Goal: Task Accomplishment & Management: Manage account settings

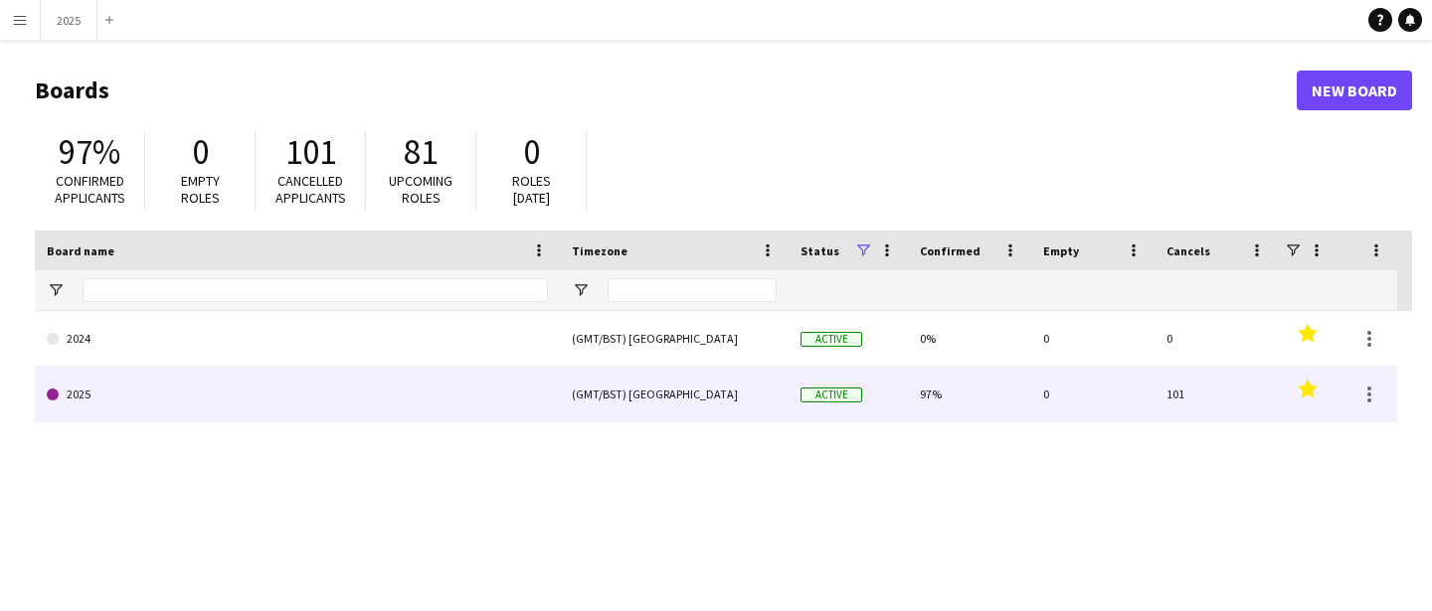
click at [166, 392] on link "2025" at bounding box center [297, 395] width 501 height 56
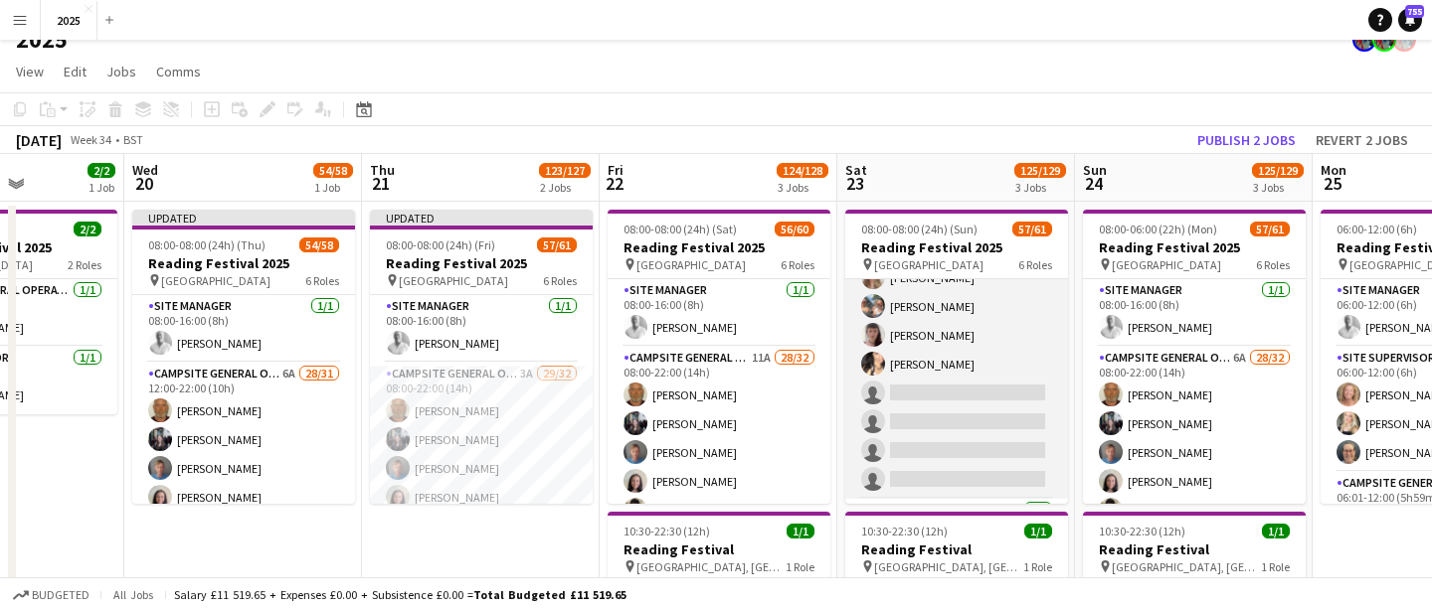
scroll to position [771, 0]
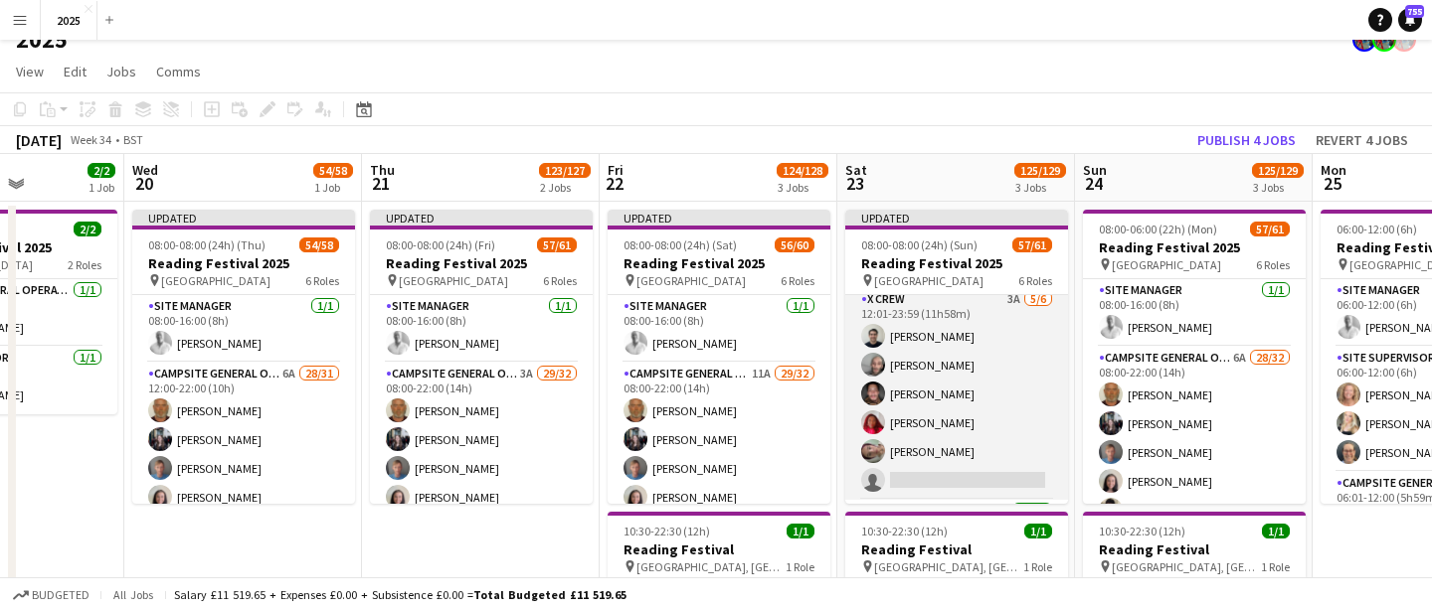
click at [991, 424] on app-card-role "X Crew 3A 5/6 12:01-23:59 (11h58m) Rob Ferguson Myrian Gibson Kyle Bennett Caro…" at bounding box center [956, 394] width 223 height 212
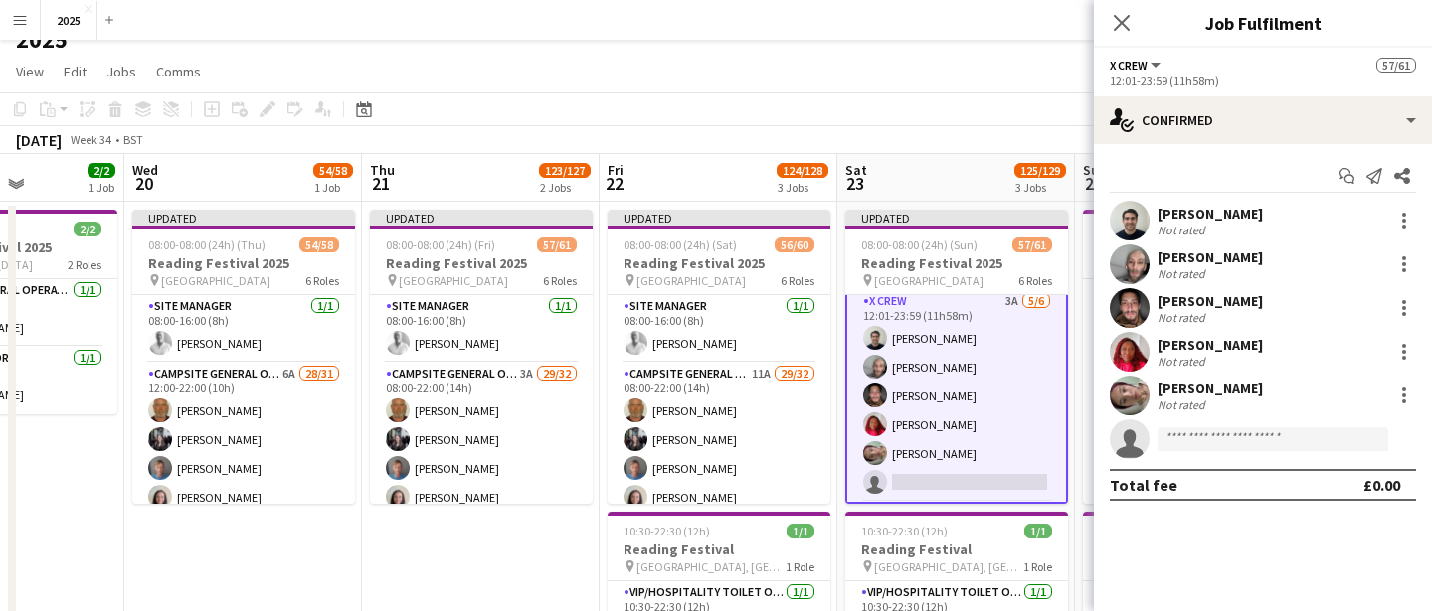
scroll to position [1169, 0]
click at [1225, 308] on div "[PERSON_NAME]" at bounding box center [1209, 301] width 105 height 18
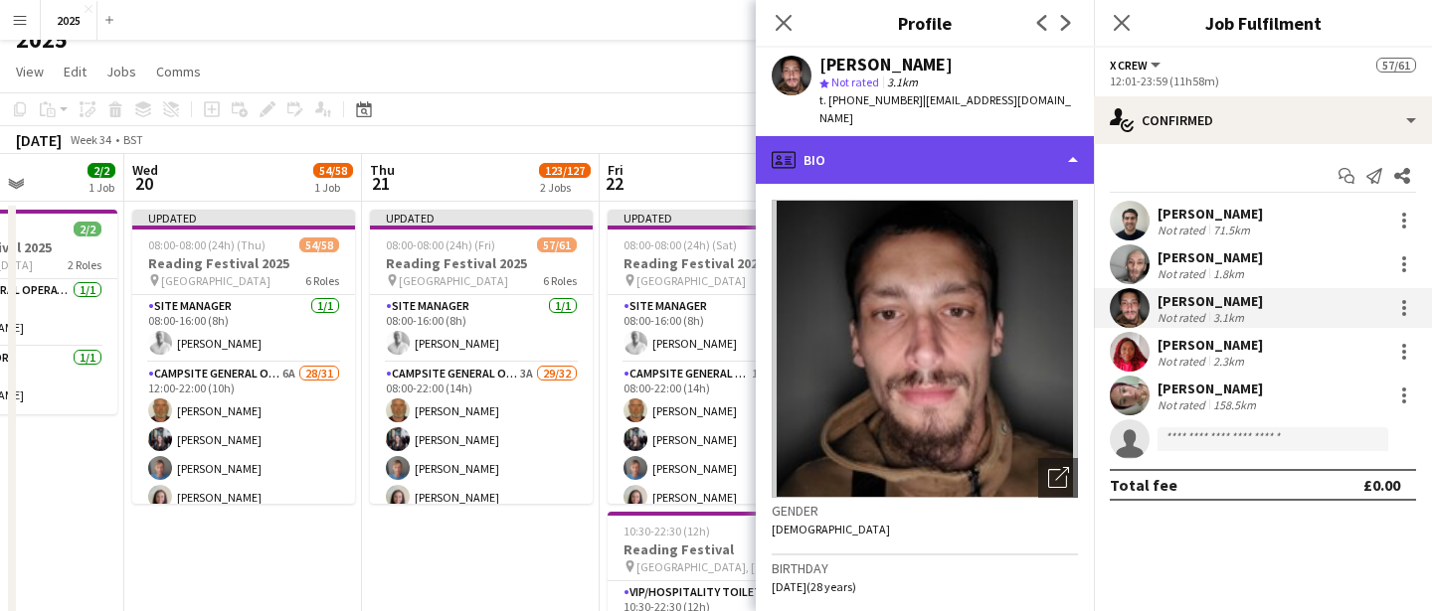
click at [932, 153] on div "profile Bio" at bounding box center [925, 160] width 338 height 48
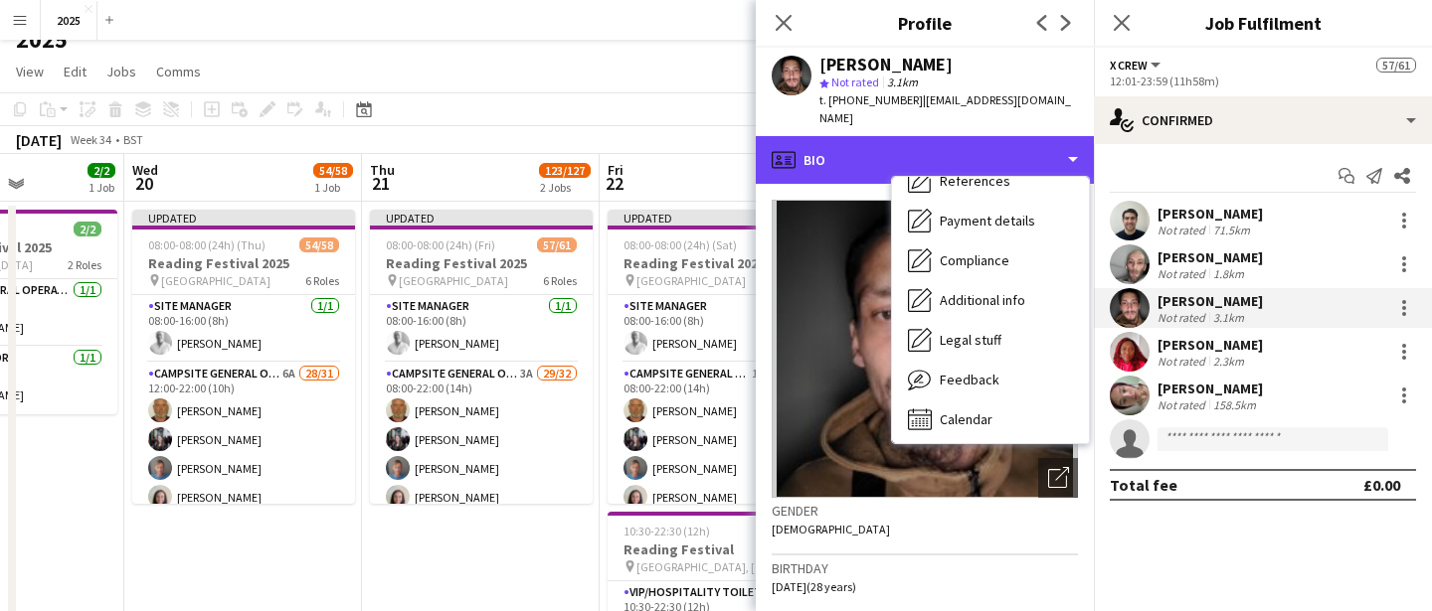
scroll to position [227, 0]
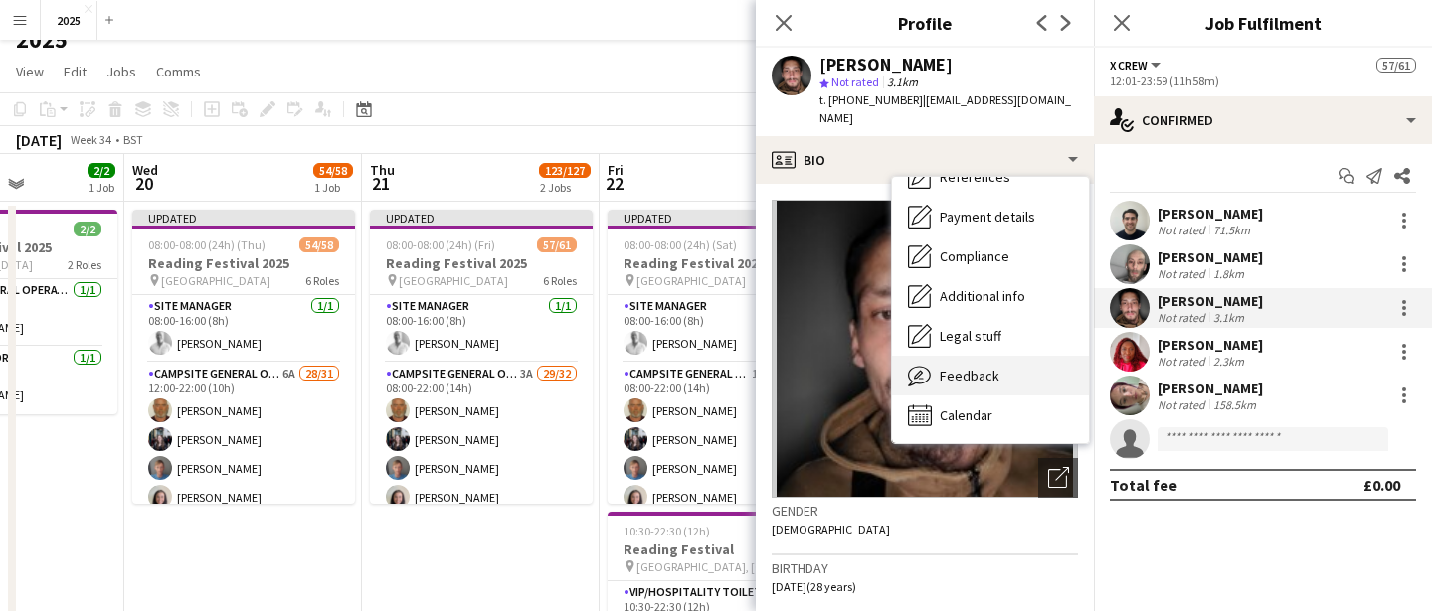
click at [984, 367] on span "Feedback" at bounding box center [970, 376] width 60 height 18
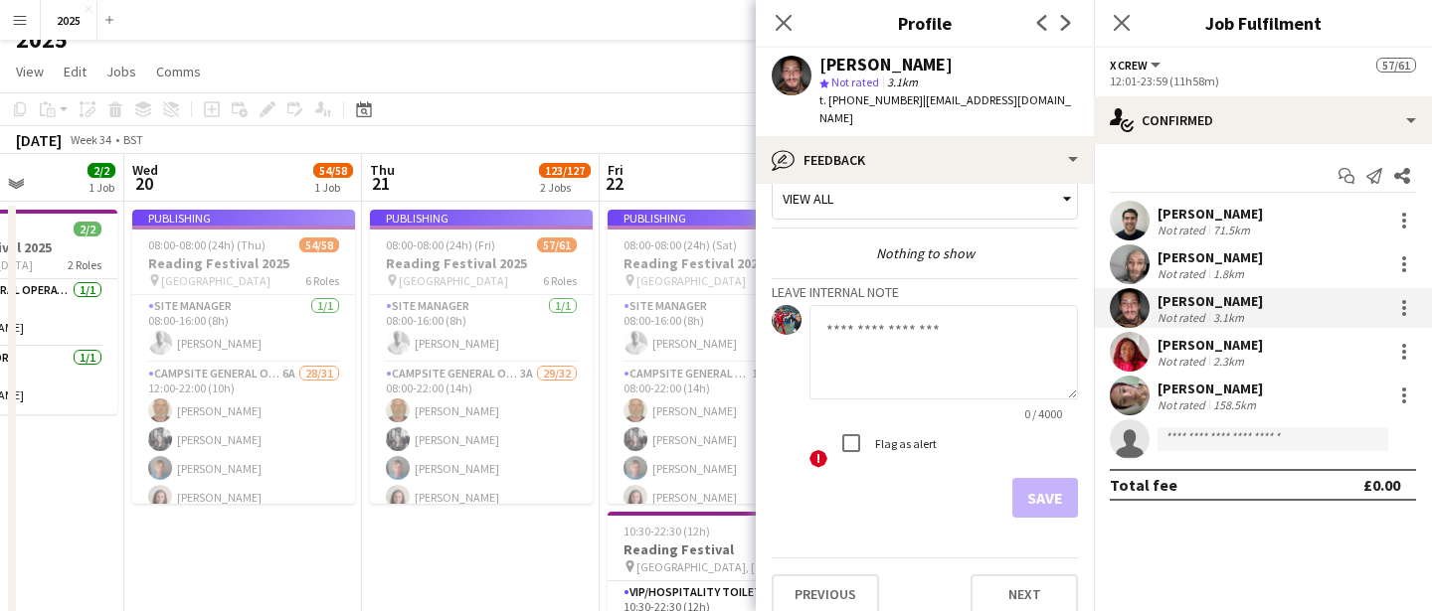
scroll to position [0, 0]
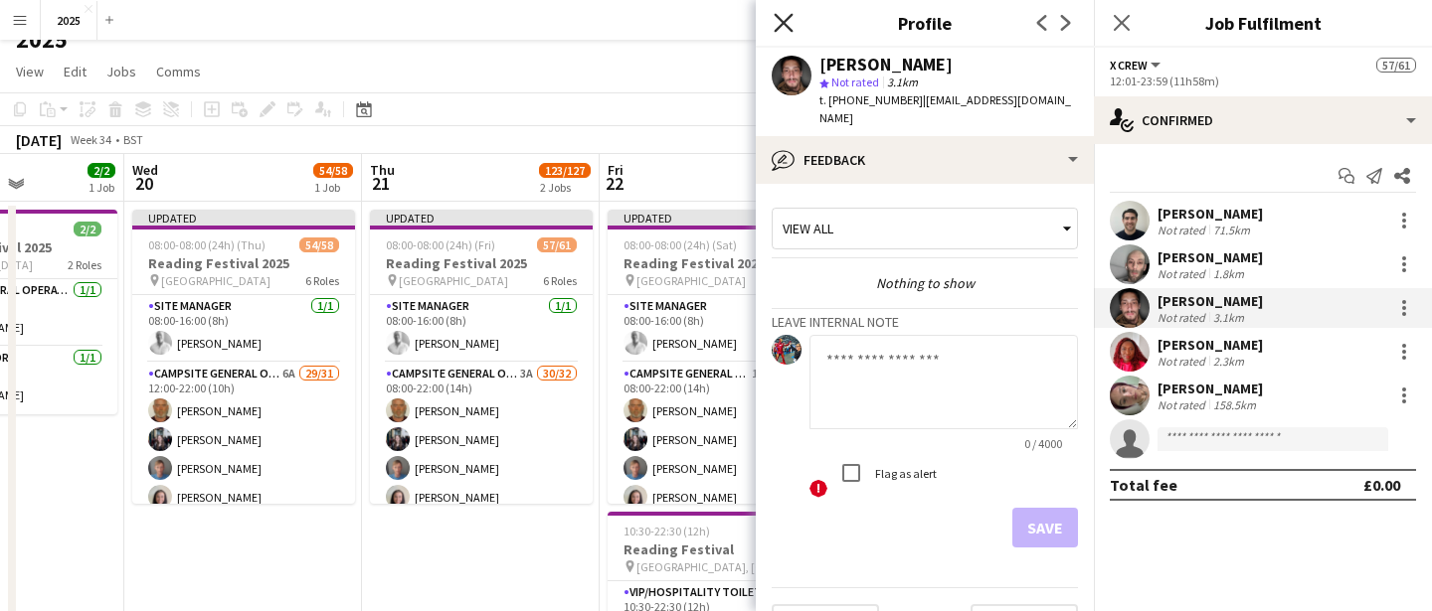
click at [789, 16] on icon at bounding box center [783, 22] width 19 height 19
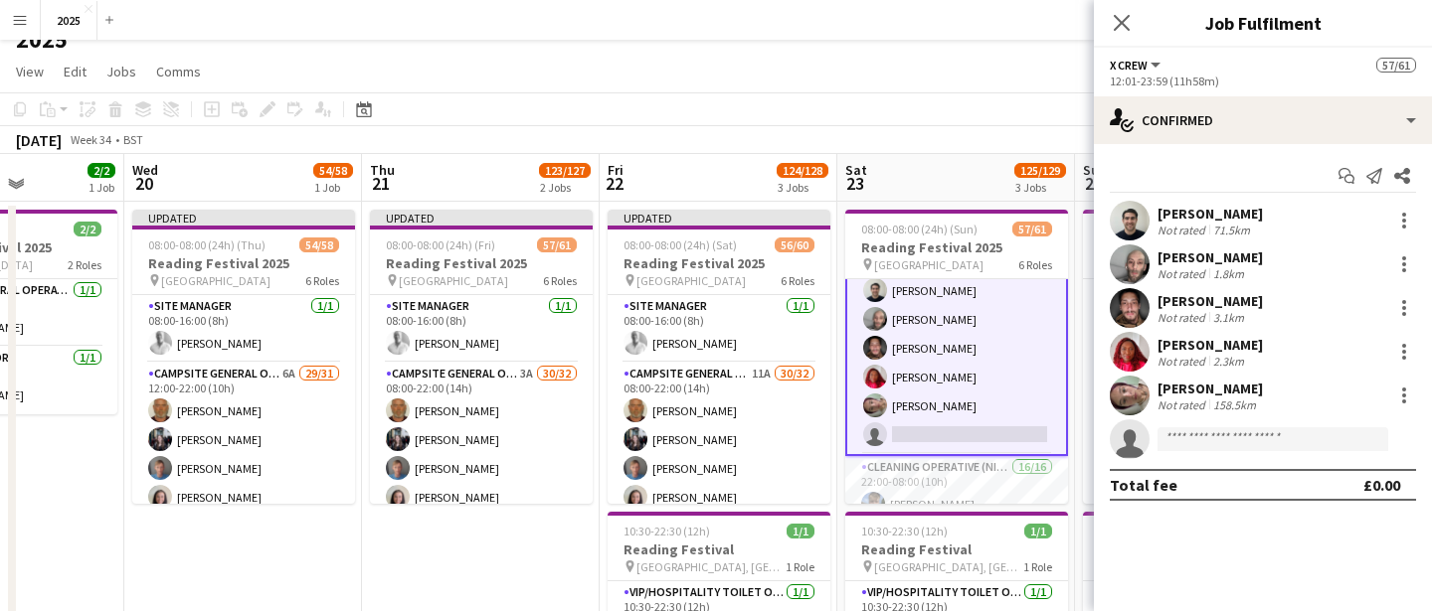
scroll to position [1202, 0]
click at [1188, 349] on div "[PERSON_NAME]" at bounding box center [1209, 345] width 105 height 18
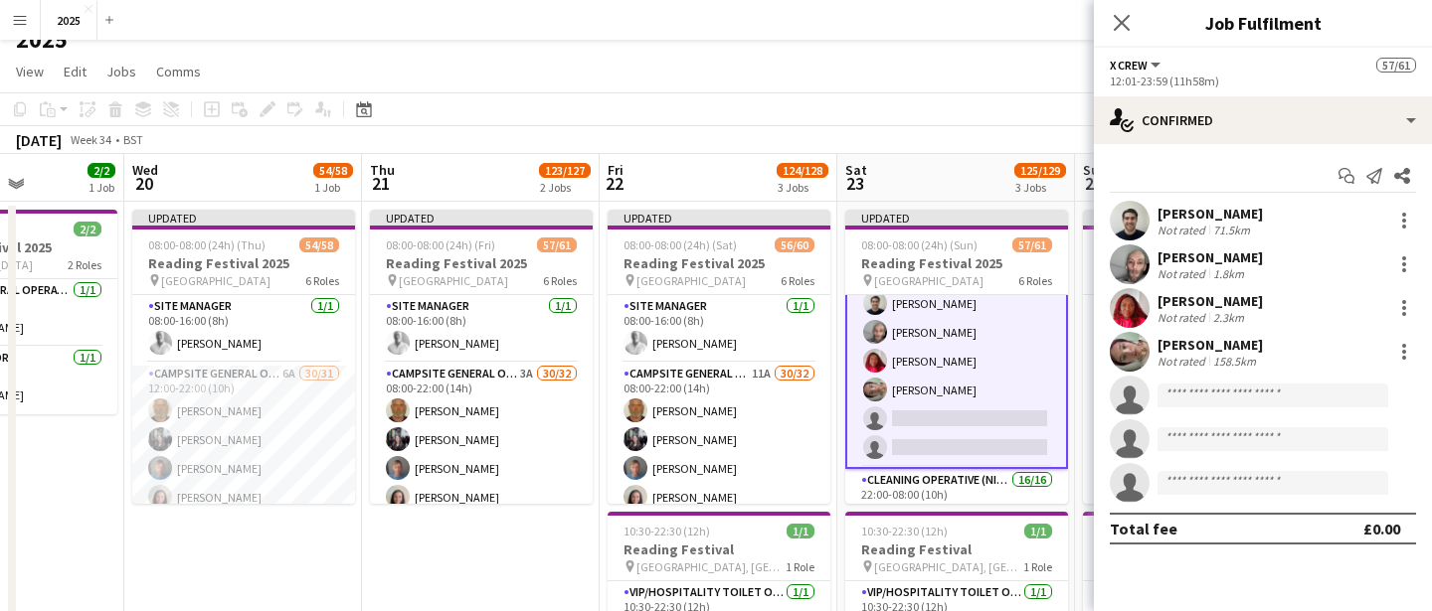
click at [1207, 360] on div "Not rated" at bounding box center [1183, 361] width 52 height 15
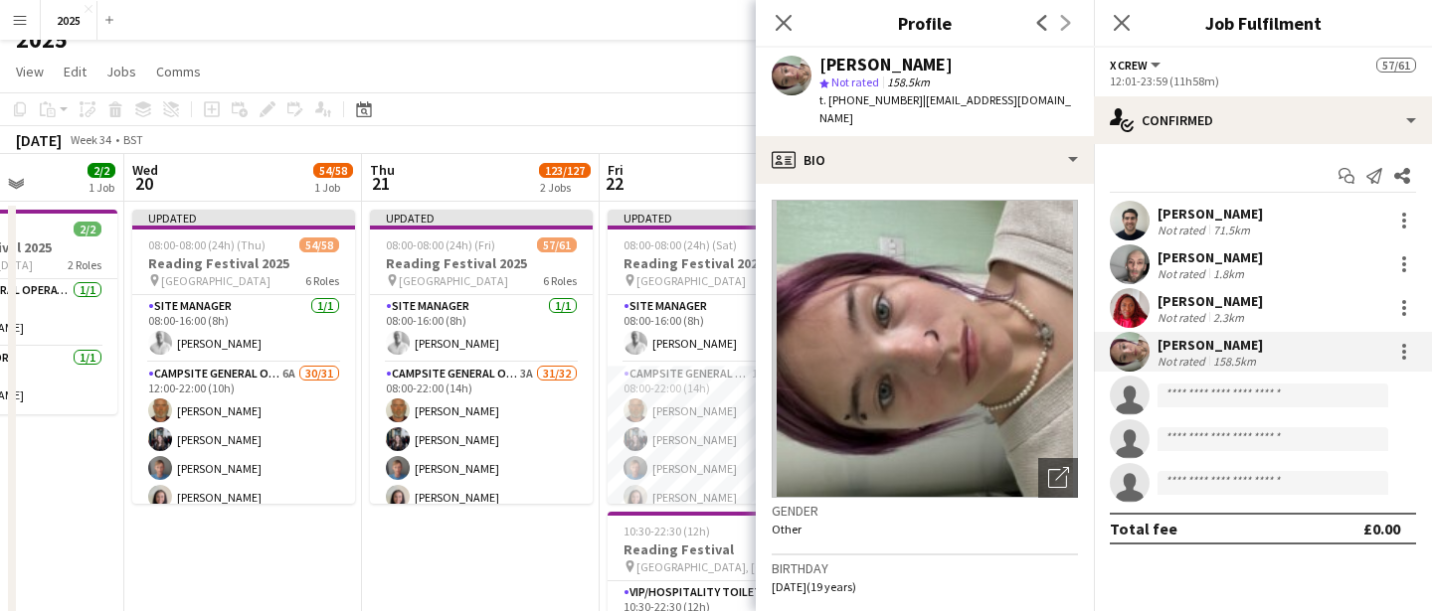
click at [1158, 308] on div "[PERSON_NAME]" at bounding box center [1209, 301] width 105 height 18
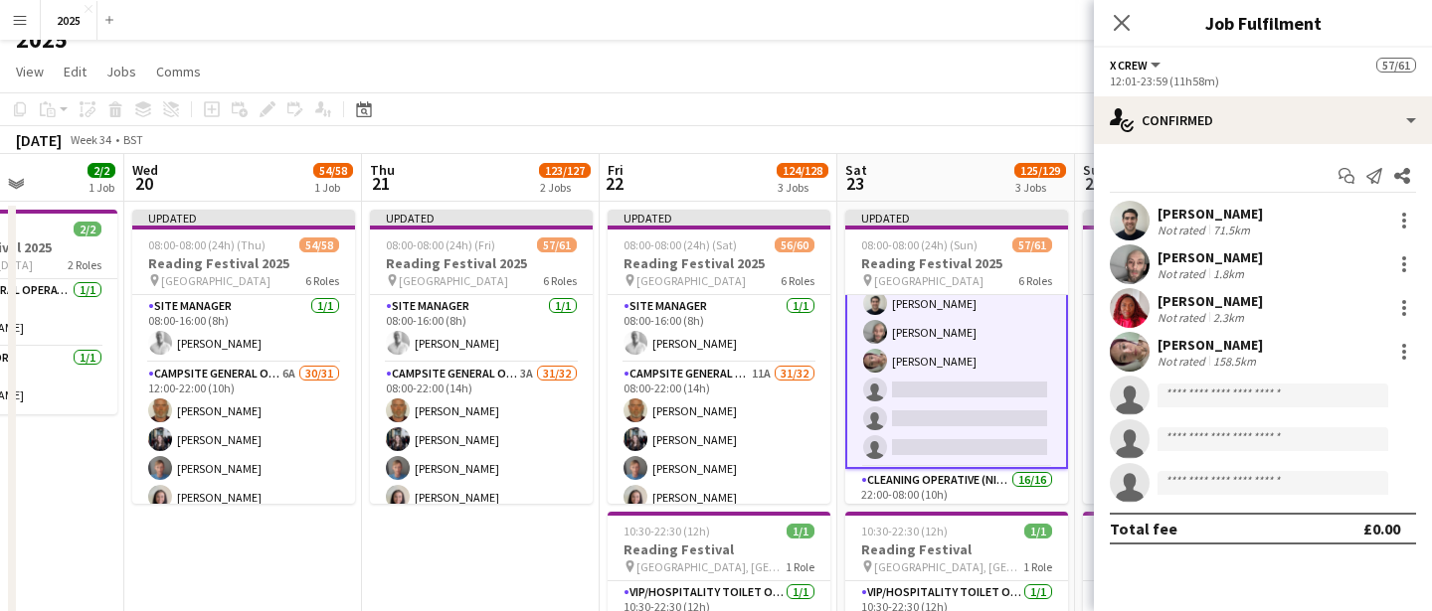
click at [1182, 300] on div "[PERSON_NAME]" at bounding box center [1209, 301] width 105 height 18
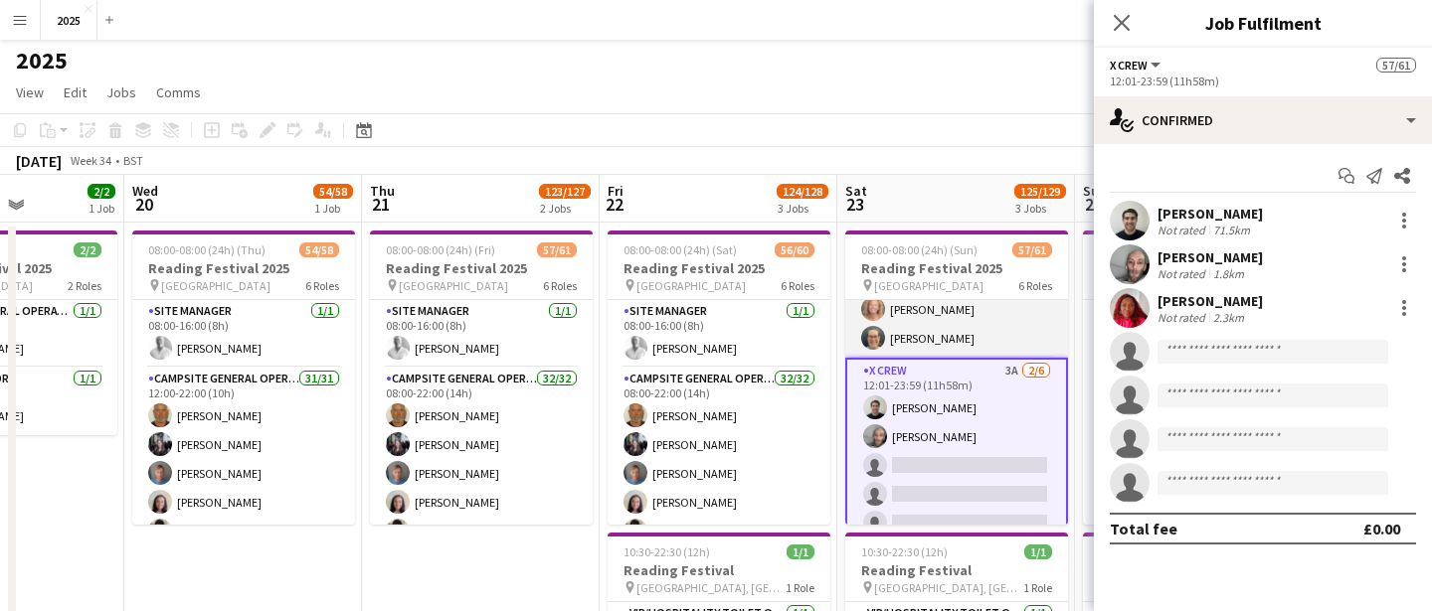
scroll to position [1108, 0]
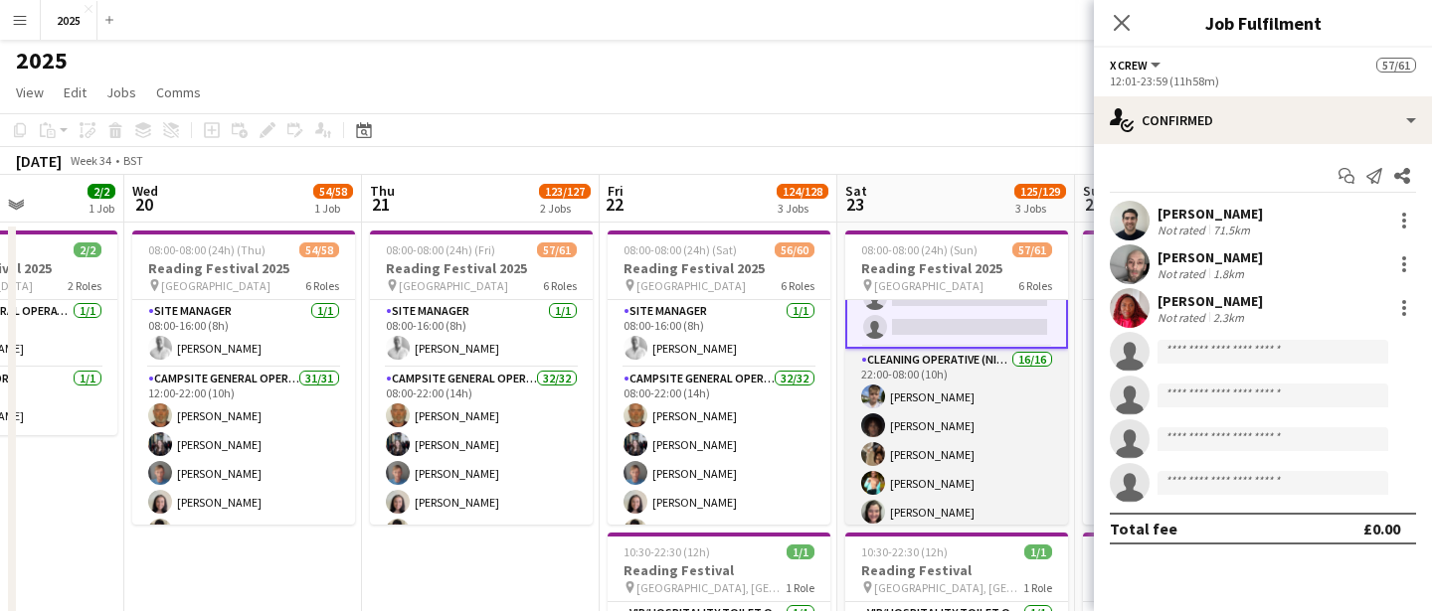
click at [962, 421] on app-card-role "Cleaning Operative (NIGHT) 16/16 22:00-08:00 (10h) Mya Brown-George Iyasu Amanu…" at bounding box center [956, 602] width 223 height 506
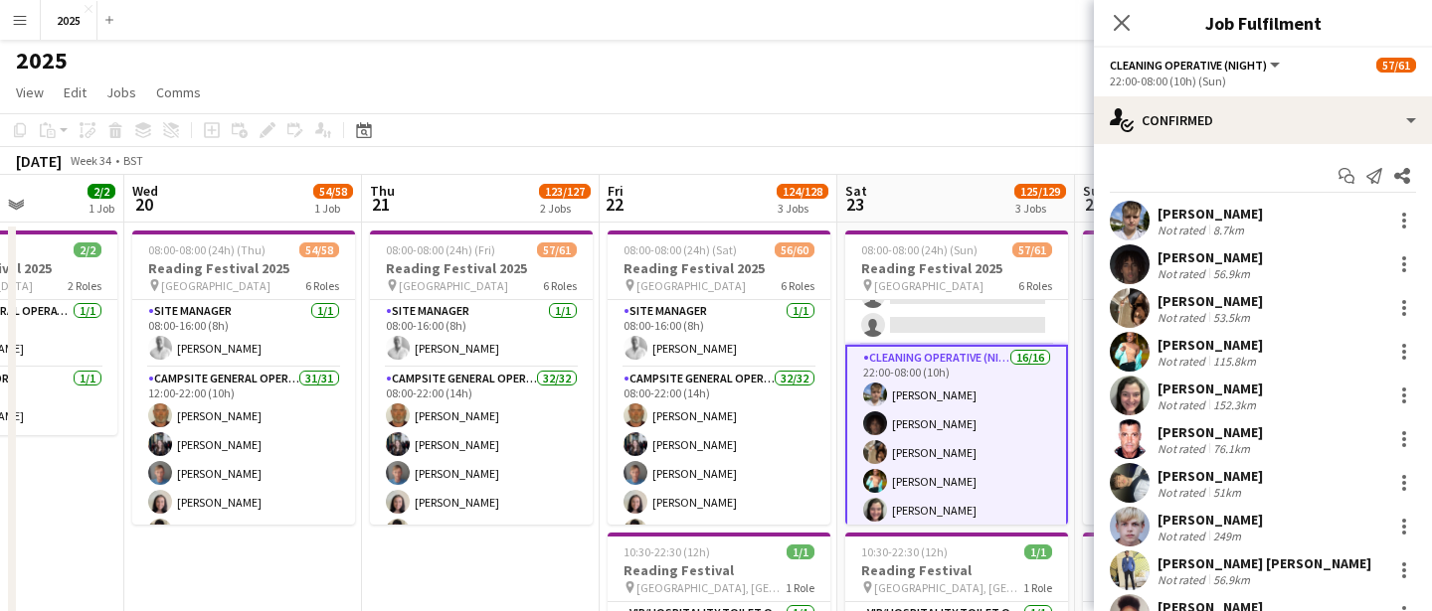
scroll to position [1325, 0]
click at [1206, 223] on div "Not rated" at bounding box center [1183, 230] width 52 height 15
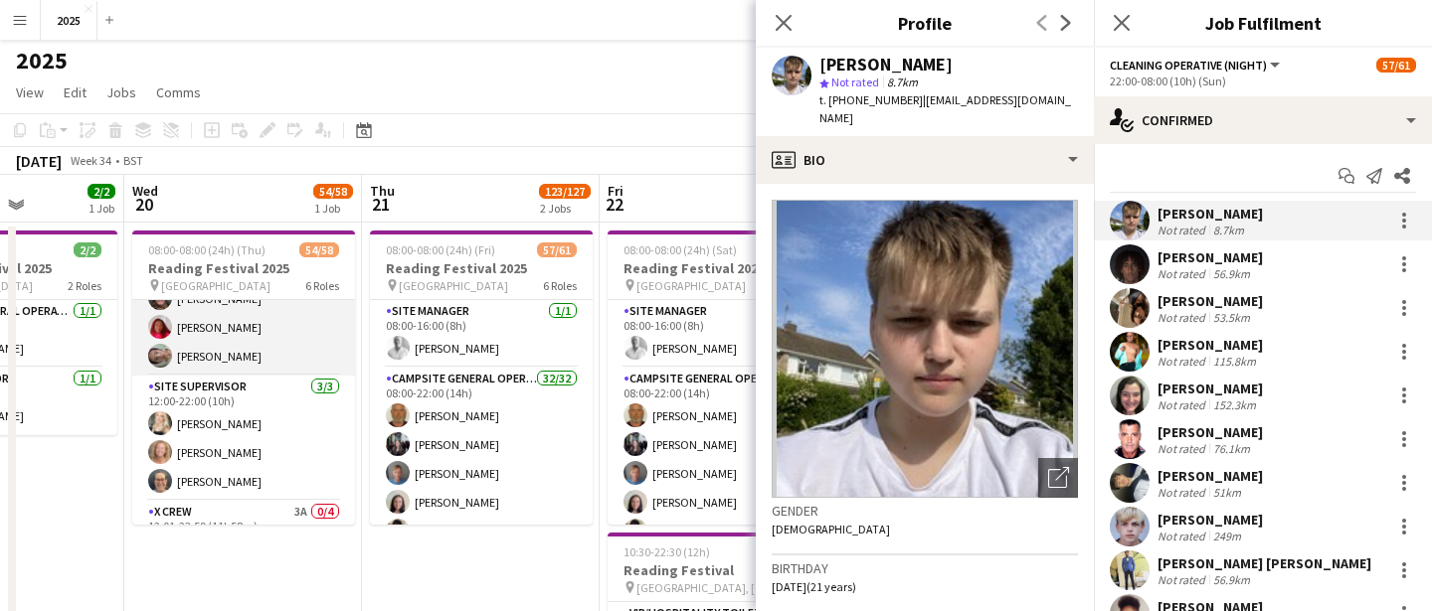
scroll to position [929, 0]
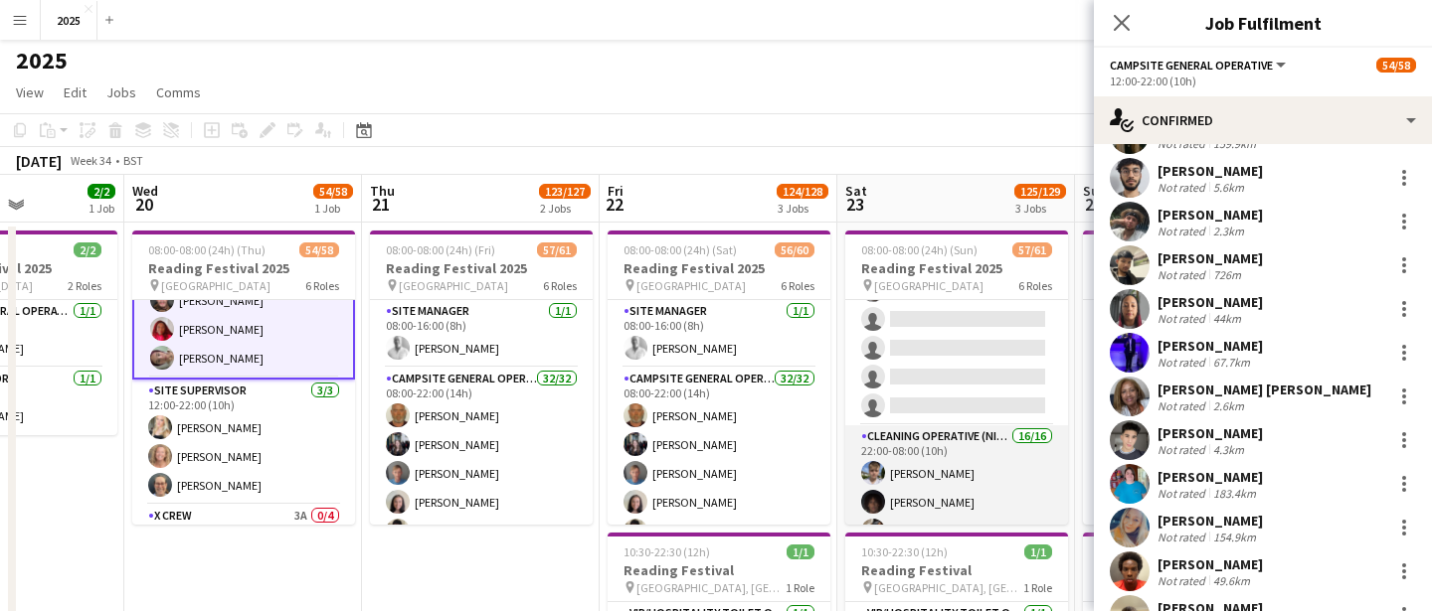
scroll to position [1250, 0]
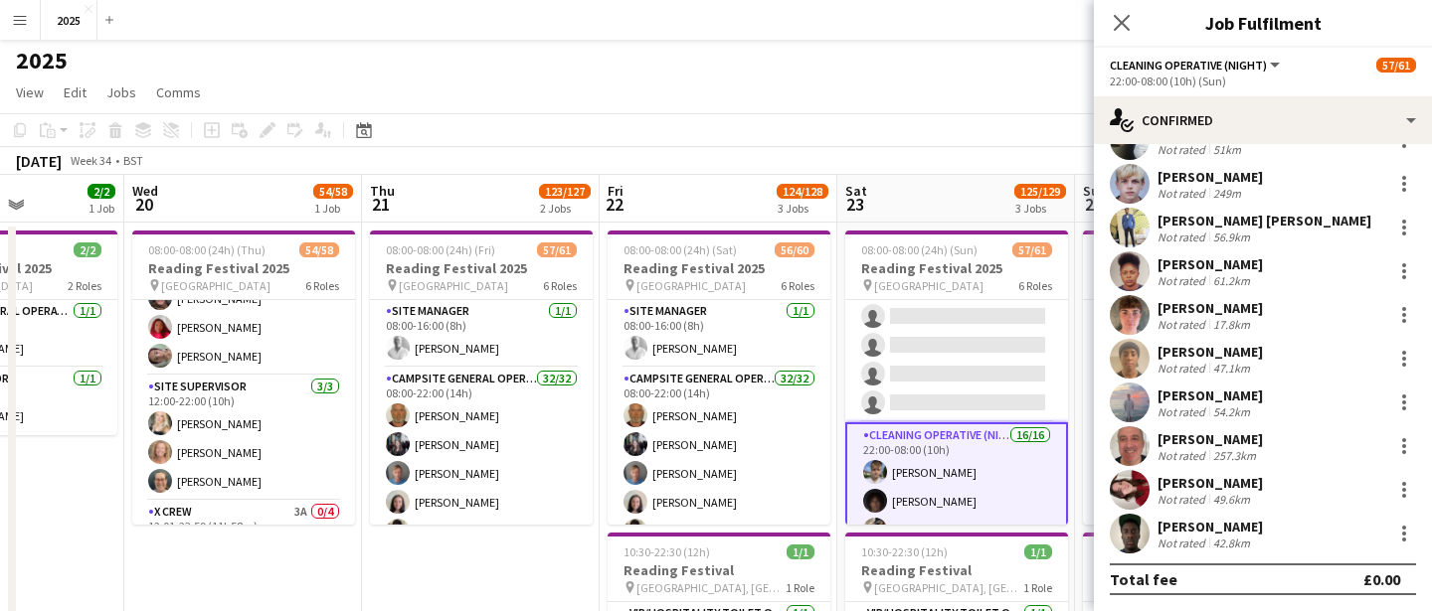
scroll to position [929, 0]
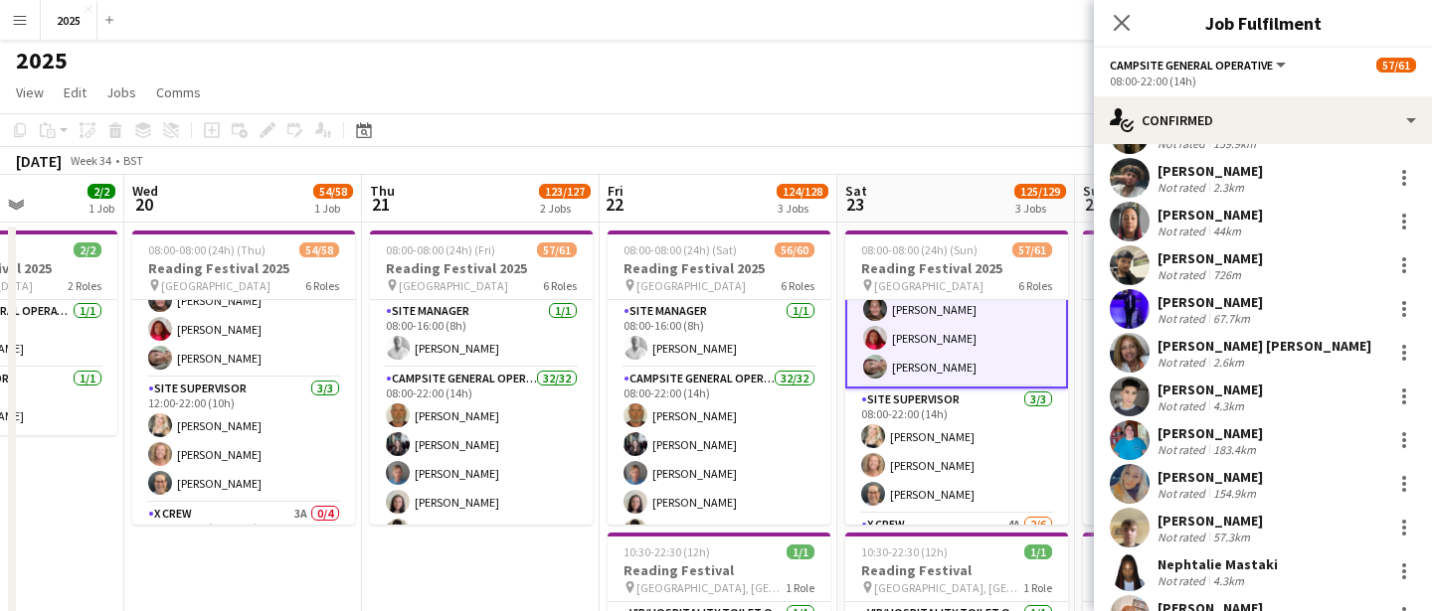
scroll to position [1043, 0]
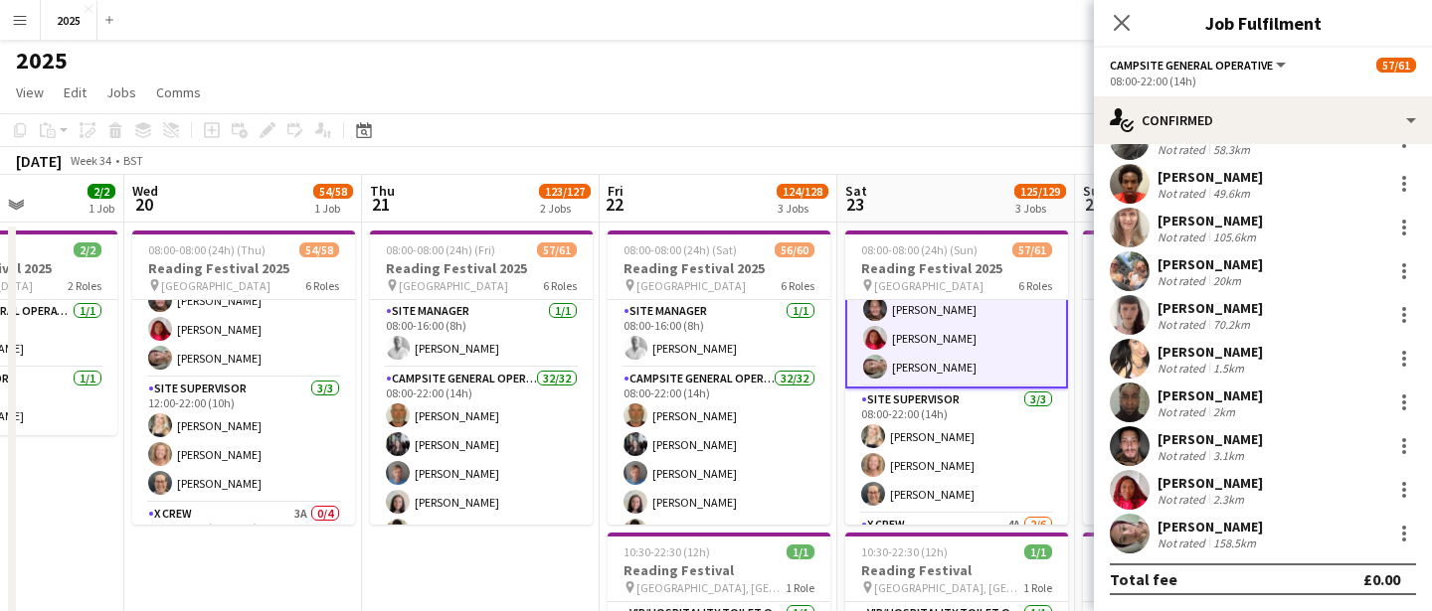
click at [1218, 529] on div "[PERSON_NAME]" at bounding box center [1209, 527] width 105 height 18
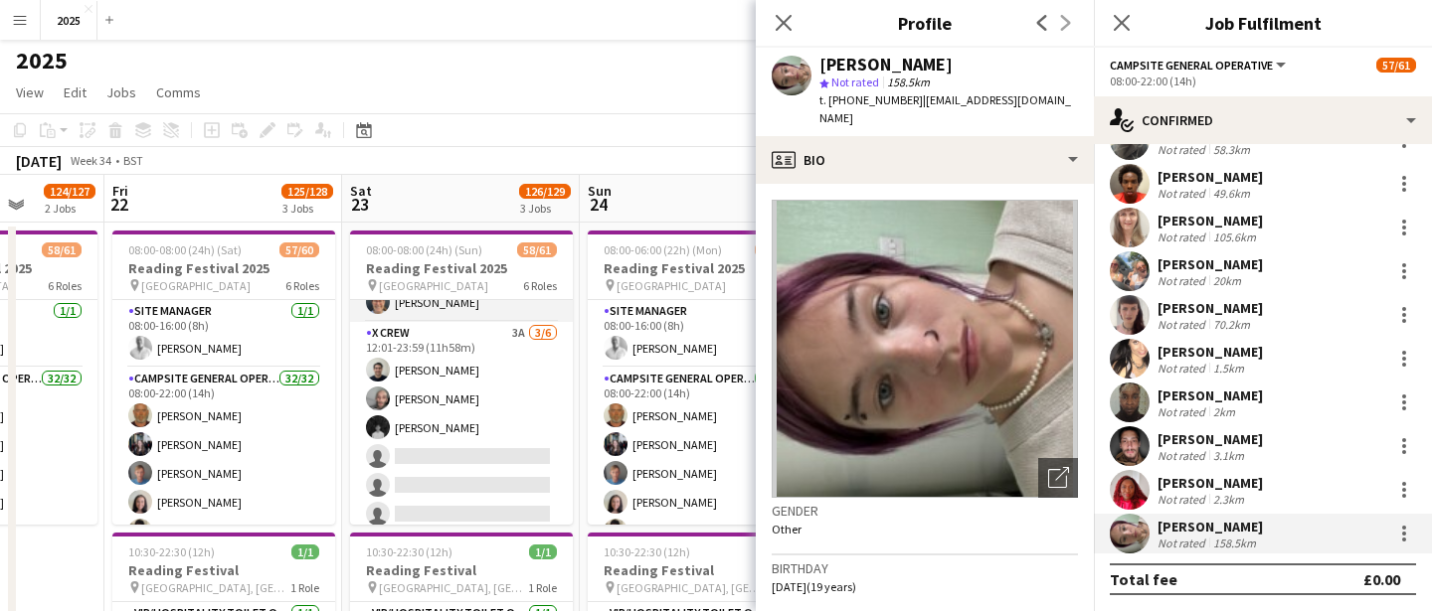
scroll to position [1147, 0]
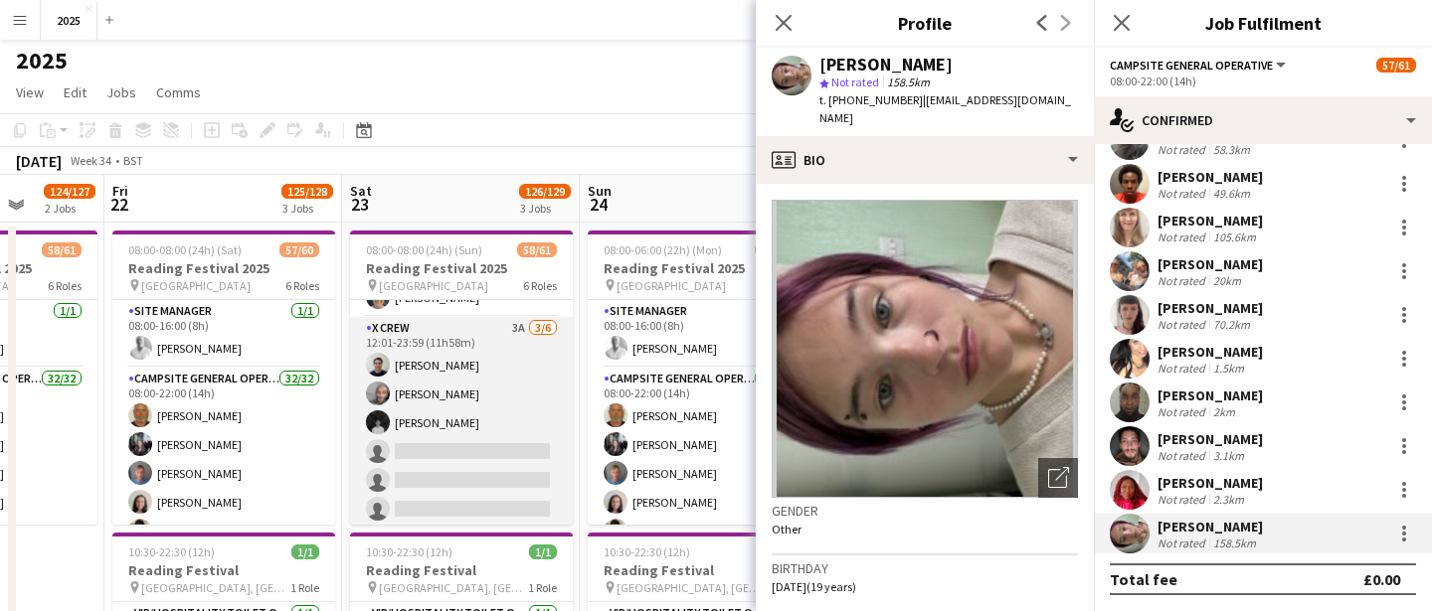
click at [487, 414] on app-card-role "X Crew 3A 3/6 12:01-23:59 (11h58m) Rob Ferguson Myrian Gibson Aiman Mukri singl…" at bounding box center [461, 423] width 223 height 212
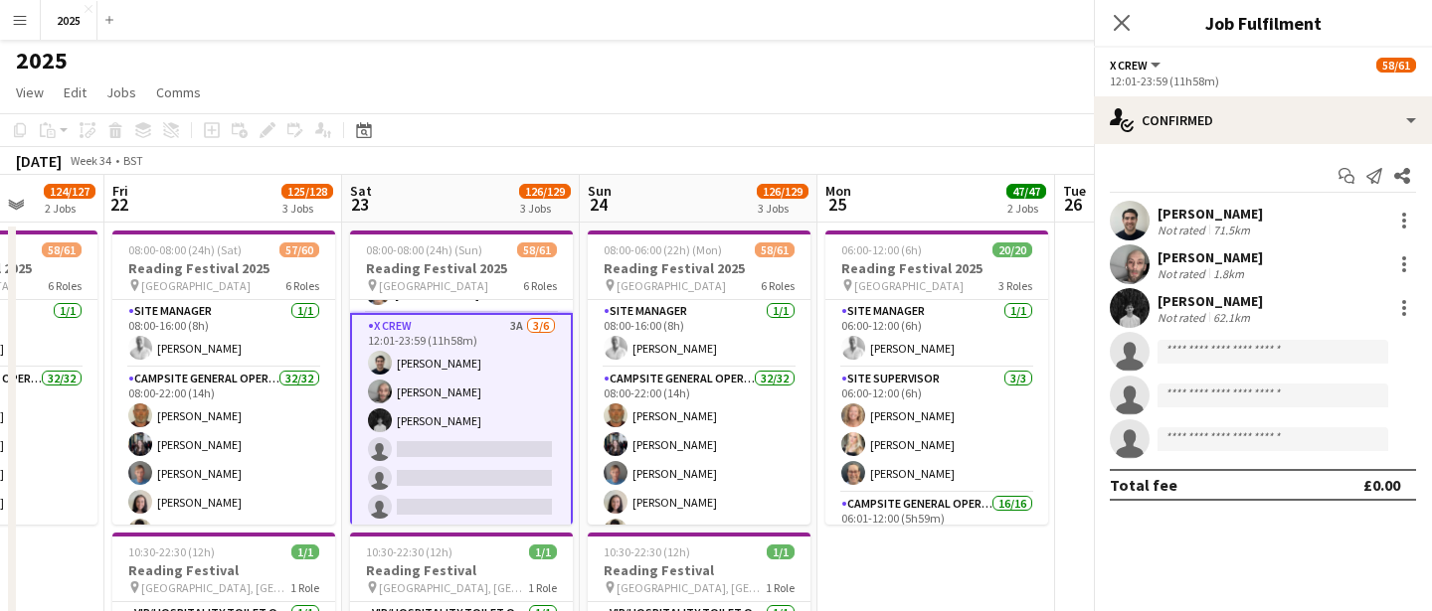
scroll to position [1143, 0]
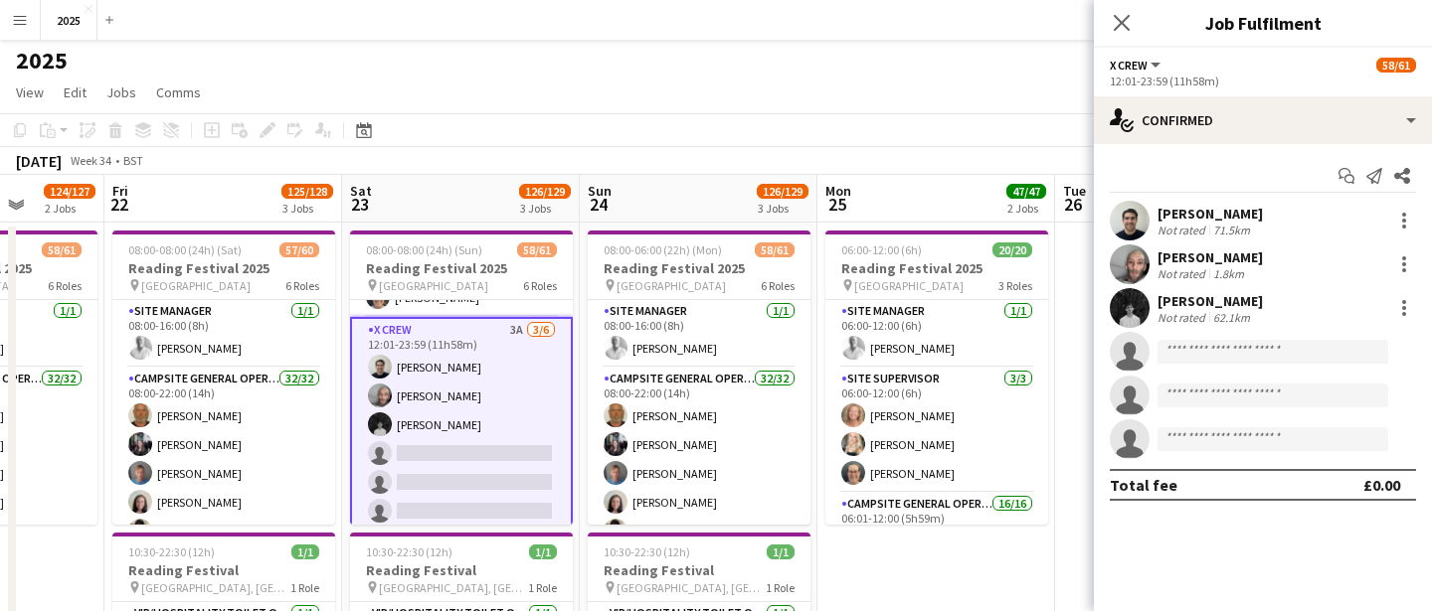
click at [1203, 301] on div "[PERSON_NAME]" at bounding box center [1209, 301] width 105 height 18
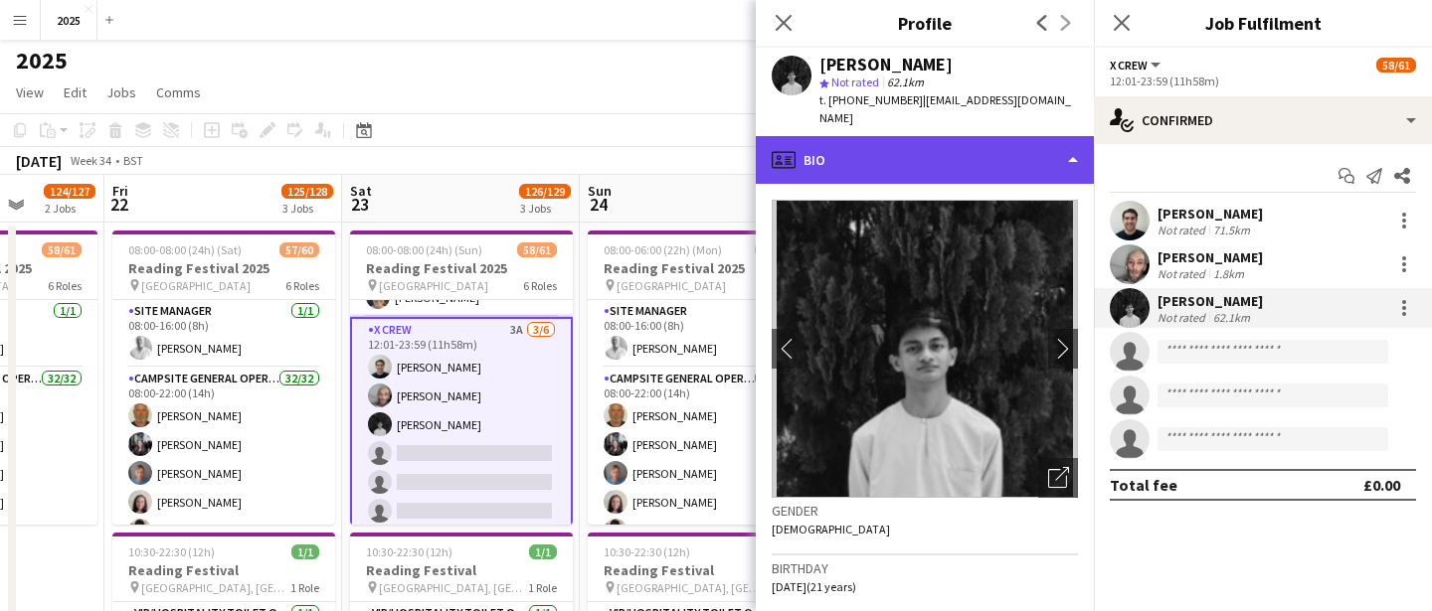
click at [1004, 136] on div "profile Bio" at bounding box center [925, 160] width 338 height 48
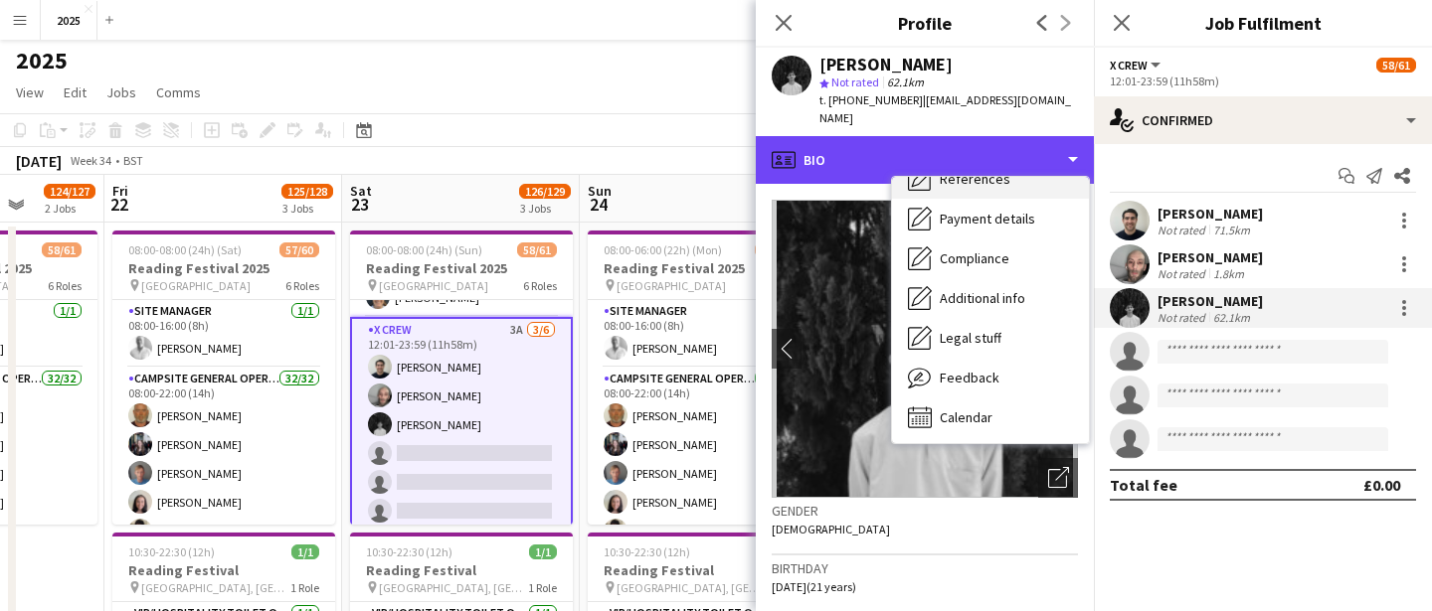
scroll to position [227, 0]
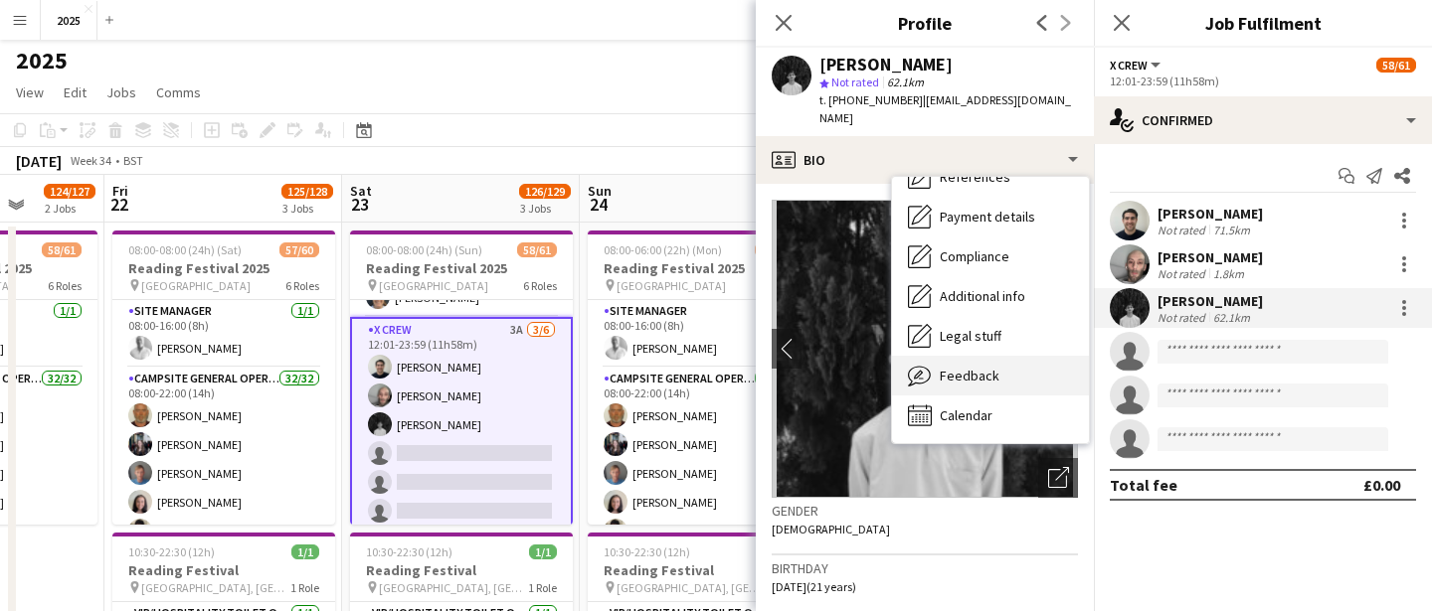
click at [984, 367] on span "Feedback" at bounding box center [970, 376] width 60 height 18
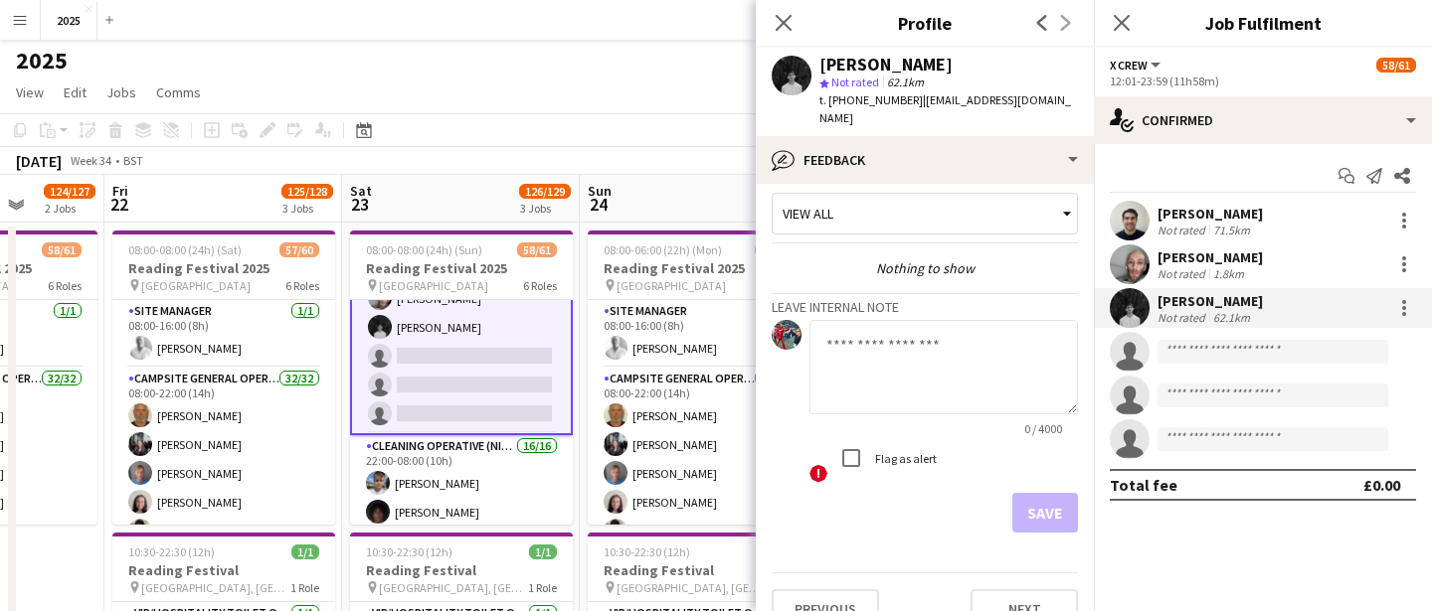
scroll to position [1305, 0]
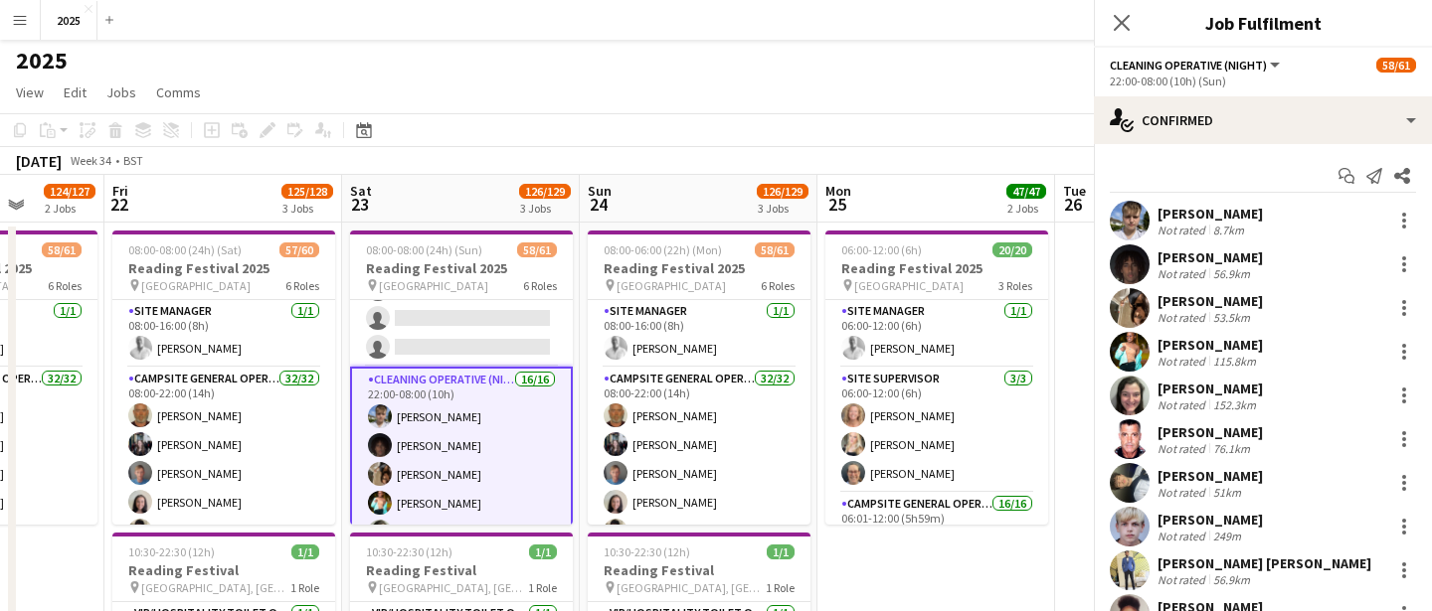
scroll to position [1303, 0]
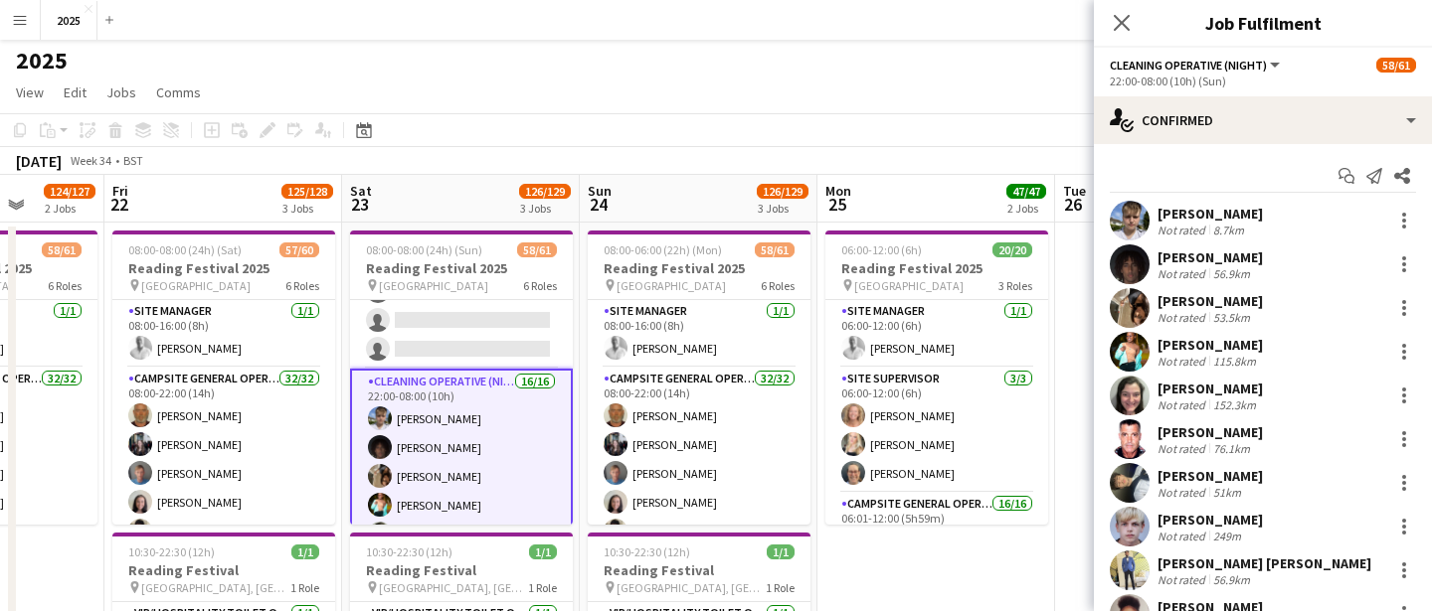
click at [1231, 260] on div "[PERSON_NAME]" at bounding box center [1209, 258] width 105 height 18
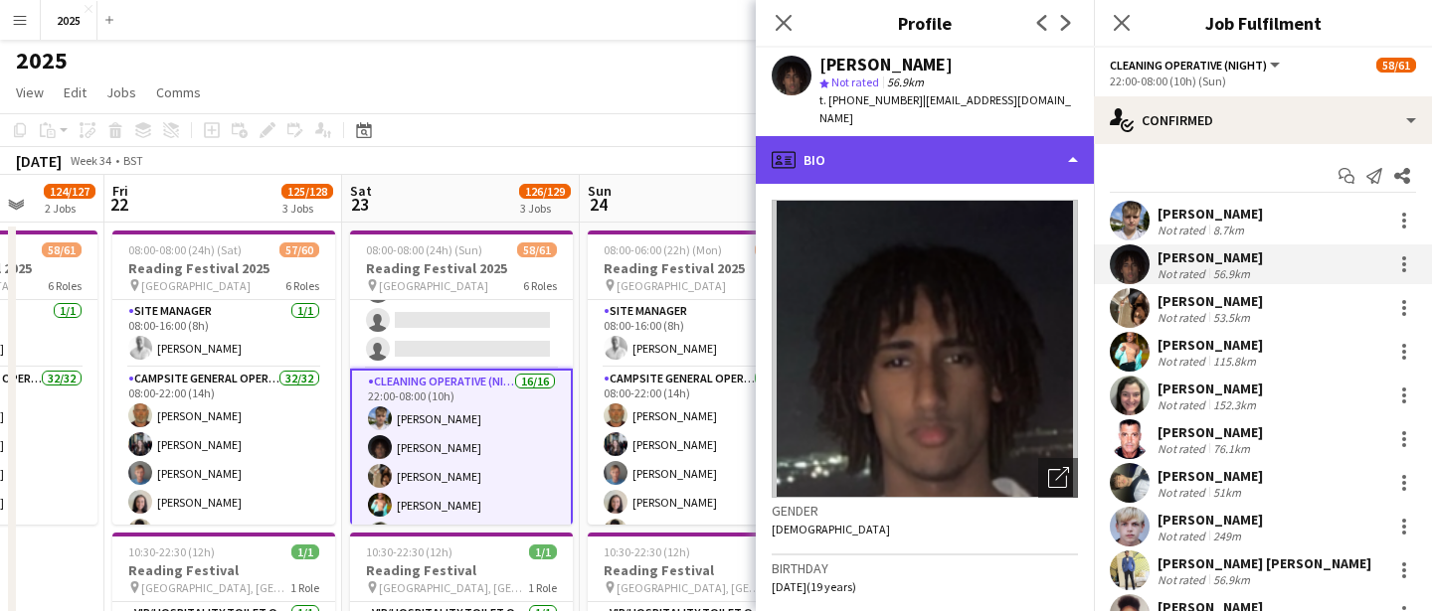
click at [915, 136] on div "profile Bio" at bounding box center [925, 160] width 338 height 48
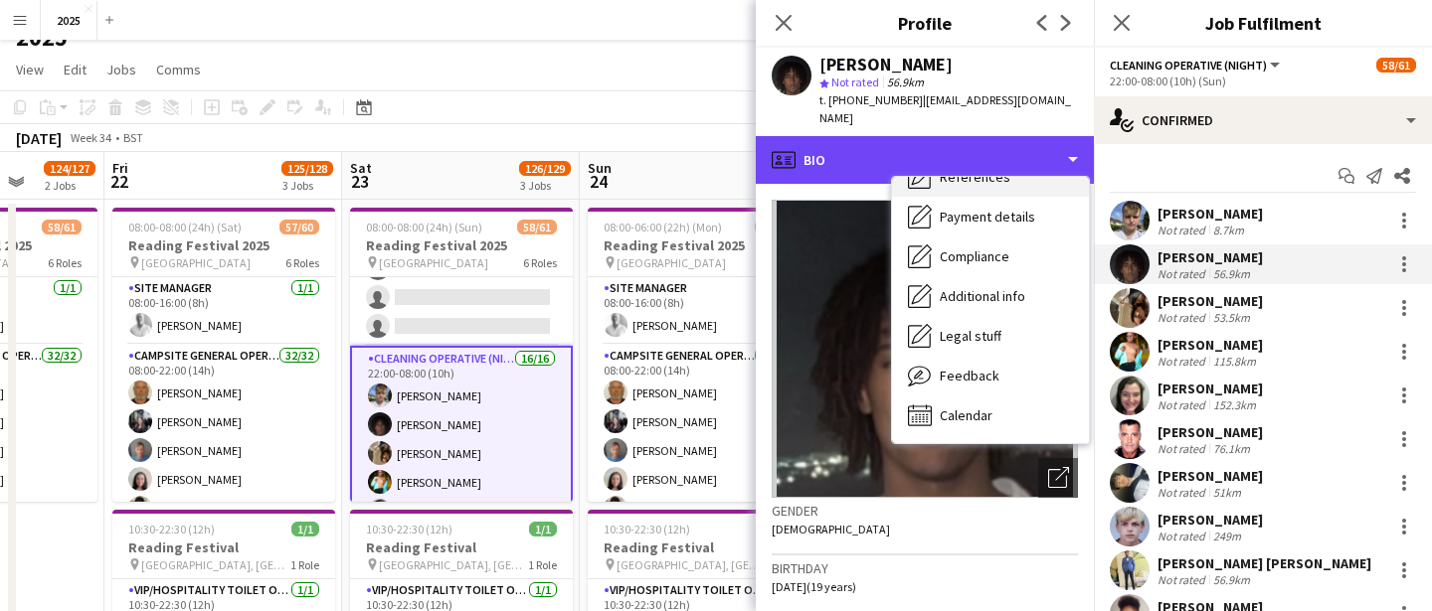
scroll to position [49, 0]
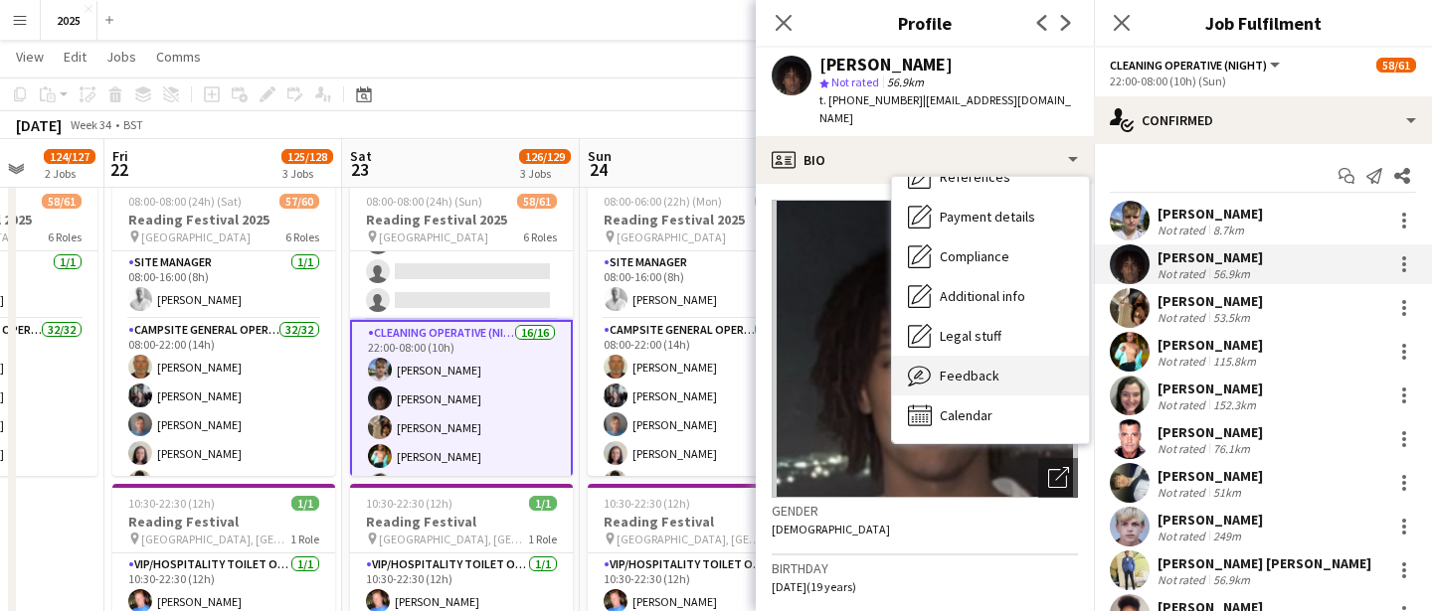
click at [965, 367] on span "Feedback" at bounding box center [970, 376] width 60 height 18
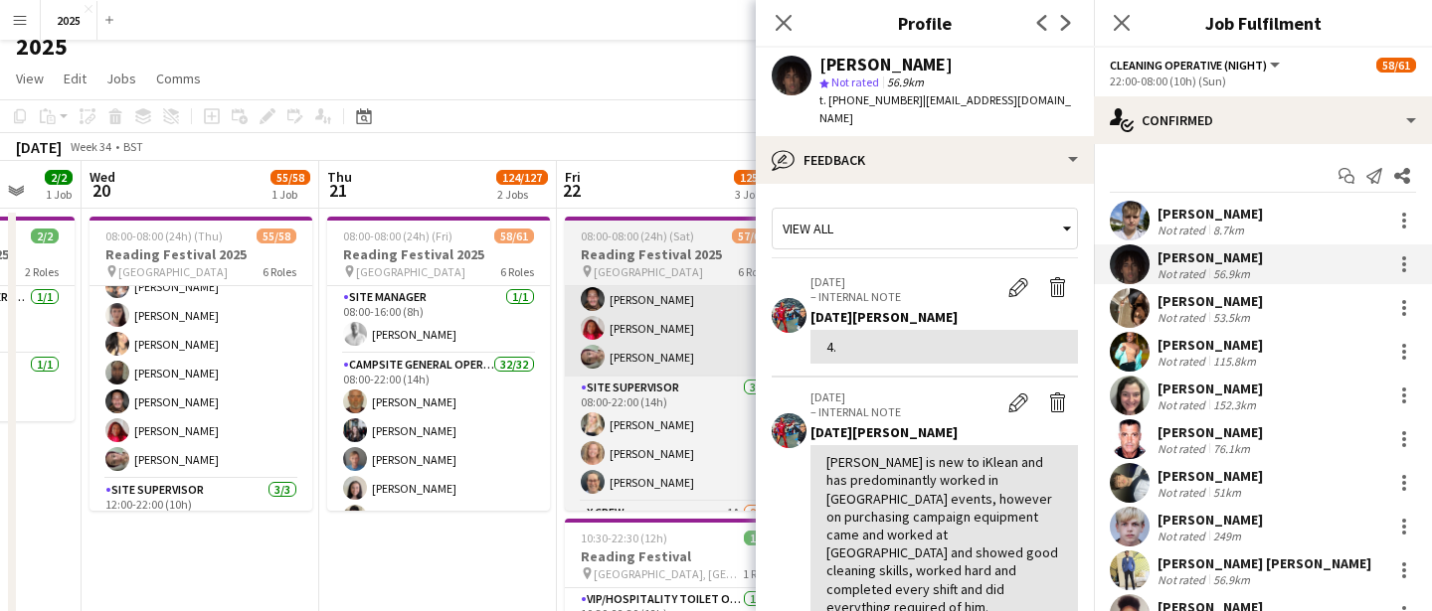
scroll to position [809, 0]
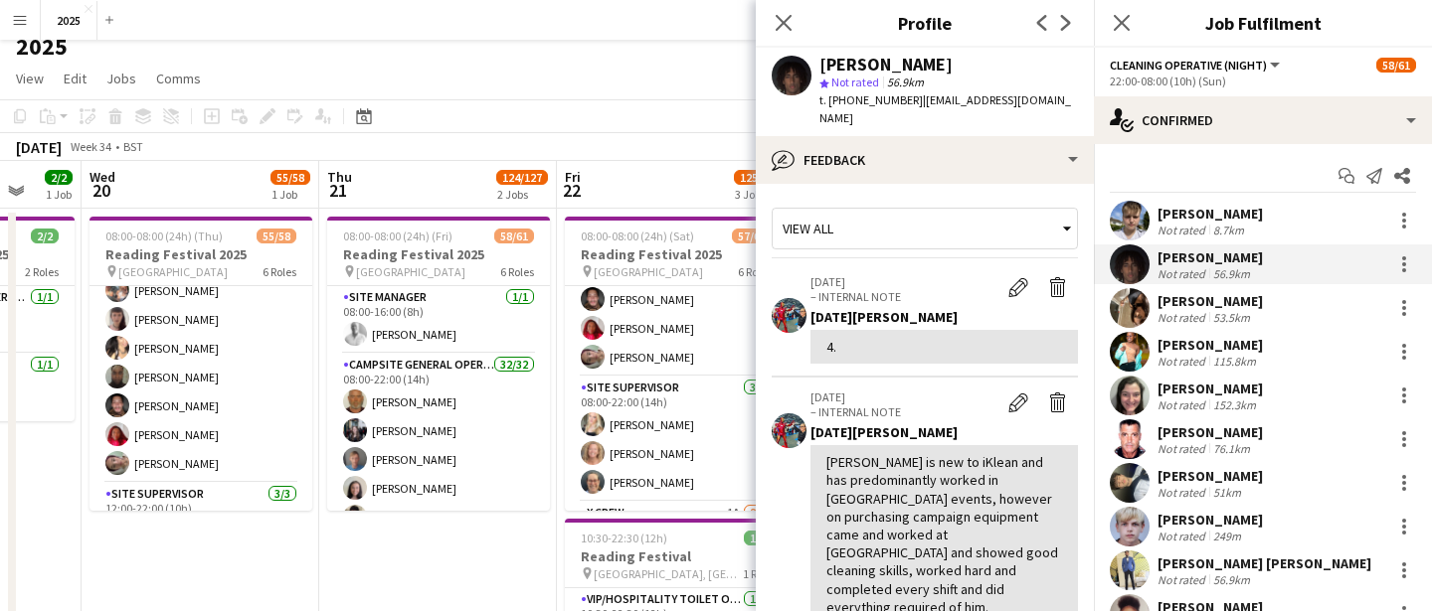
click at [1213, 317] on div "53.5km" at bounding box center [1231, 317] width 45 height 15
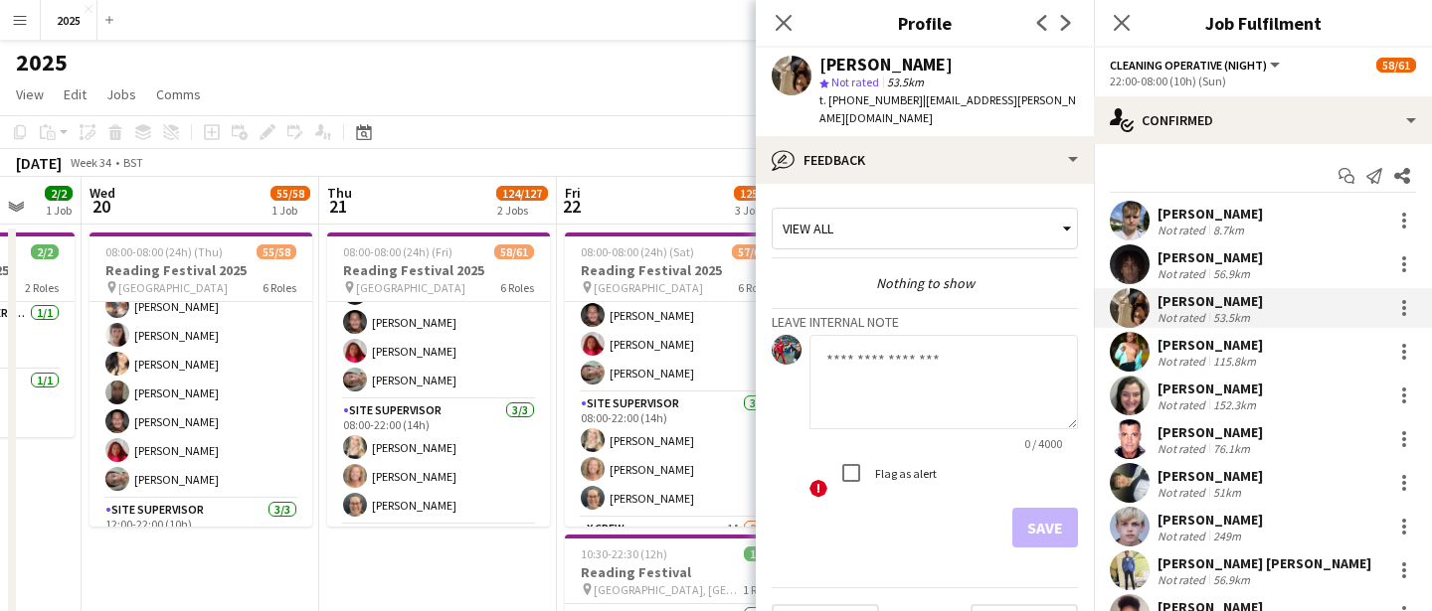
scroll to position [936, 0]
click at [1139, 341] on app-user-avatar at bounding box center [1130, 352] width 40 height 40
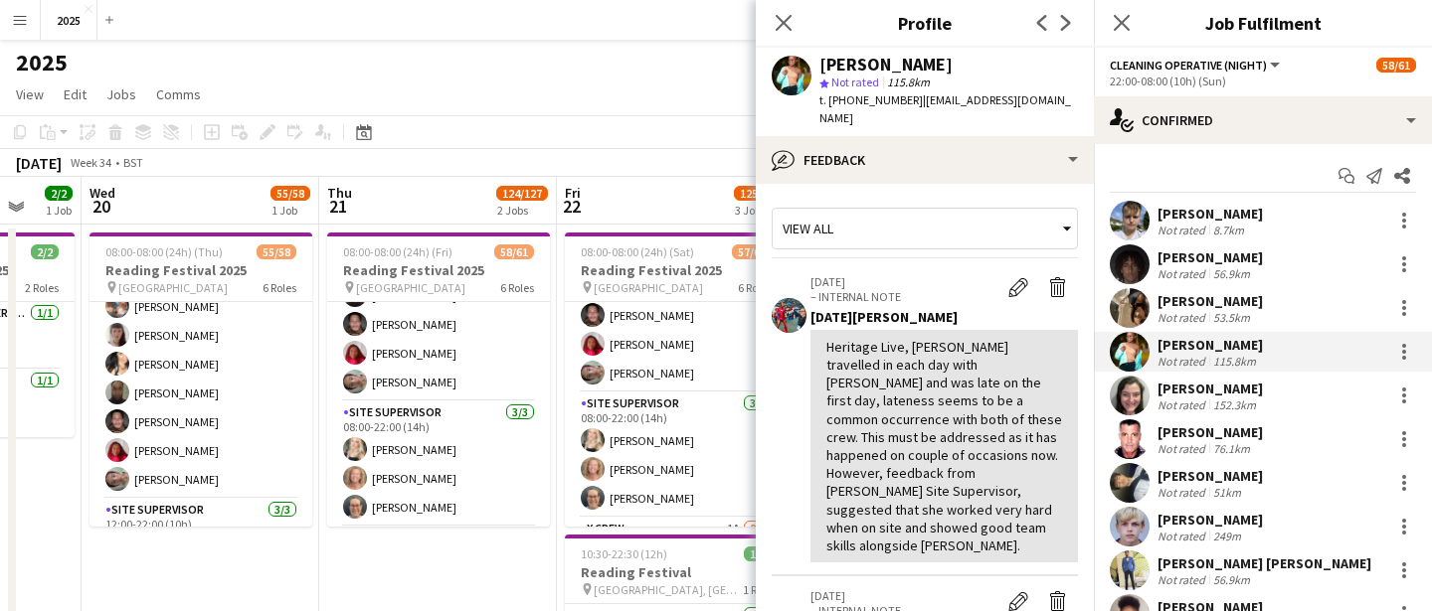
click at [1147, 316] on div at bounding box center [1130, 308] width 40 height 40
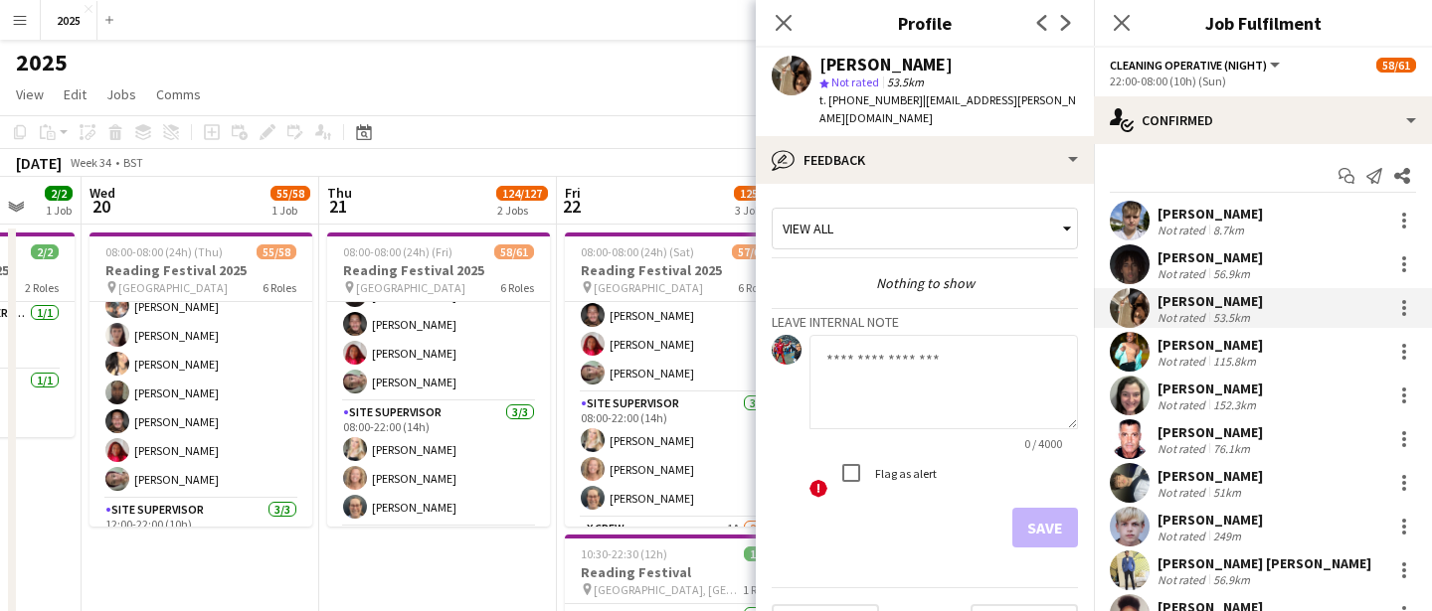
click at [1150, 356] on div "Bilha Kotut Not rated 115.8km" at bounding box center [1263, 352] width 338 height 40
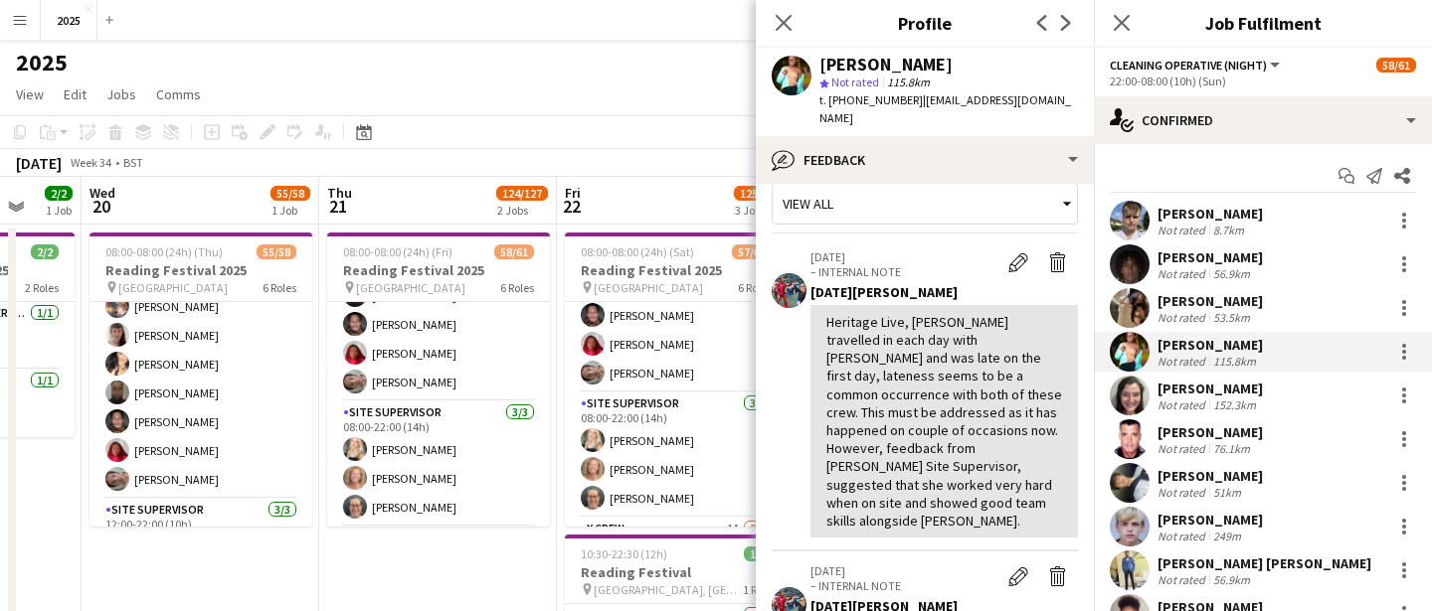
scroll to position [21, 0]
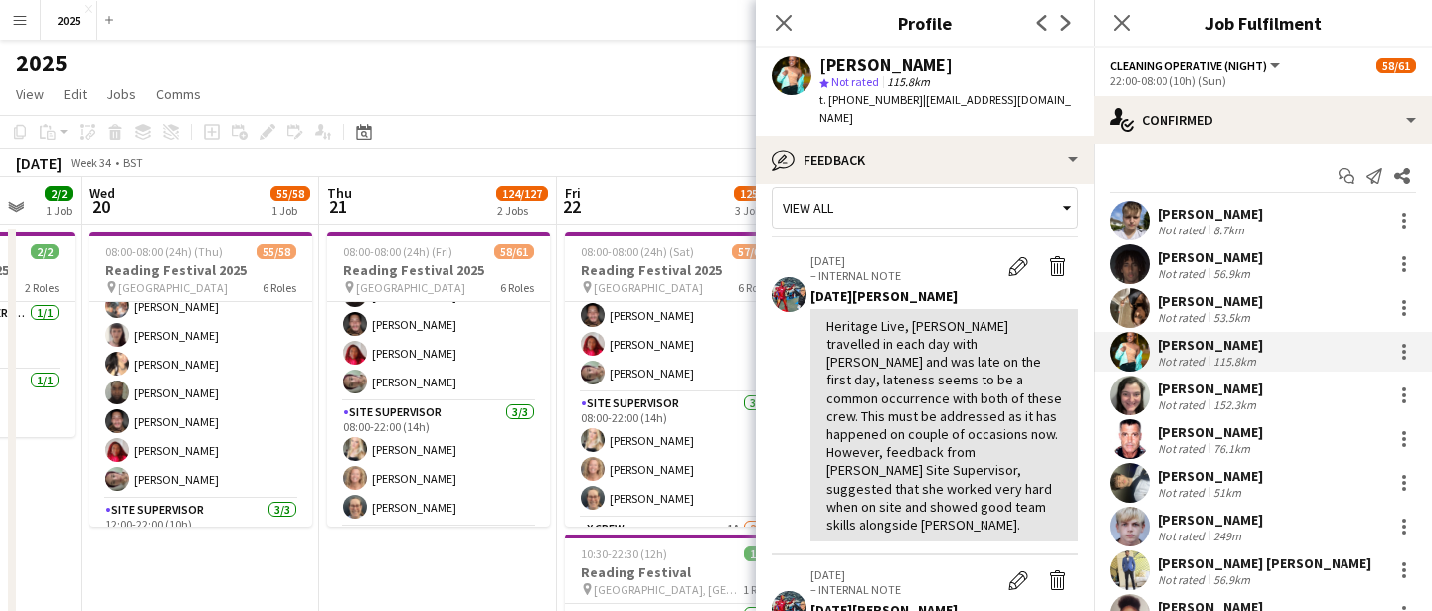
click at [1173, 316] on div "Not rated" at bounding box center [1183, 317] width 52 height 15
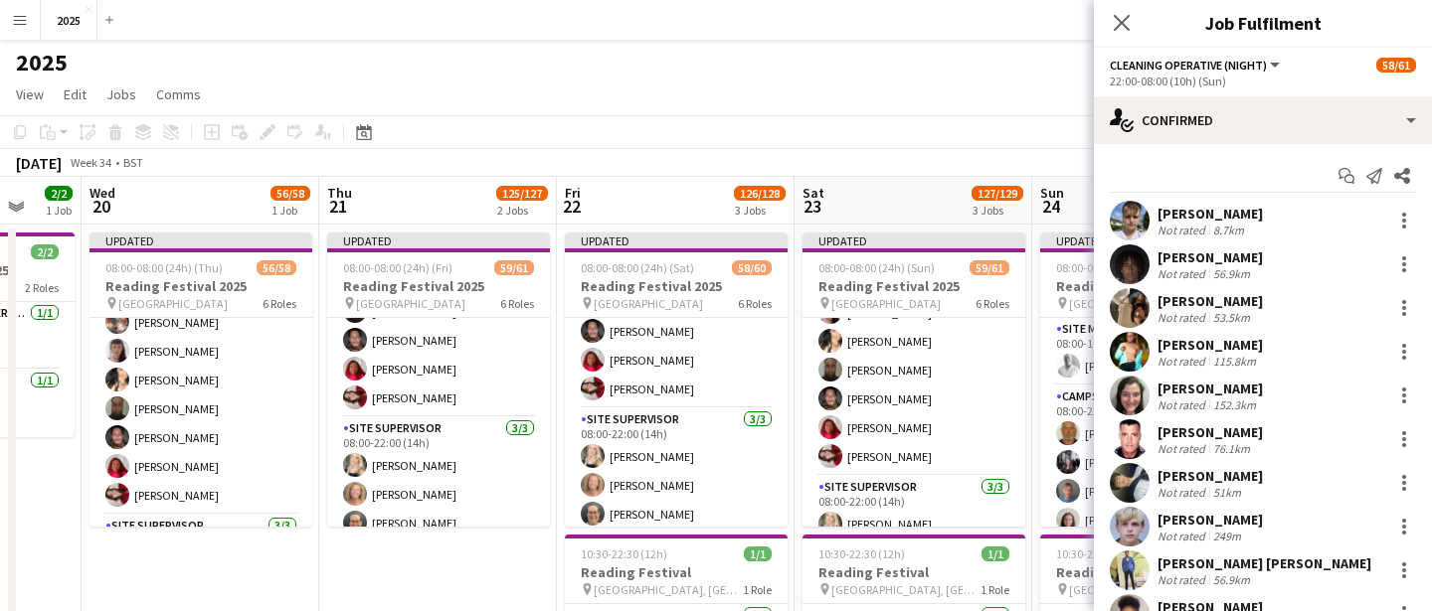
click at [1174, 316] on div "Not rated" at bounding box center [1183, 317] width 52 height 15
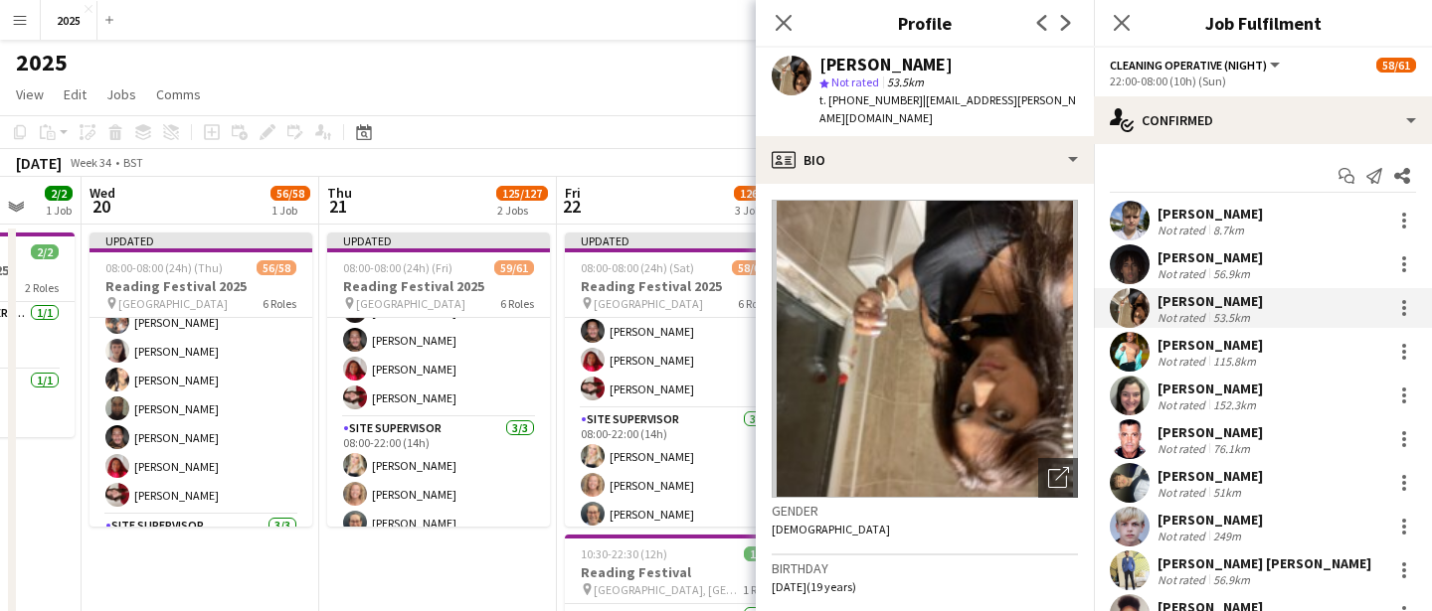
click at [1175, 316] on div "Not rated" at bounding box center [1183, 317] width 52 height 15
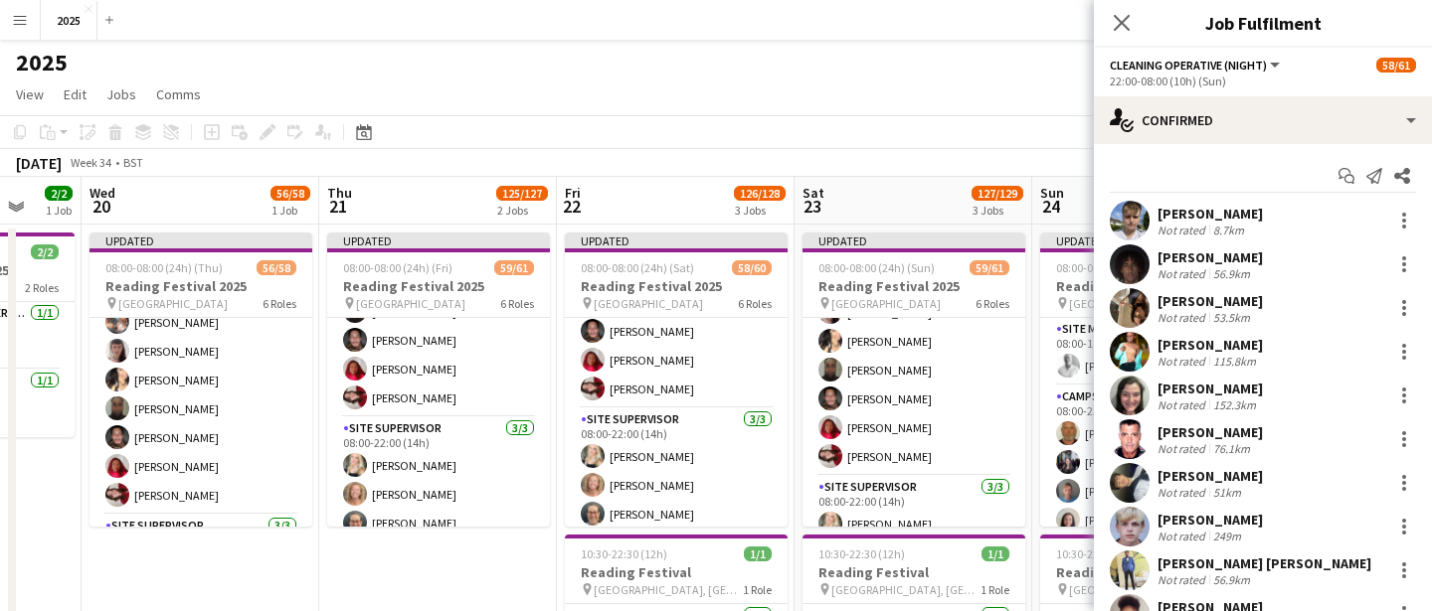
click at [1173, 371] on div "Bilha Kotut Not rated 115.8km" at bounding box center [1263, 352] width 338 height 40
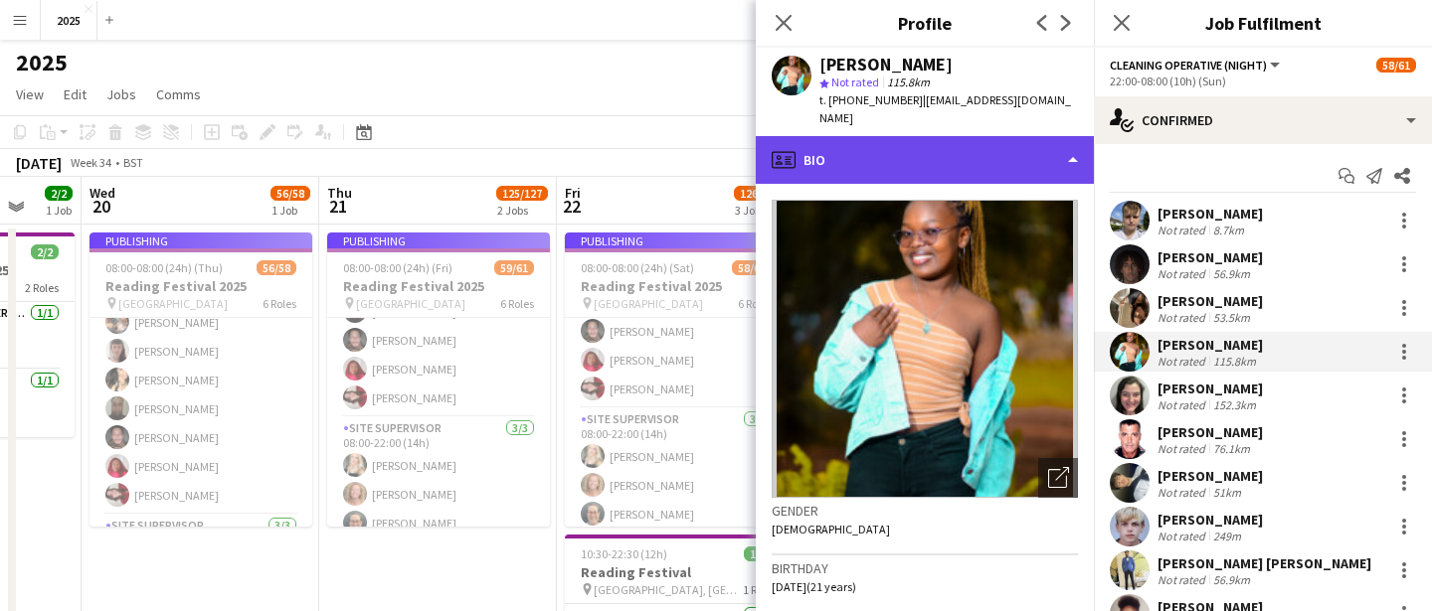
click at [965, 136] on div "profile Bio" at bounding box center [925, 160] width 338 height 48
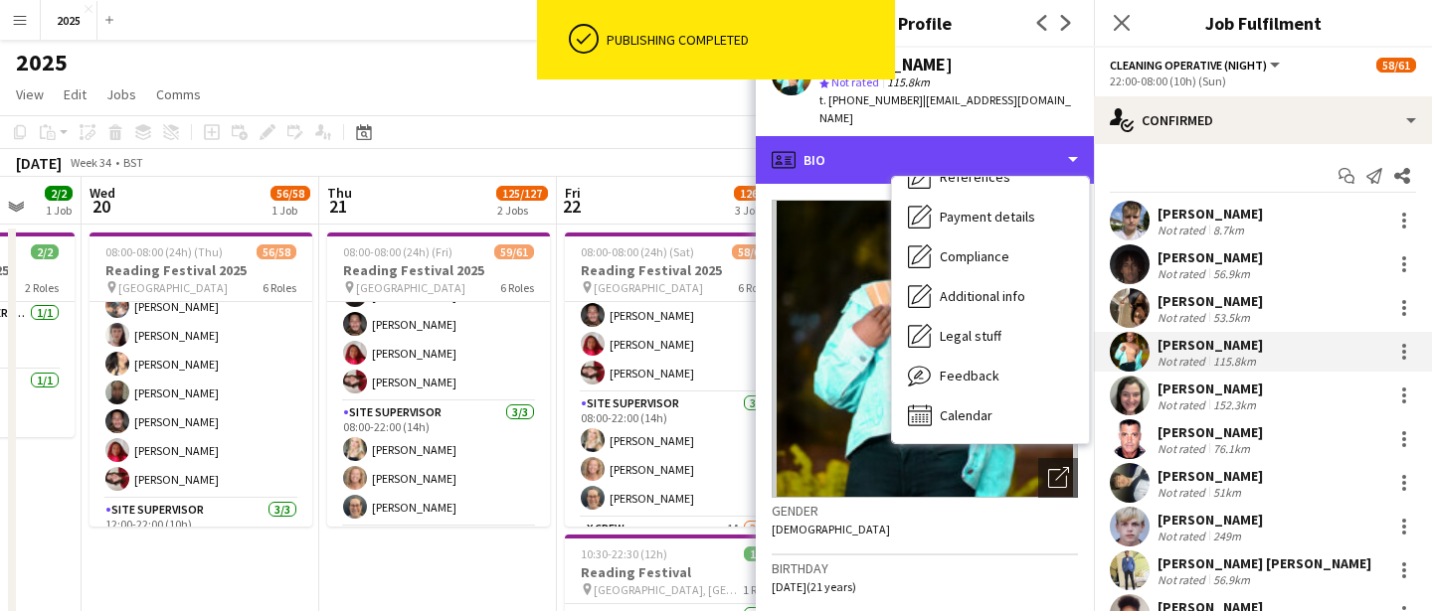
scroll to position [23, 0]
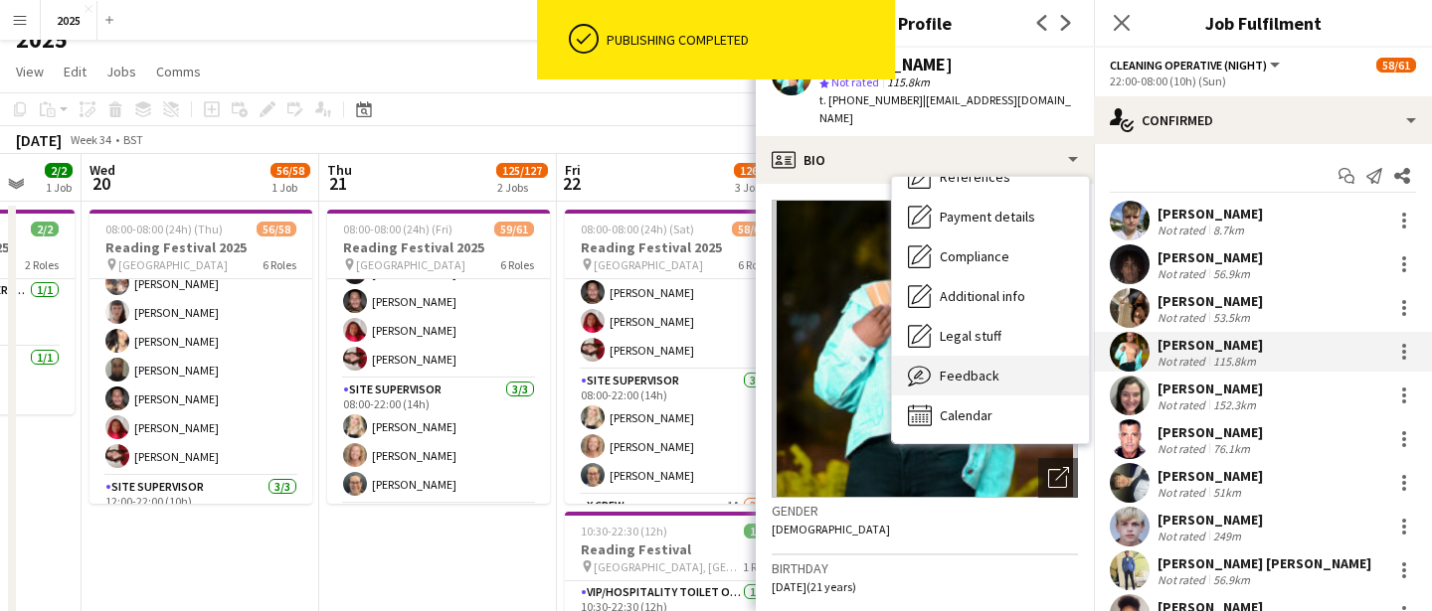
click at [980, 367] on span "Feedback" at bounding box center [970, 376] width 60 height 18
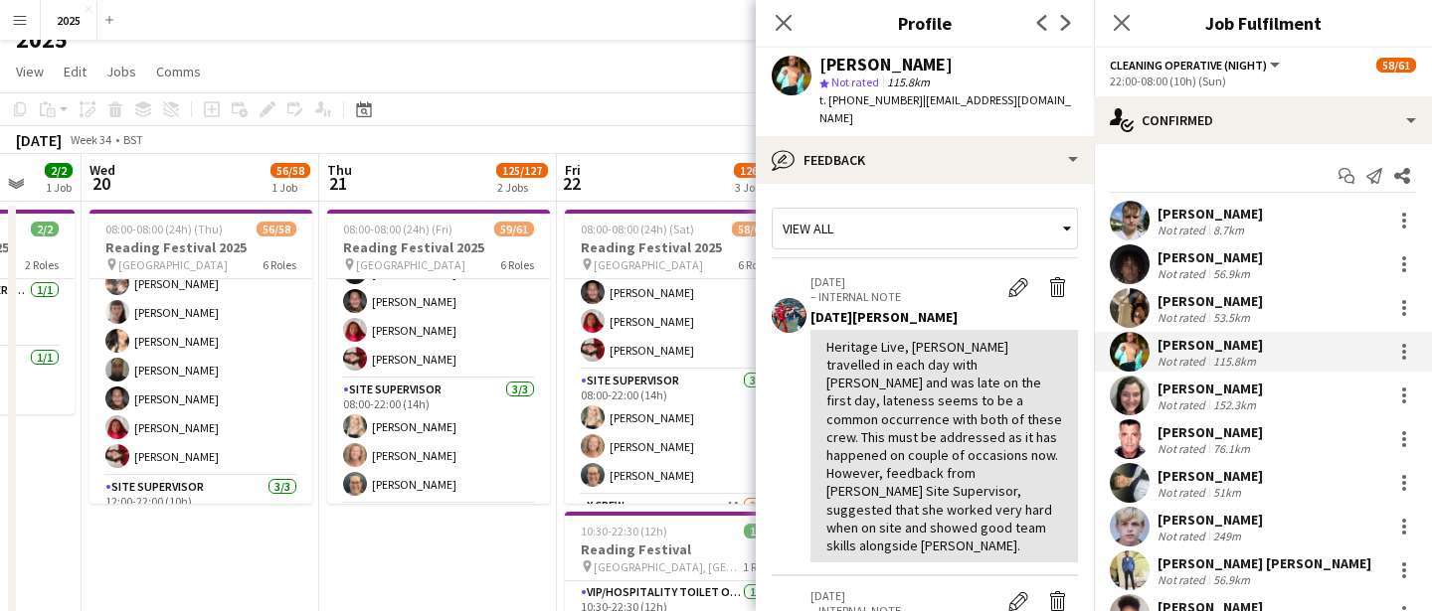
click at [1215, 401] on div "152.3km" at bounding box center [1234, 405] width 51 height 15
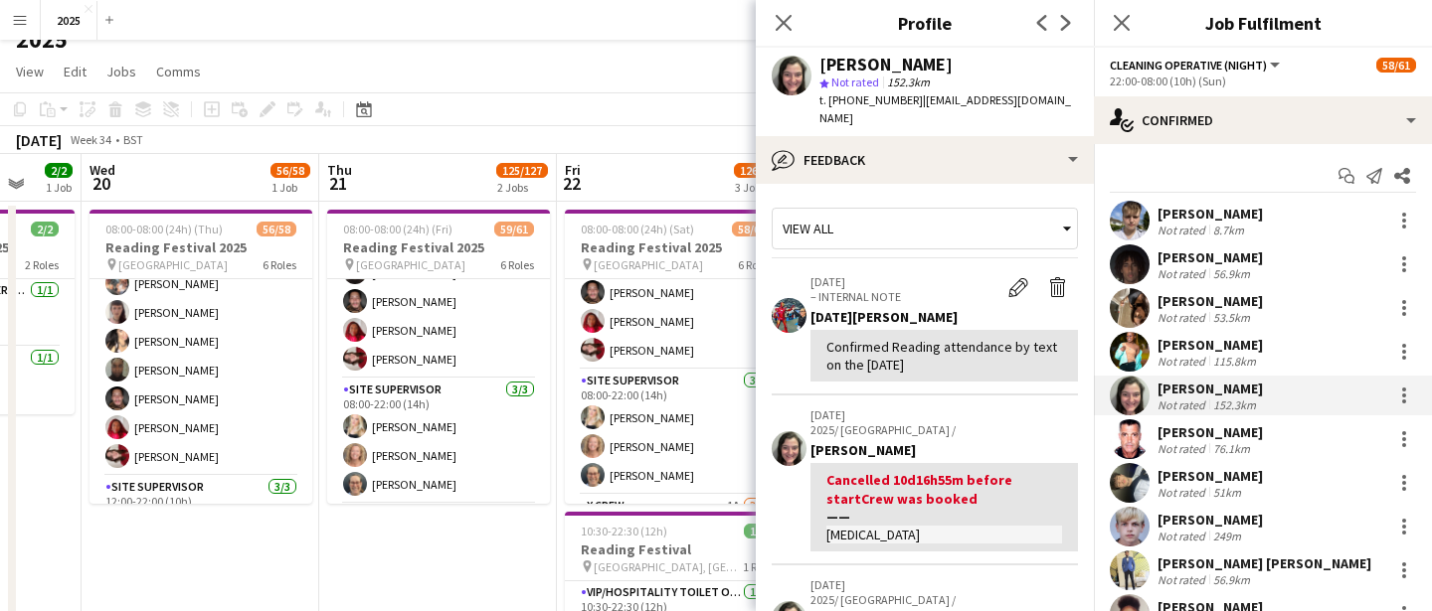
click at [1191, 444] on div "Not rated" at bounding box center [1183, 448] width 52 height 15
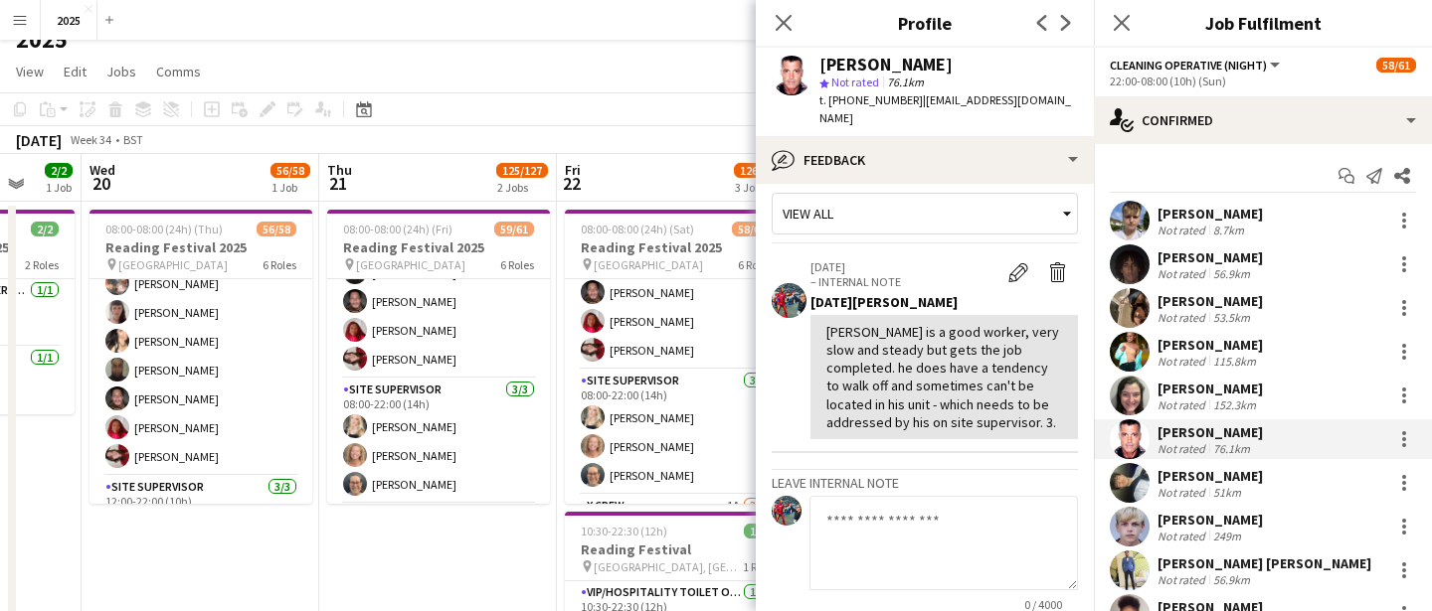
scroll to position [0, 0]
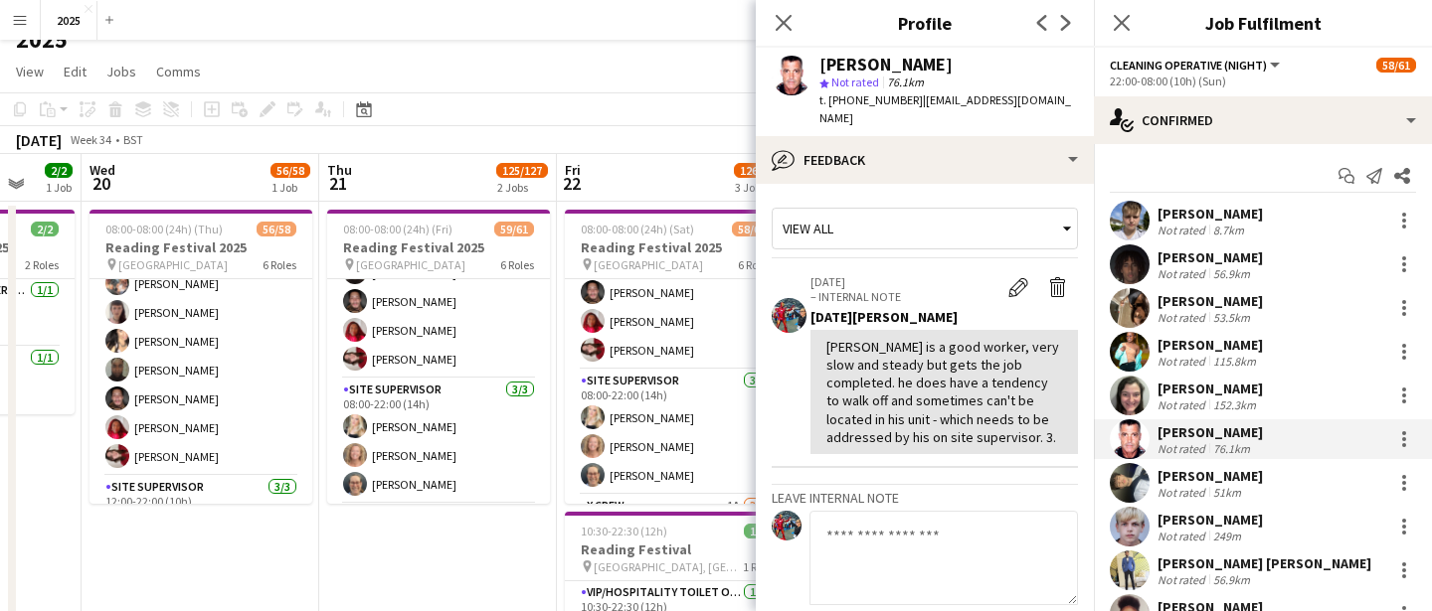
click at [1197, 490] on div "Not rated" at bounding box center [1183, 492] width 52 height 15
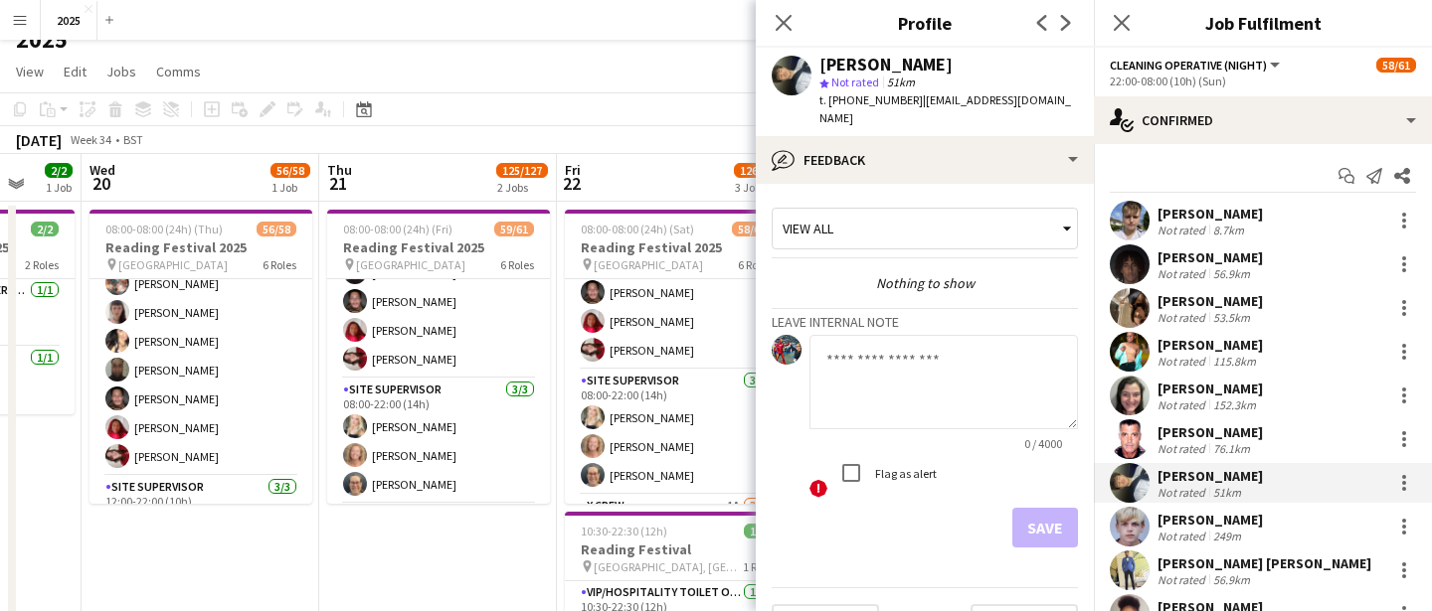
click at [1159, 522] on div "[PERSON_NAME]" at bounding box center [1209, 520] width 105 height 18
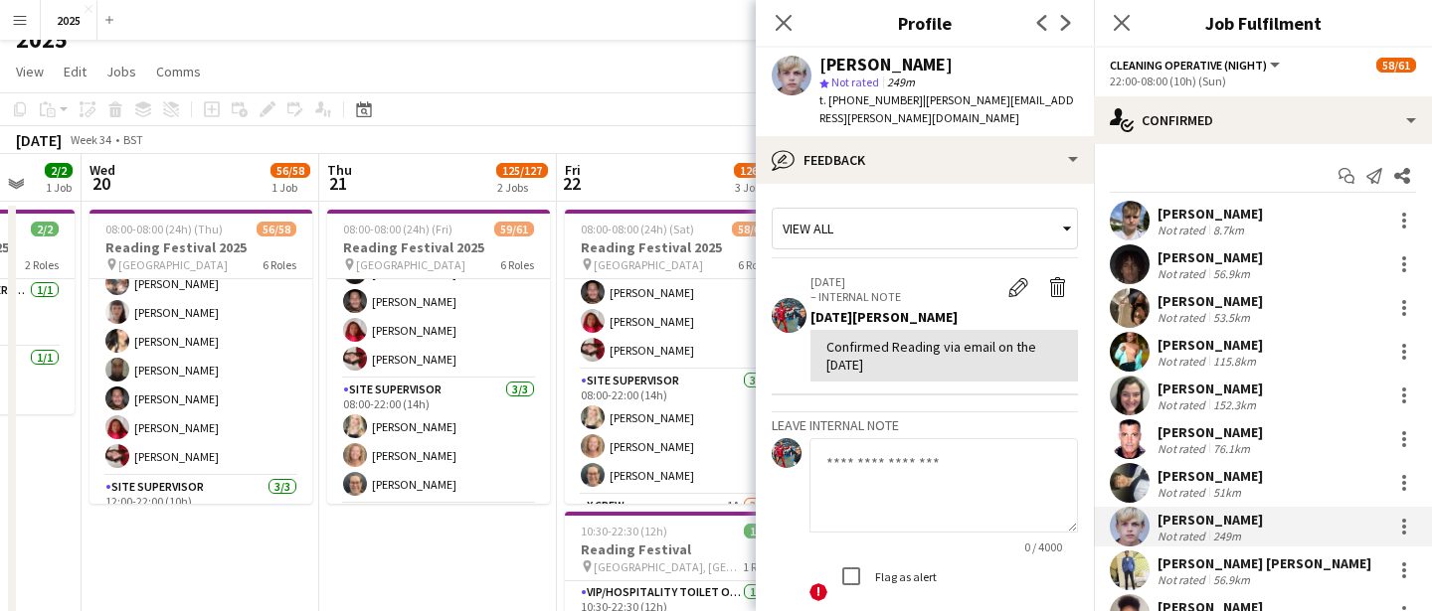
click at [1200, 560] on div "[PERSON_NAME] [PERSON_NAME]" at bounding box center [1264, 564] width 214 height 18
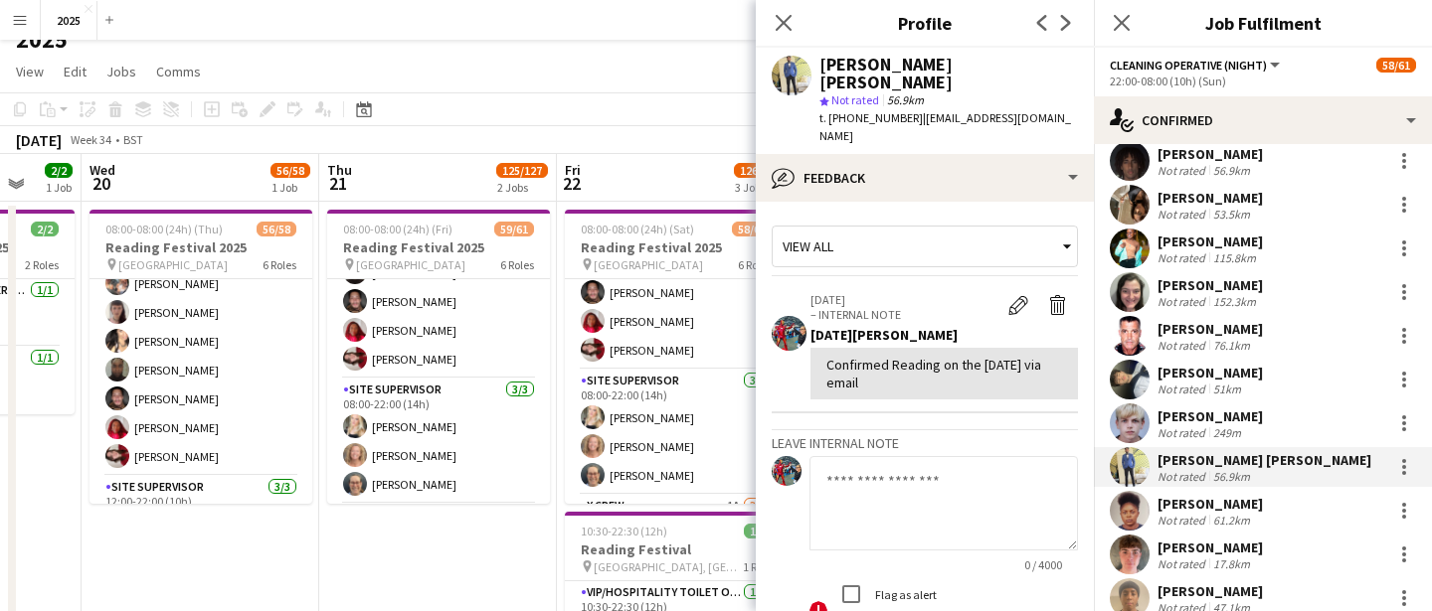
scroll to position [112, 0]
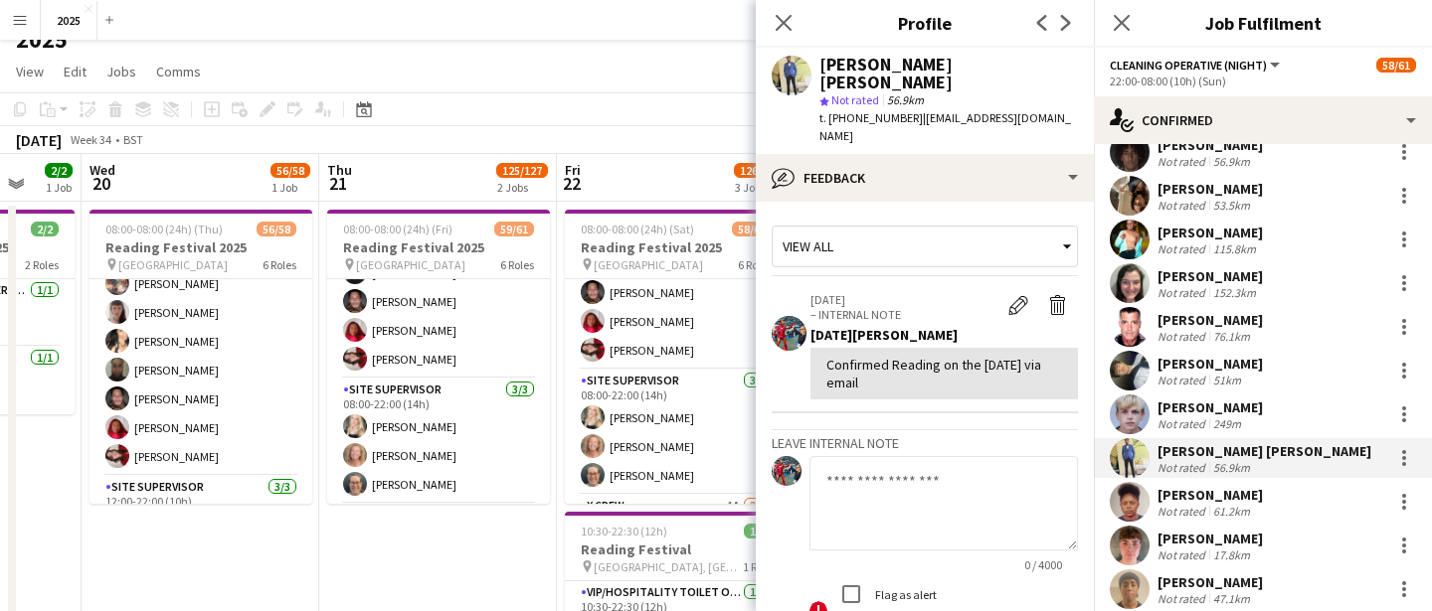
click at [1239, 505] on div "61.2km" at bounding box center [1231, 511] width 45 height 15
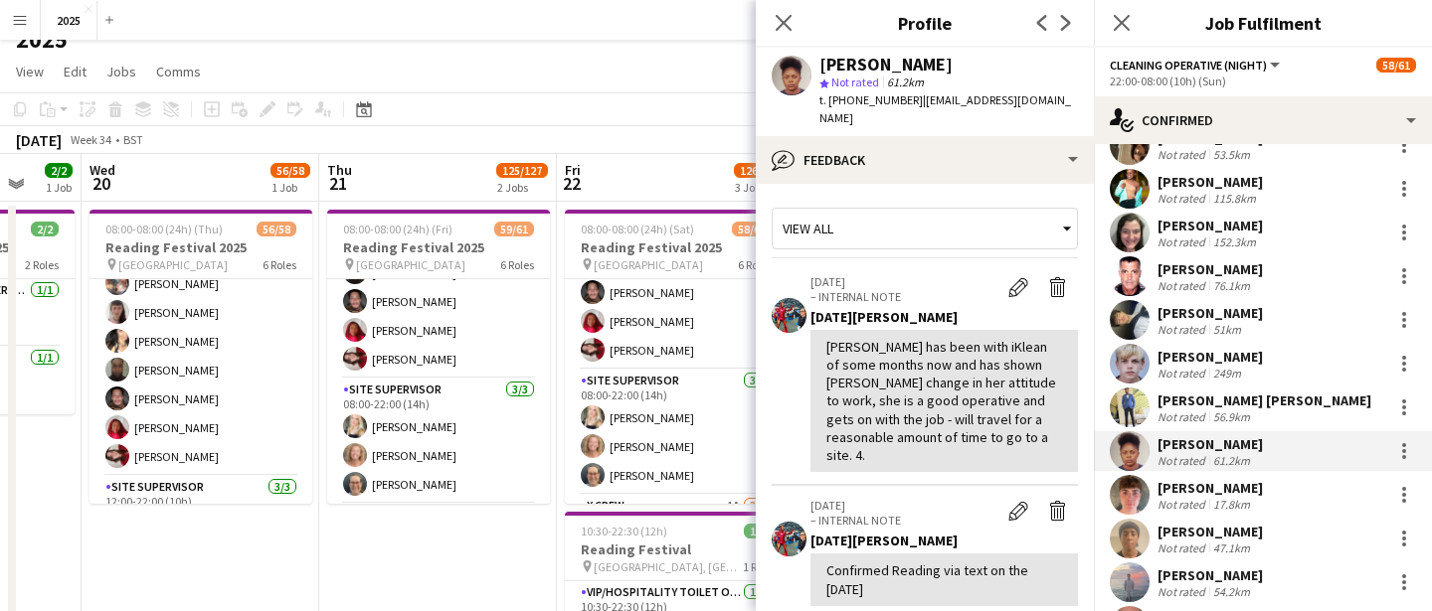
scroll to position [170, 0]
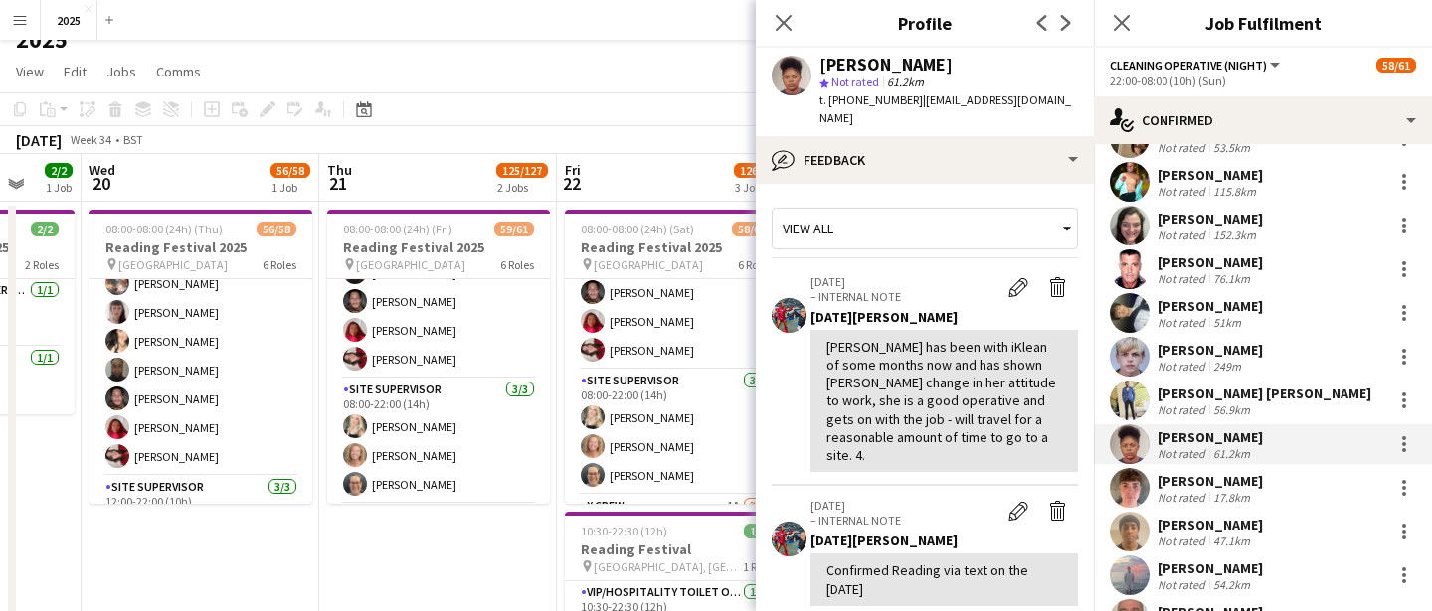
click at [1240, 484] on div "[PERSON_NAME]" at bounding box center [1209, 481] width 105 height 18
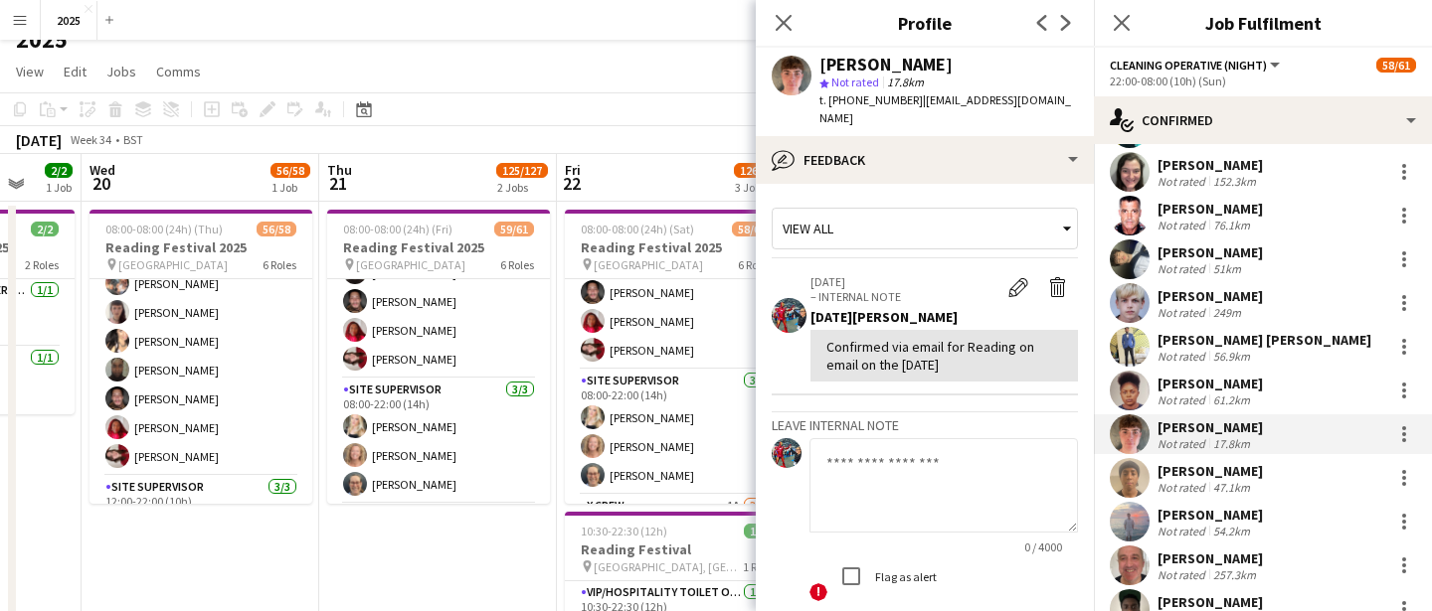
scroll to position [235, 0]
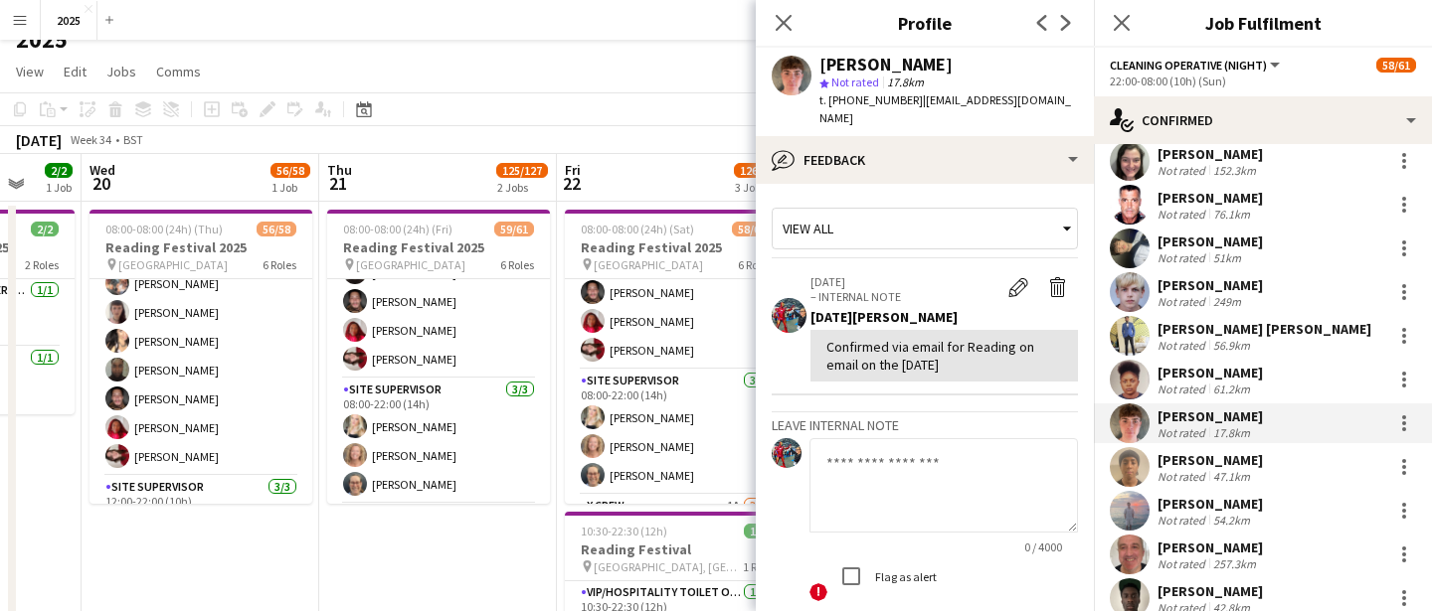
click at [1243, 471] on div "47.1km" at bounding box center [1231, 476] width 45 height 15
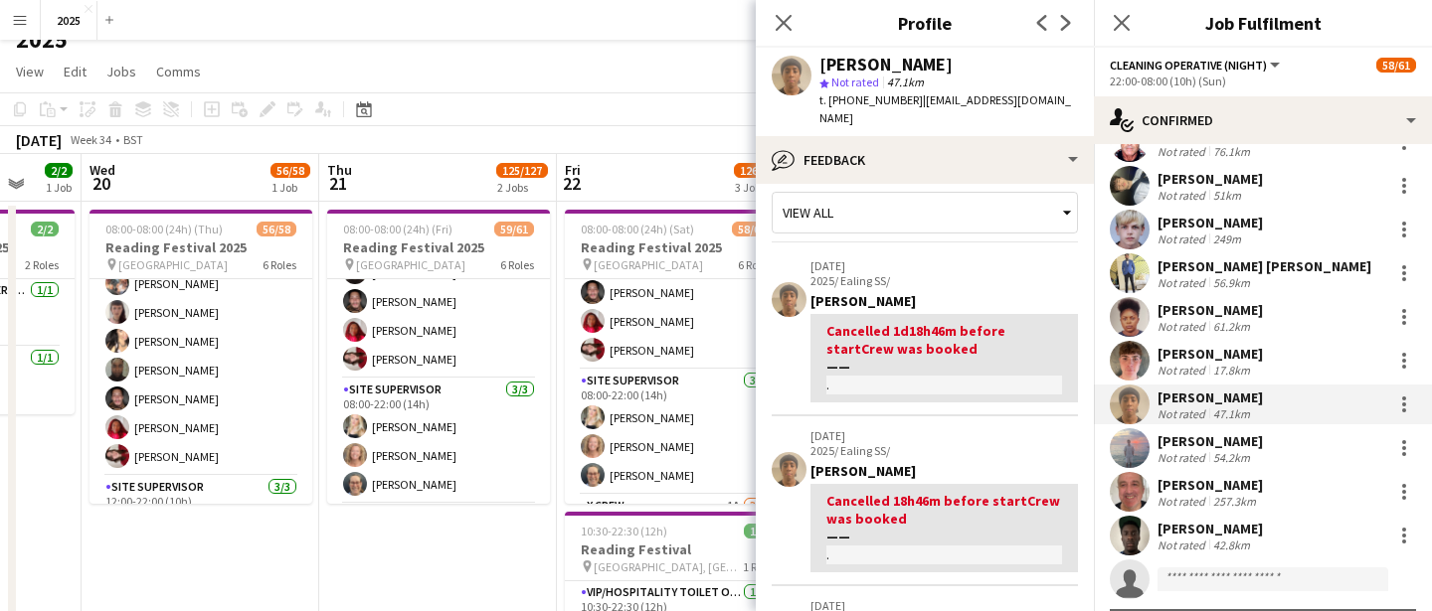
scroll to position [0, 0]
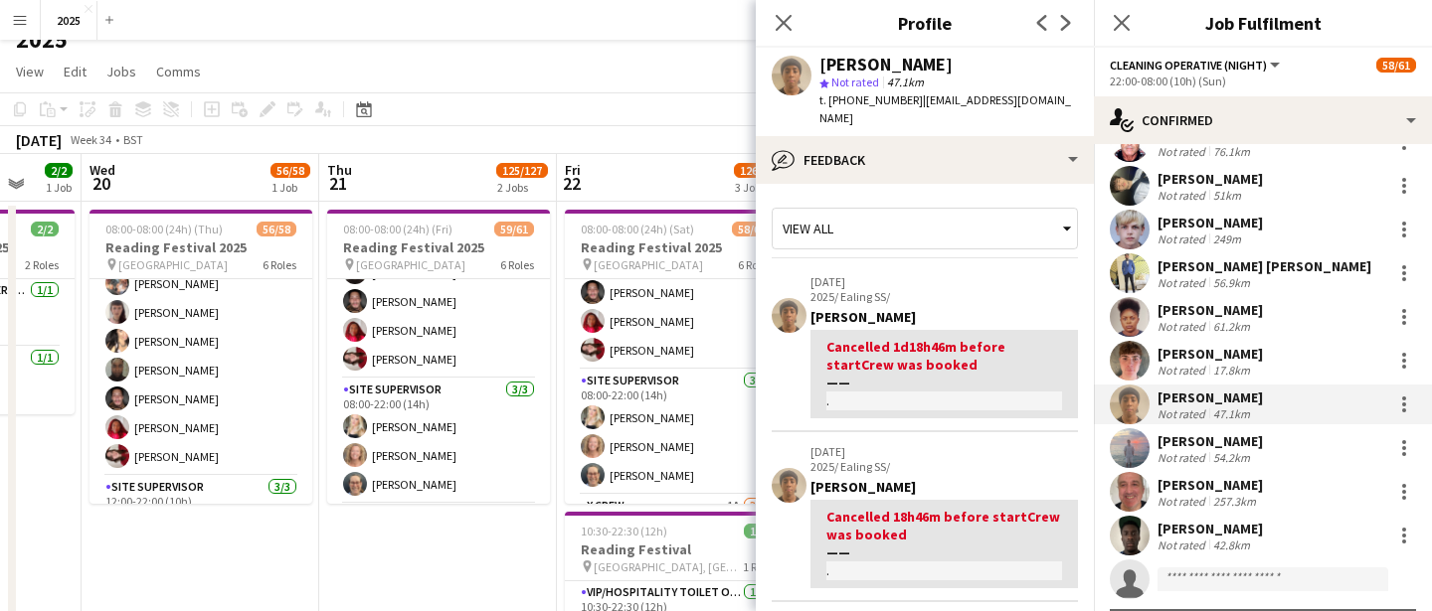
click at [1257, 459] on div "Sam Williams Not rated 54.2km" at bounding box center [1263, 449] width 338 height 40
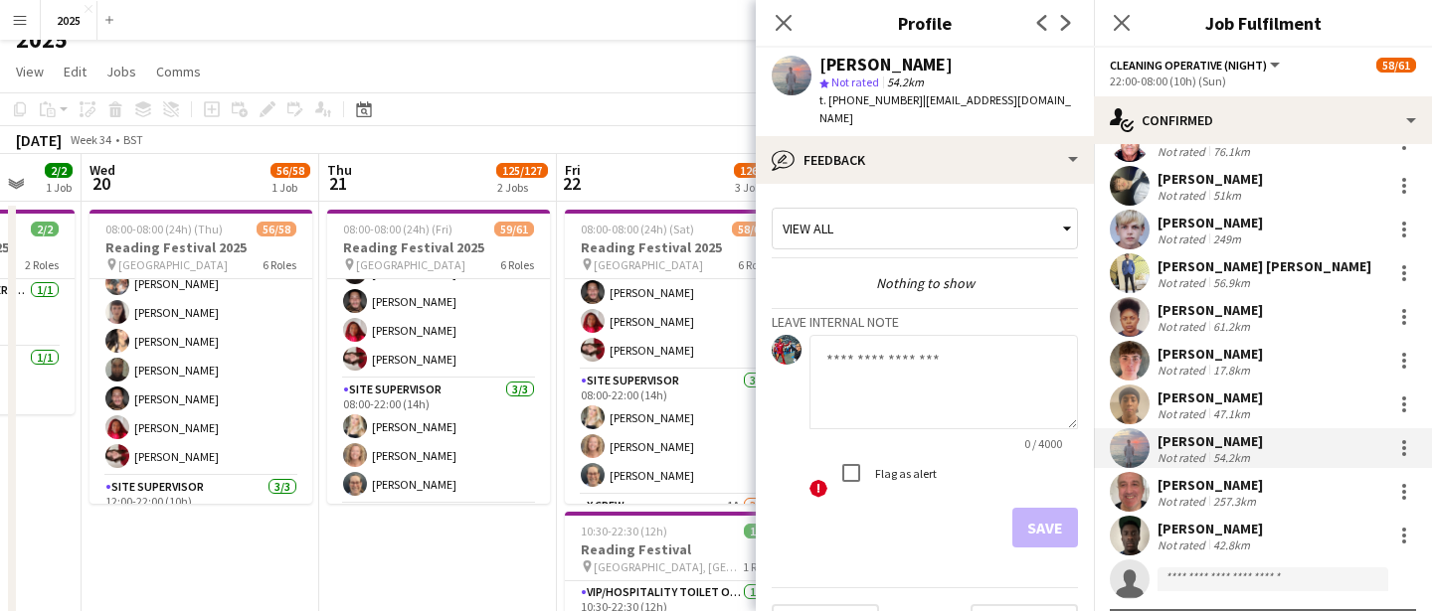
click at [1266, 491] on div "Mark Dittman Not rated 257.3km" at bounding box center [1263, 492] width 338 height 40
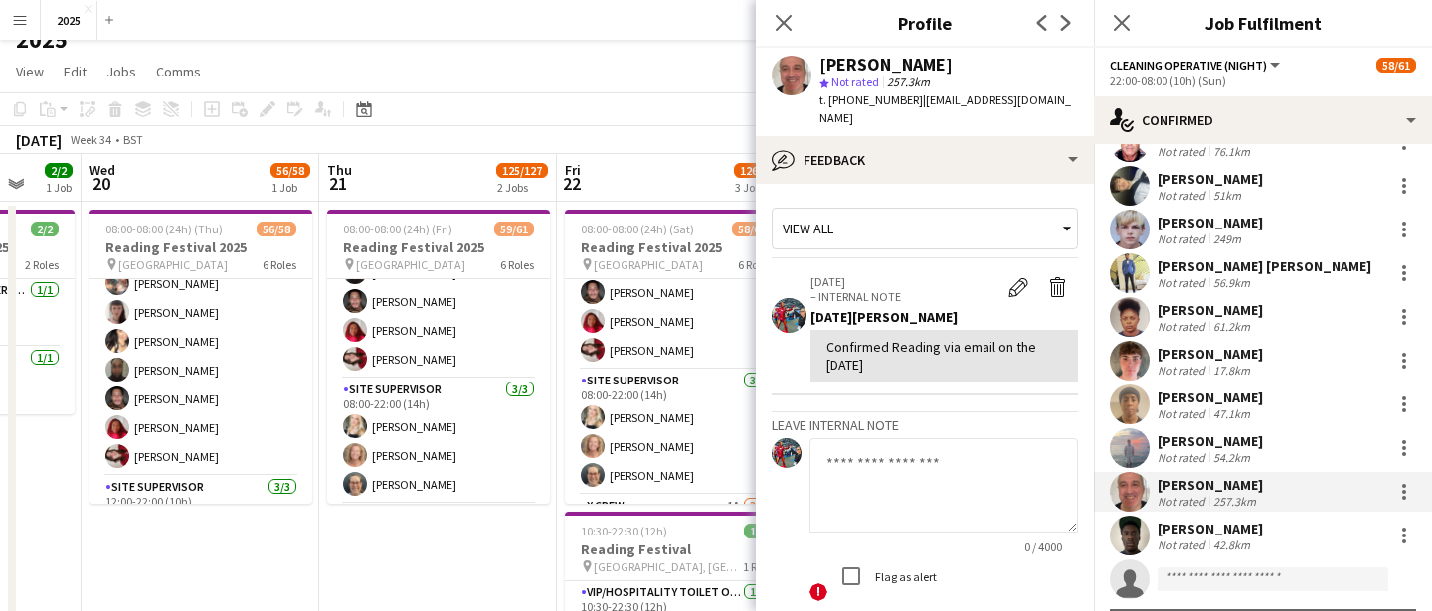
click at [1263, 528] on div "[PERSON_NAME]" at bounding box center [1209, 529] width 105 height 18
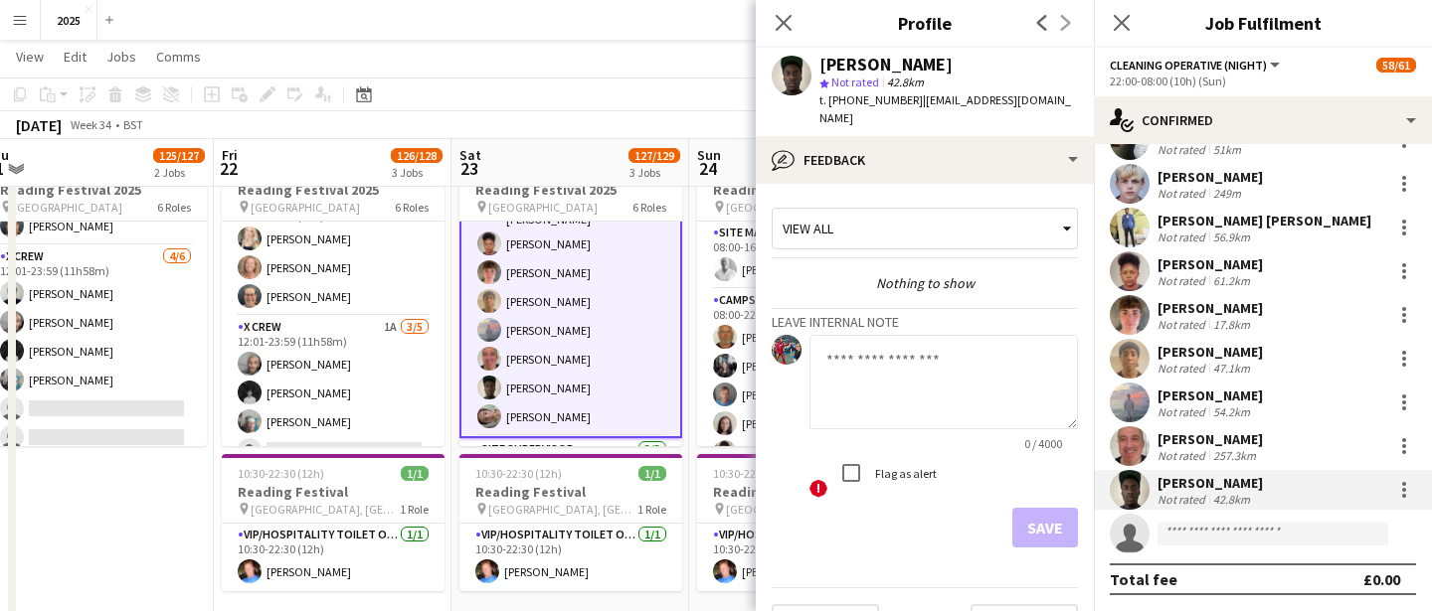
scroll to position [1674, 0]
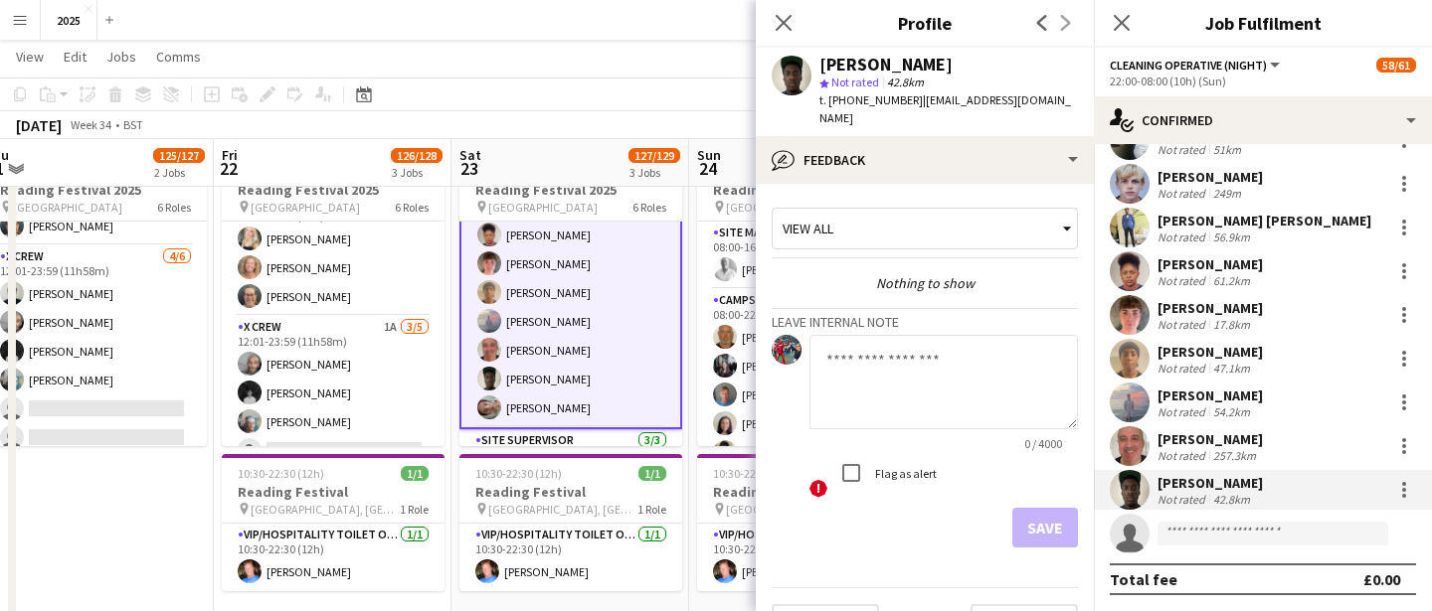
click at [1231, 445] on div "[PERSON_NAME]" at bounding box center [1209, 440] width 105 height 18
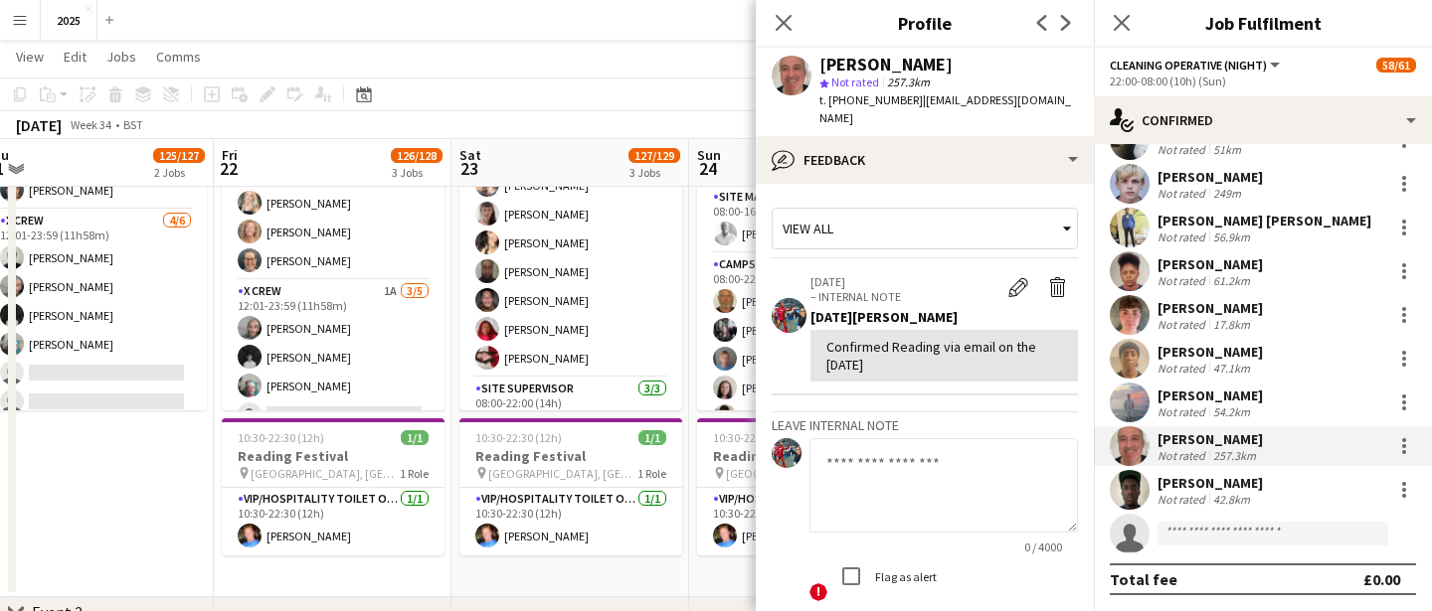
scroll to position [834, 0]
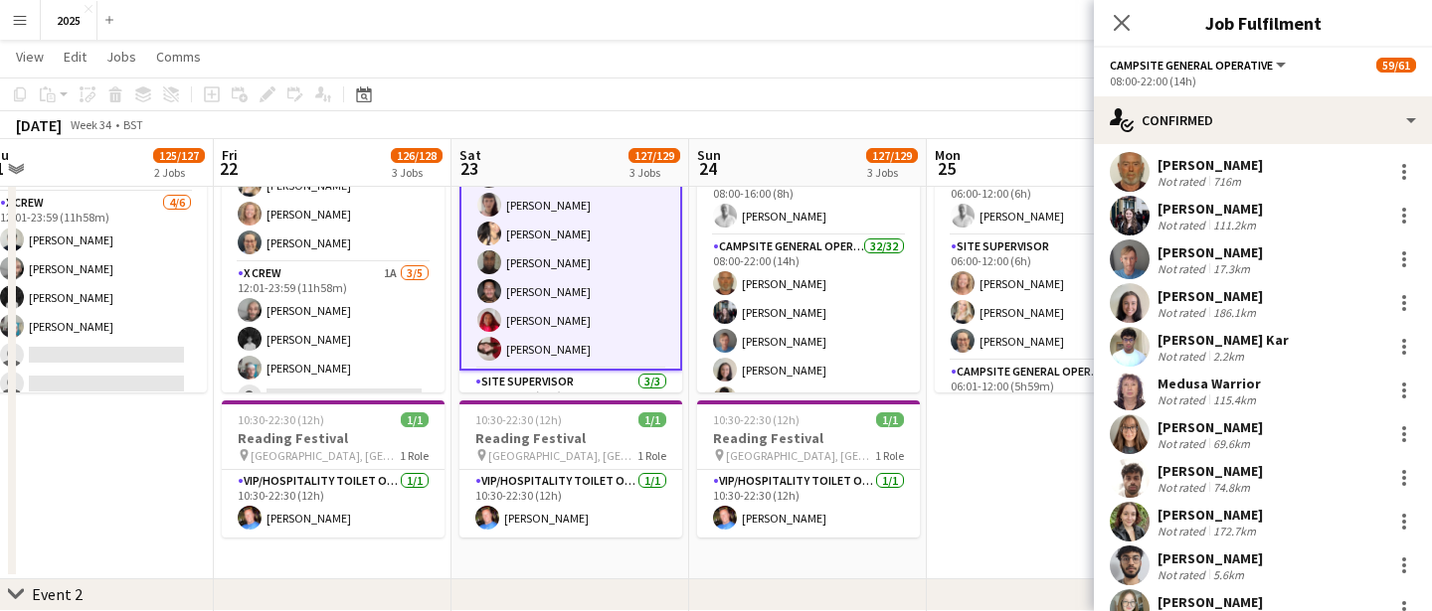
scroll to position [86, 0]
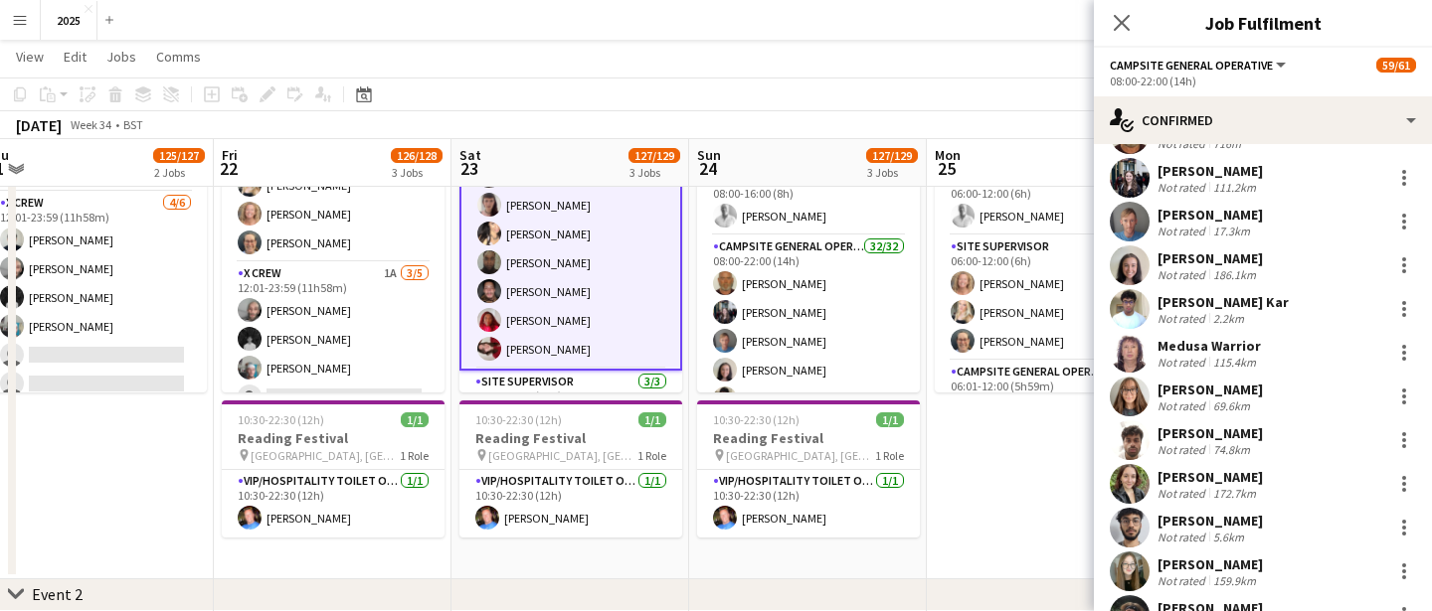
click at [1262, 260] on div "Shelby Jones Not rated 186.1km" at bounding box center [1263, 266] width 338 height 40
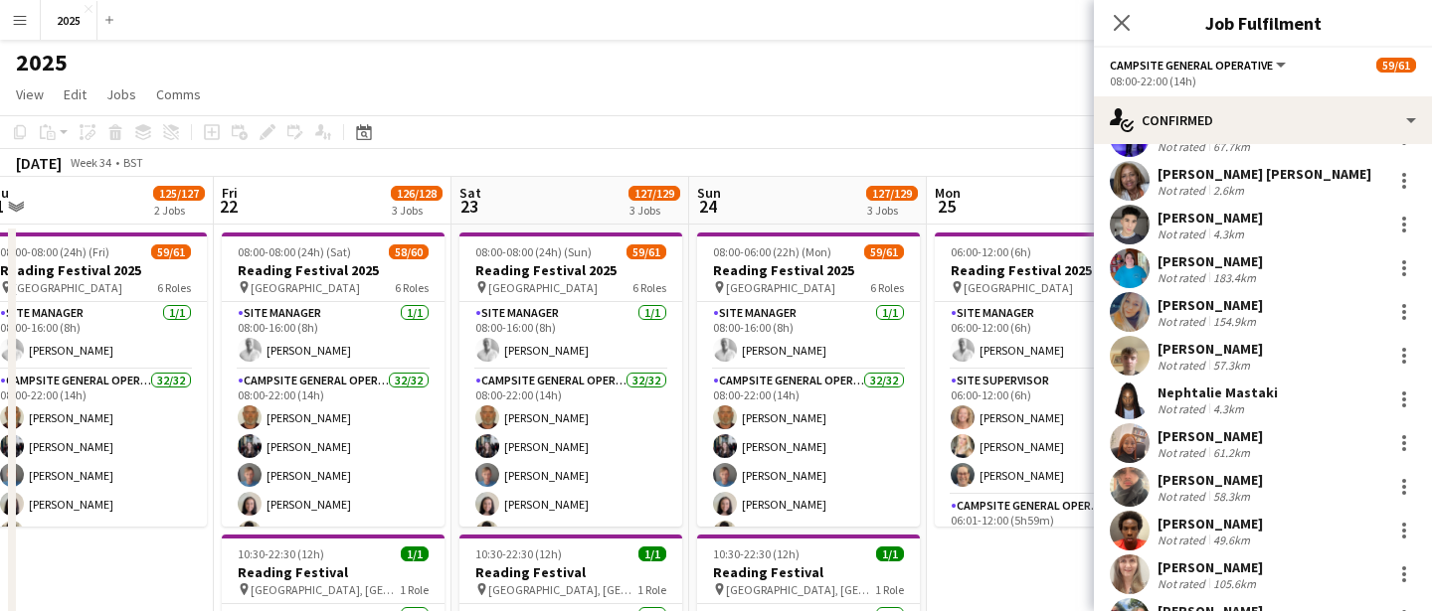
scroll to position [701, 0]
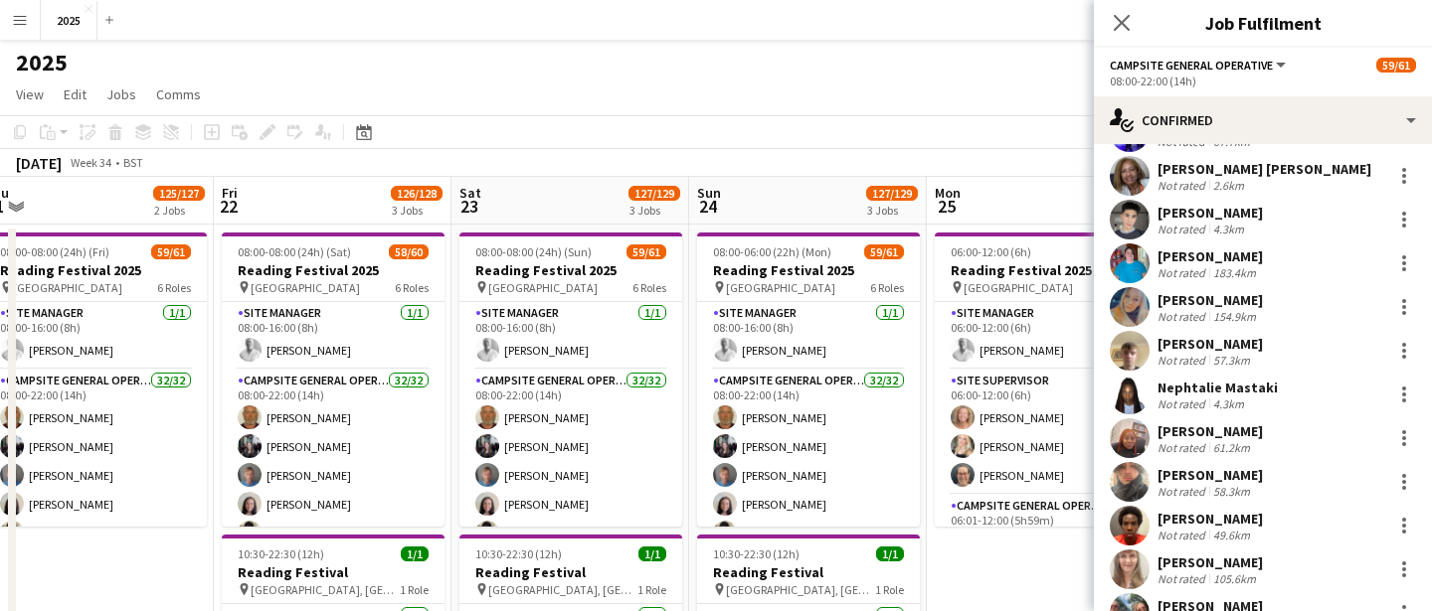
click at [1272, 258] on div "Jade Jones Not rated 183.4km" at bounding box center [1263, 264] width 338 height 40
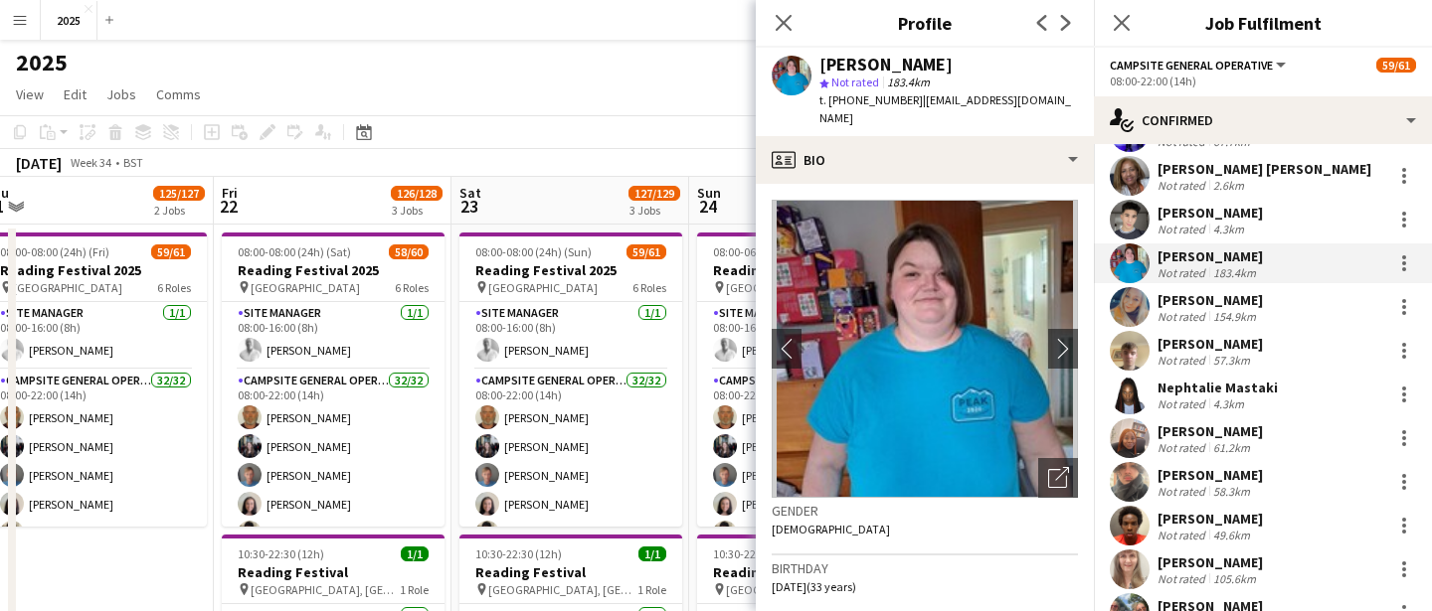
click at [1269, 311] on div "Della Harris Not rated 154.9km" at bounding box center [1263, 307] width 338 height 40
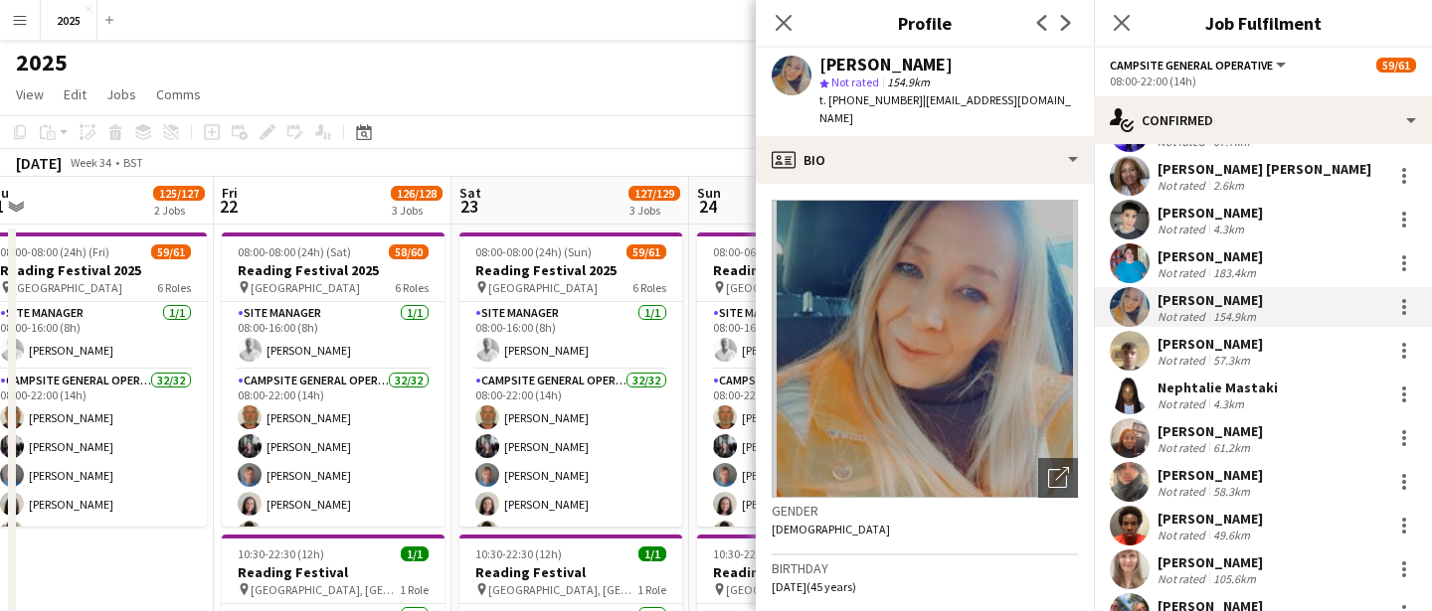
click at [1213, 256] on div "[PERSON_NAME]" at bounding box center [1209, 257] width 105 height 18
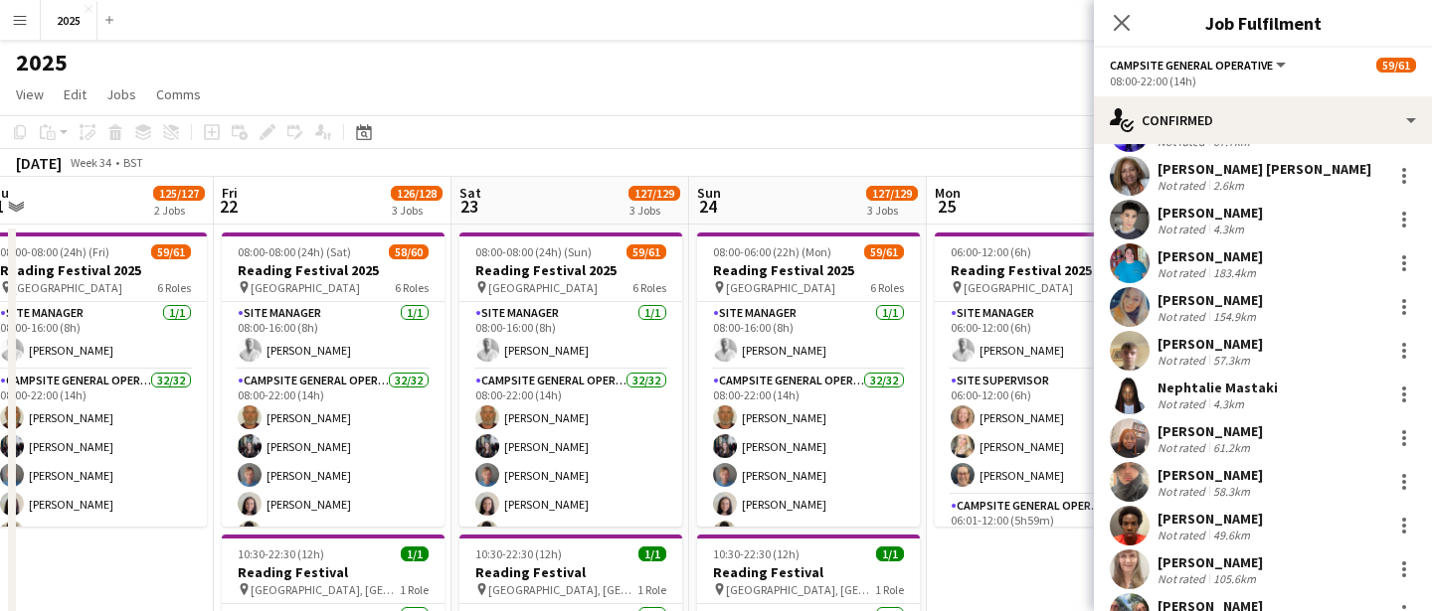
click at [1200, 322] on div "Not rated" at bounding box center [1183, 316] width 52 height 15
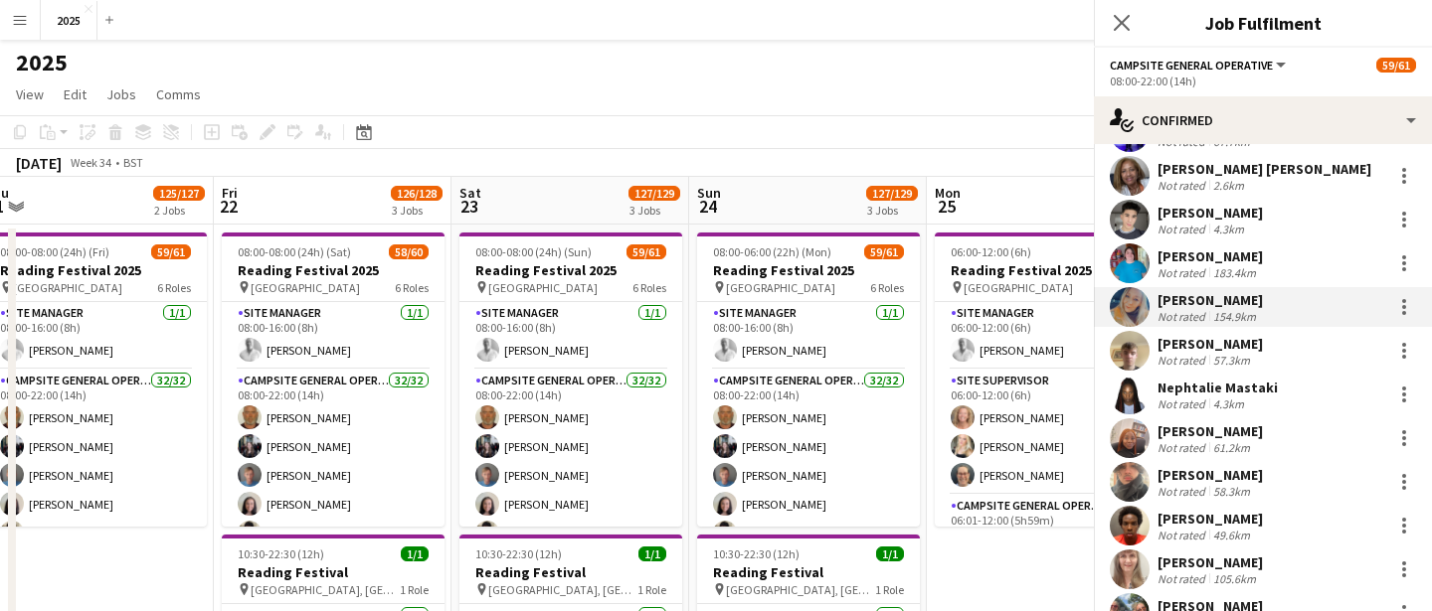
click at [1194, 353] on div "Not rated" at bounding box center [1183, 360] width 52 height 15
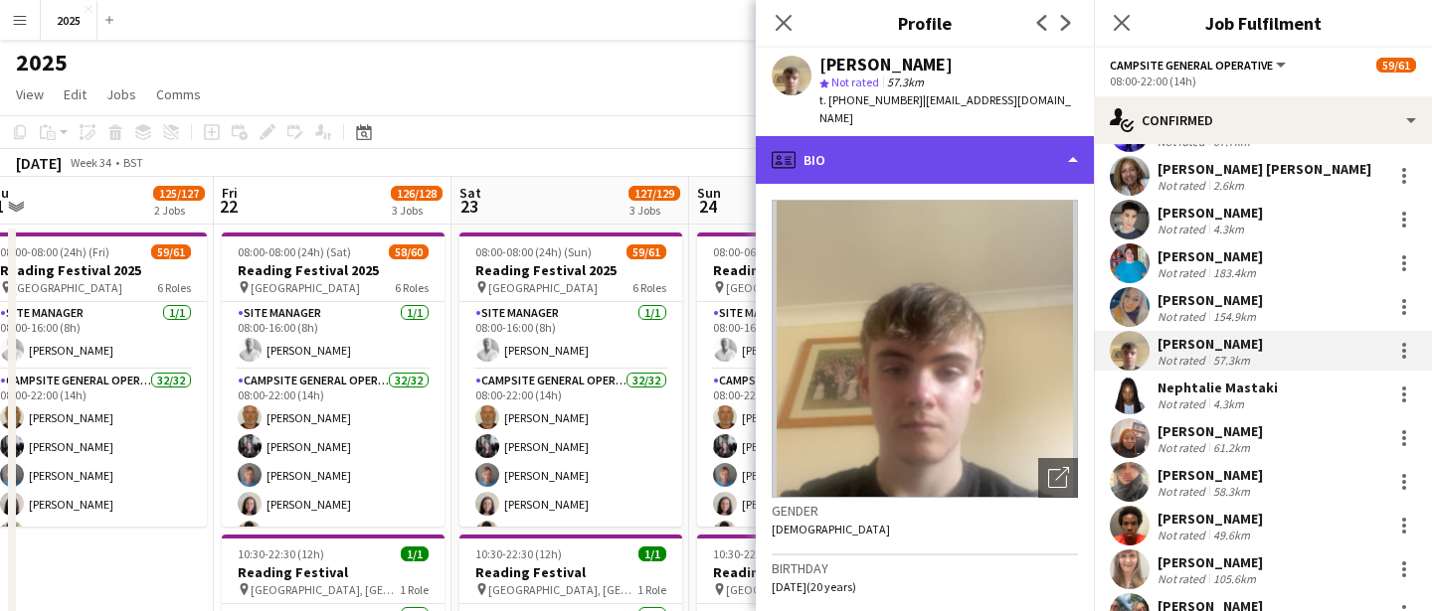
click at [1025, 158] on div "profile Bio" at bounding box center [925, 160] width 338 height 48
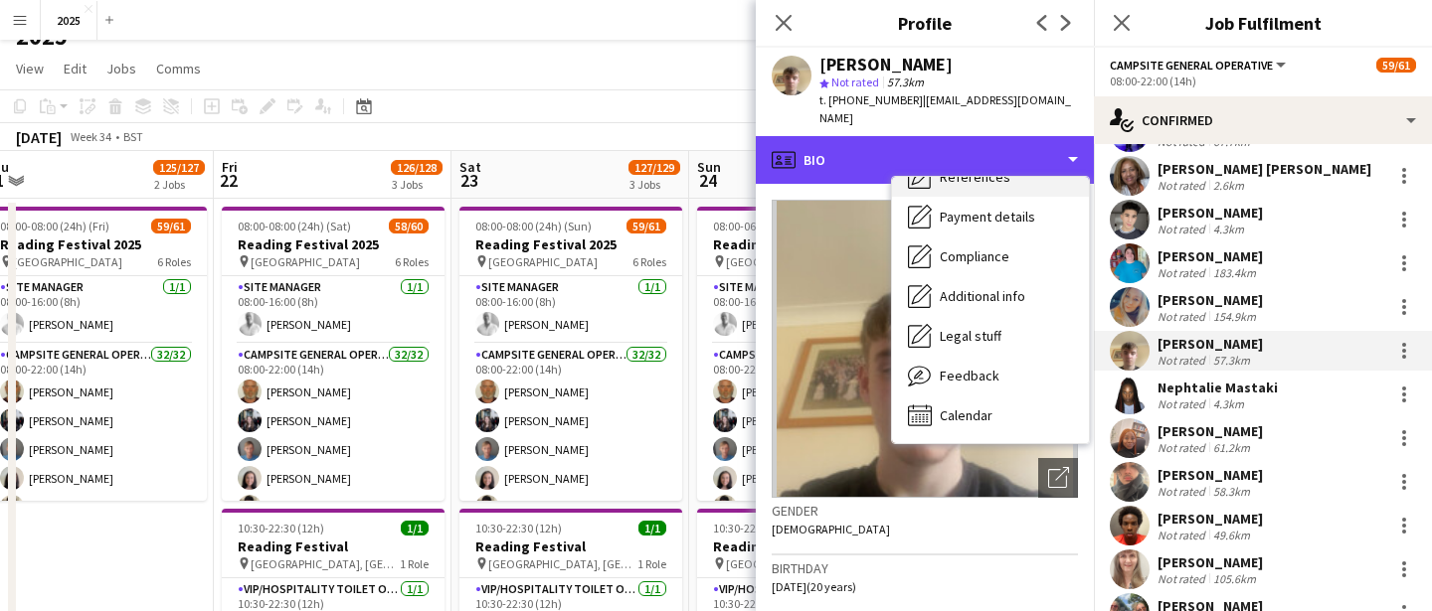
scroll to position [29, 0]
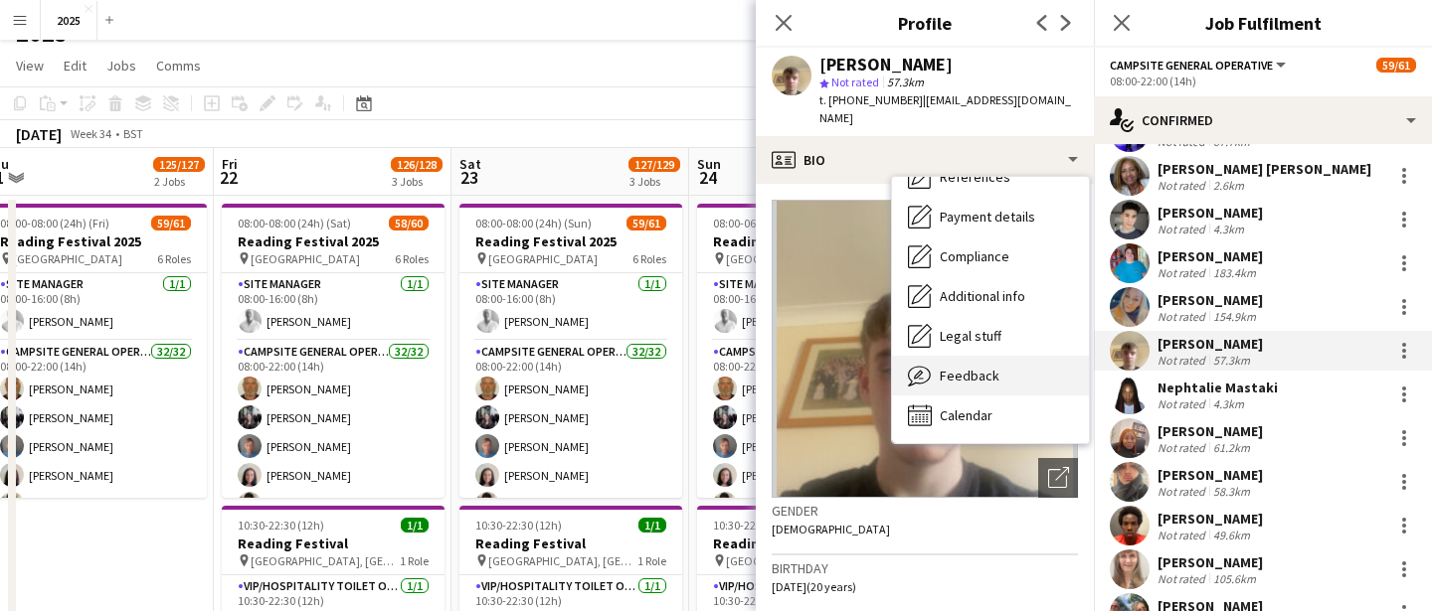
click at [980, 367] on span "Feedback" at bounding box center [970, 376] width 60 height 18
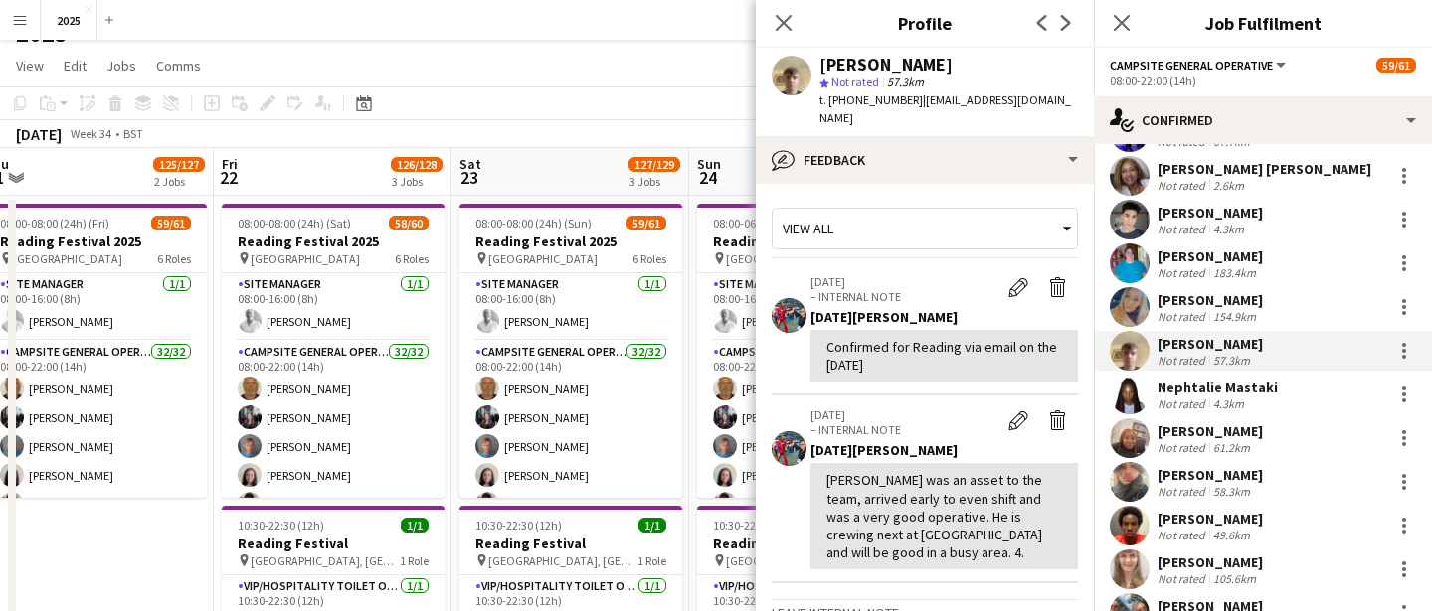
click at [1256, 307] on div "[PERSON_NAME]" at bounding box center [1209, 300] width 105 height 18
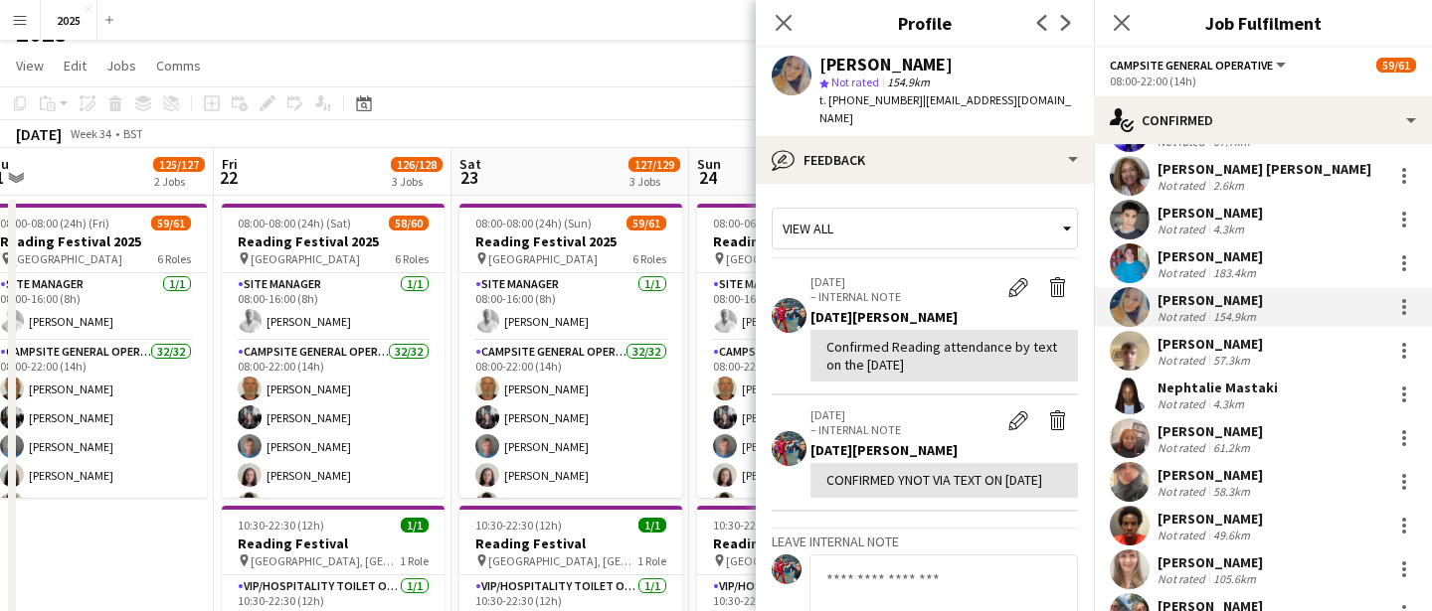
click at [1253, 273] on div "183.4km" at bounding box center [1234, 272] width 51 height 15
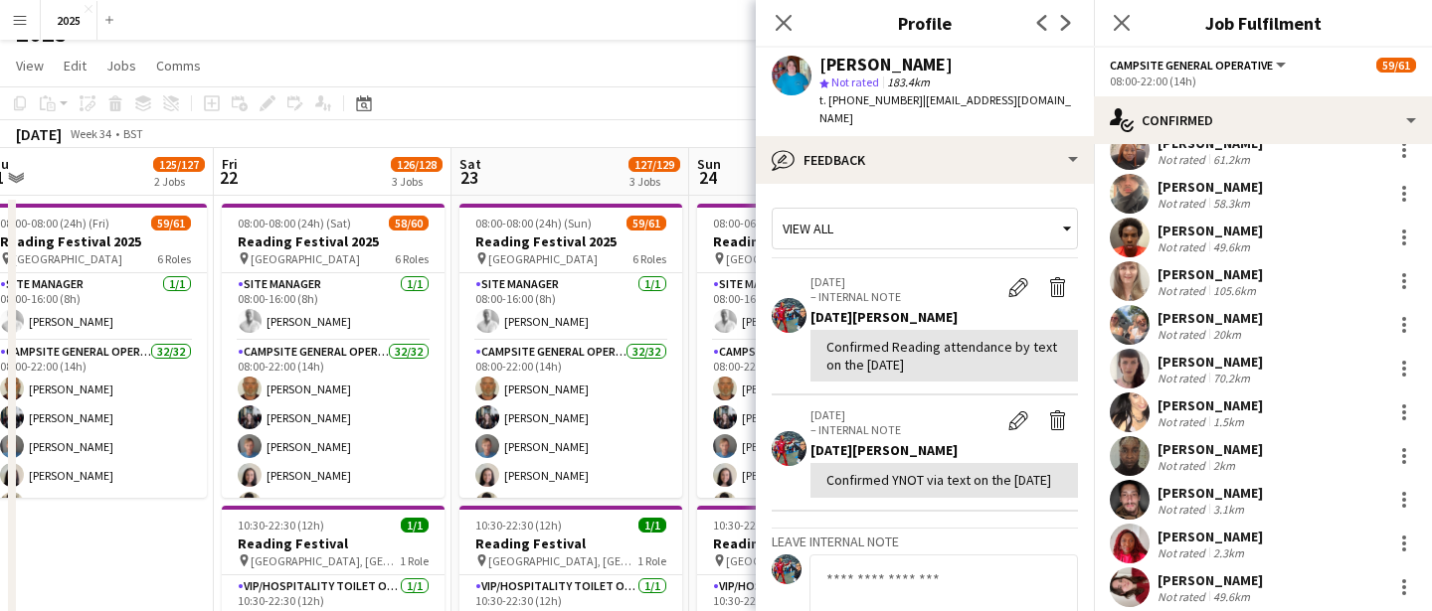
scroll to position [1043, 0]
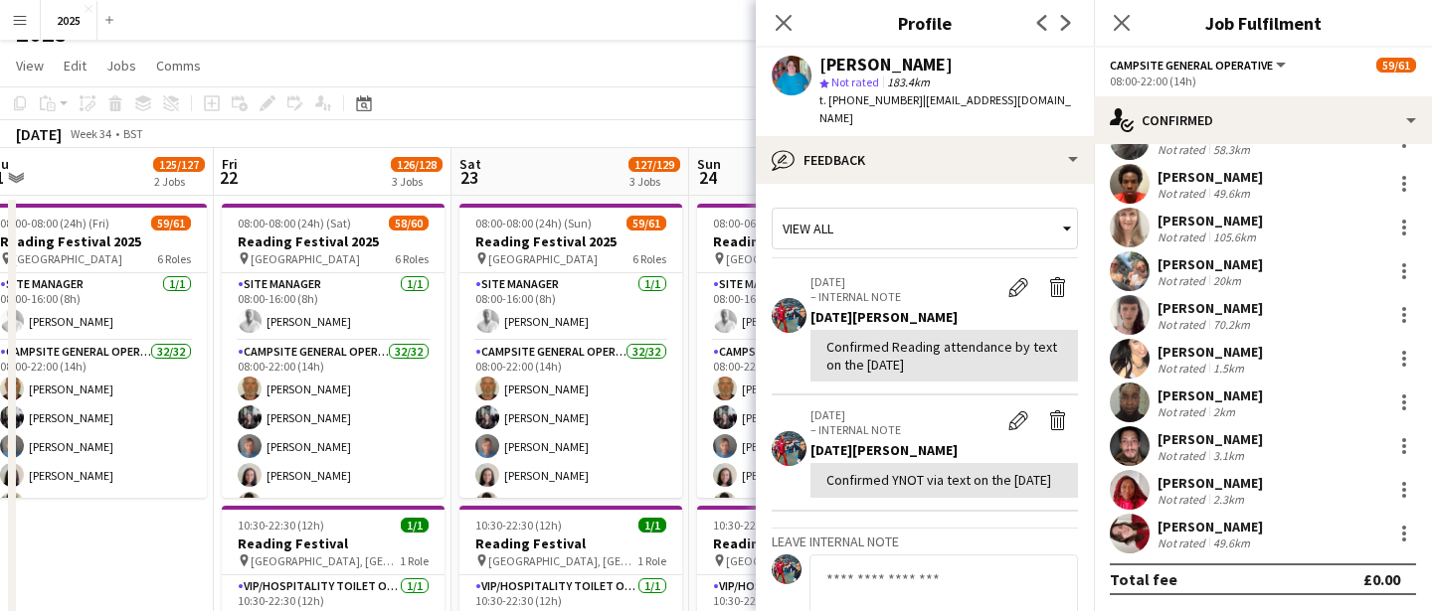
click at [1209, 543] on div "49.6km" at bounding box center [1231, 543] width 45 height 15
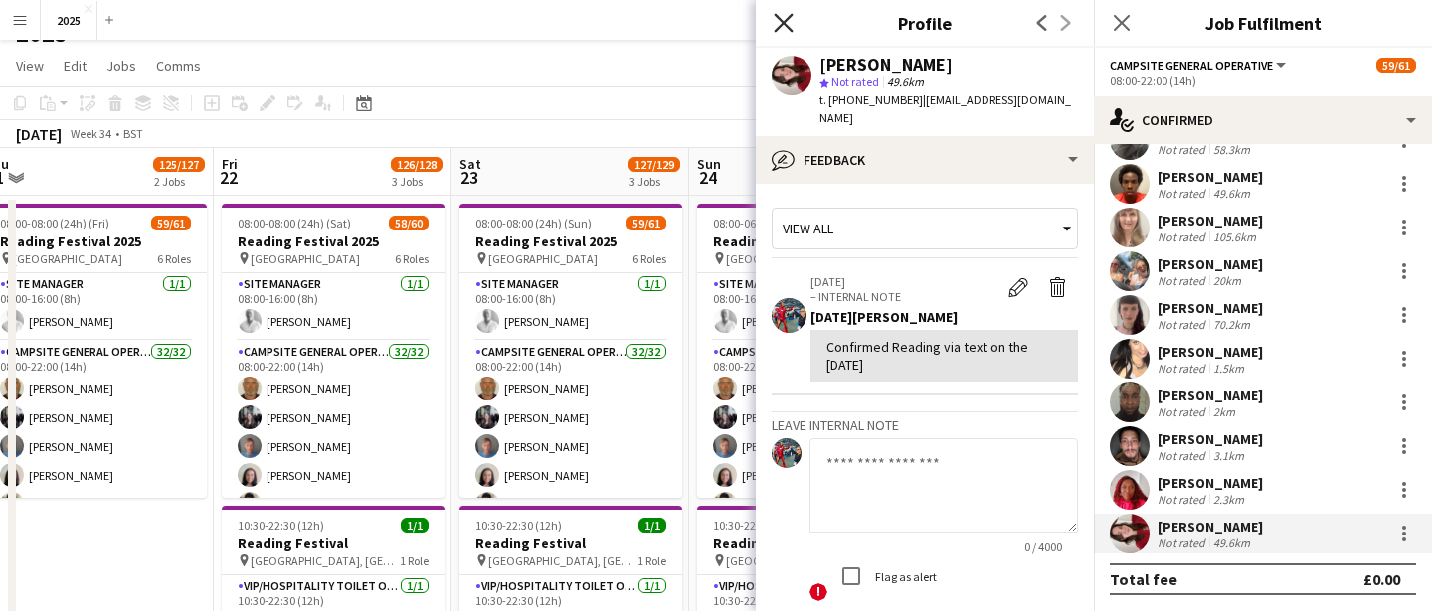
click at [784, 25] on icon at bounding box center [783, 22] width 19 height 19
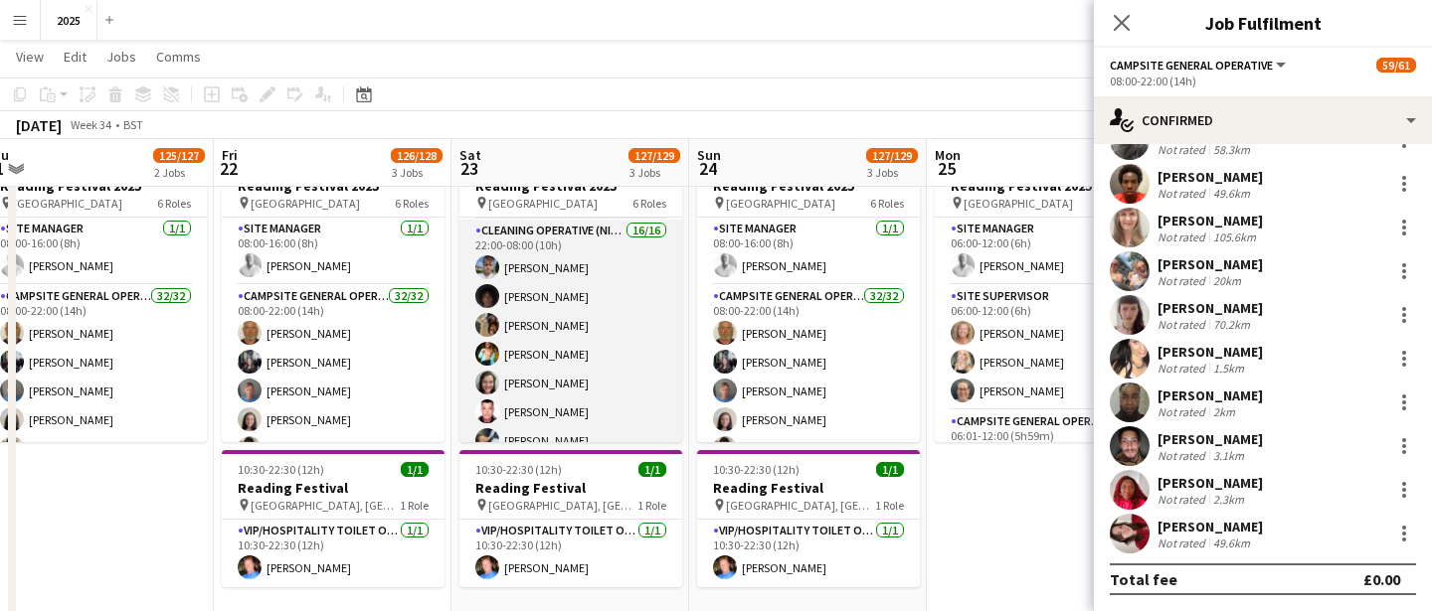
scroll to position [1382, 0]
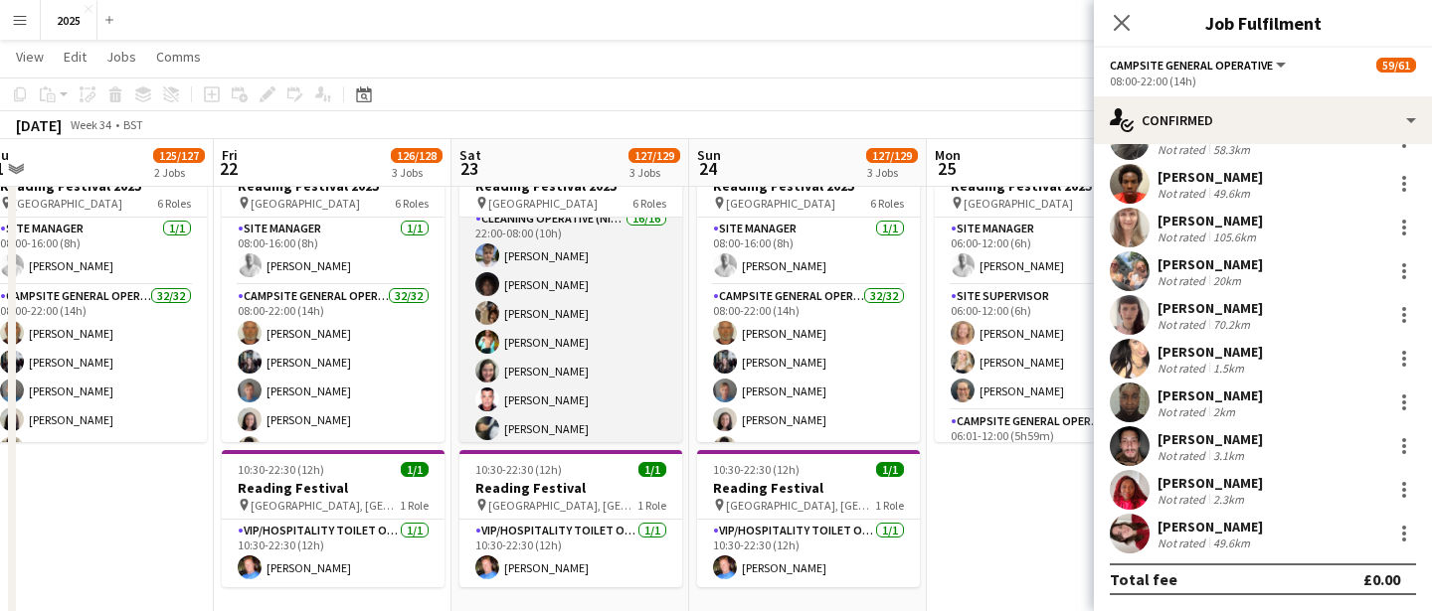
click at [589, 314] on app-card-role "Cleaning Operative (NIGHT) 16/16 22:00-08:00 (10h) Mya Brown-George Iyasu Amanu…" at bounding box center [570, 461] width 223 height 506
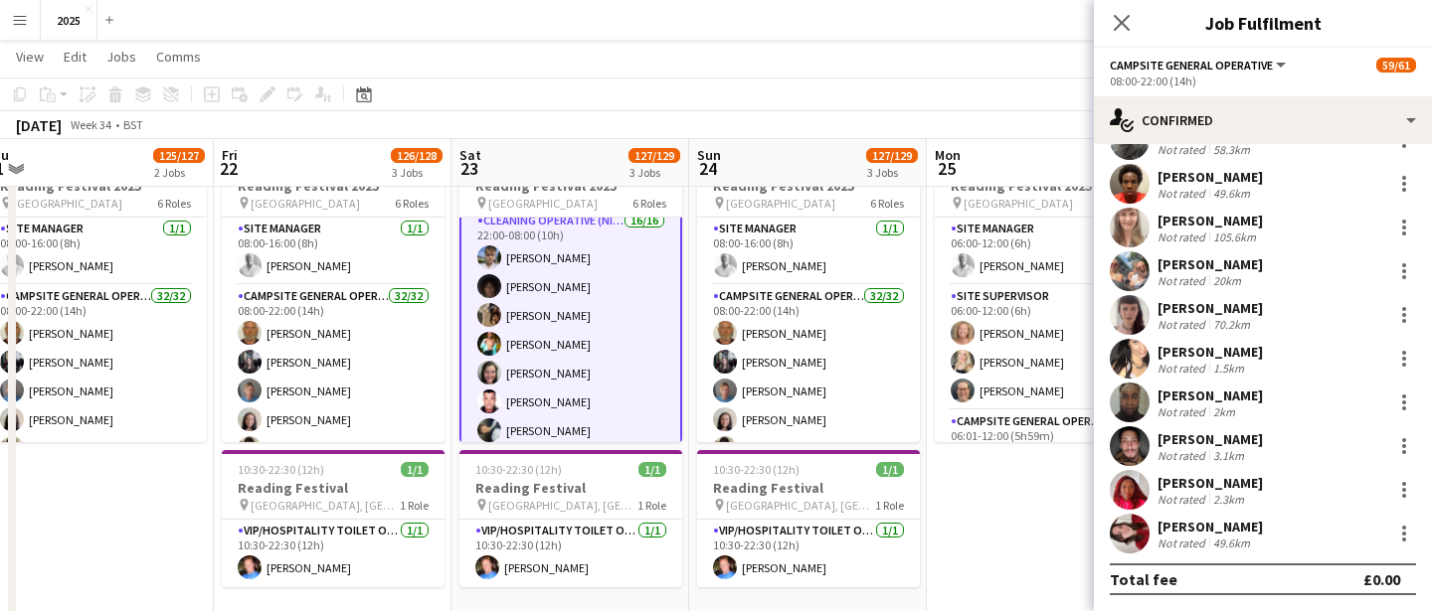
scroll to position [1384, 0]
click at [578, 306] on app-card-role "Cleaning Operative (NIGHT) 16/16 22:00-08:00 (10h) Mya Brown-George Iyasu Amanu…" at bounding box center [570, 461] width 223 height 510
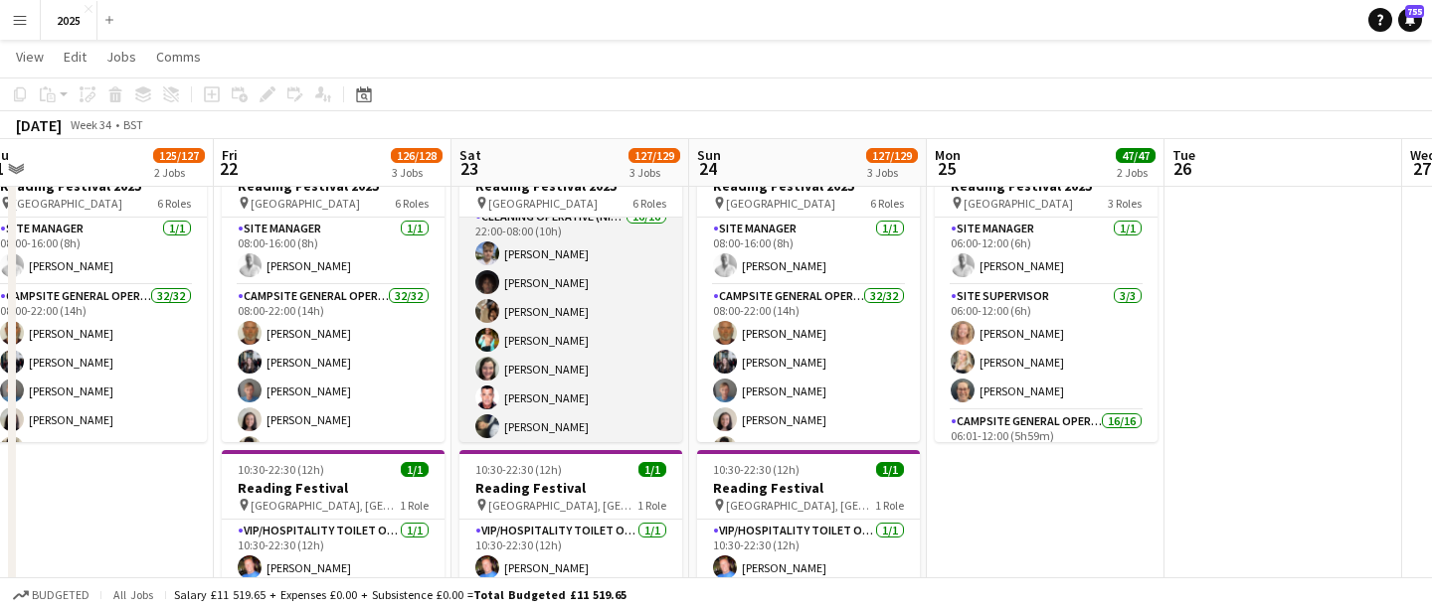
scroll to position [1382, 0]
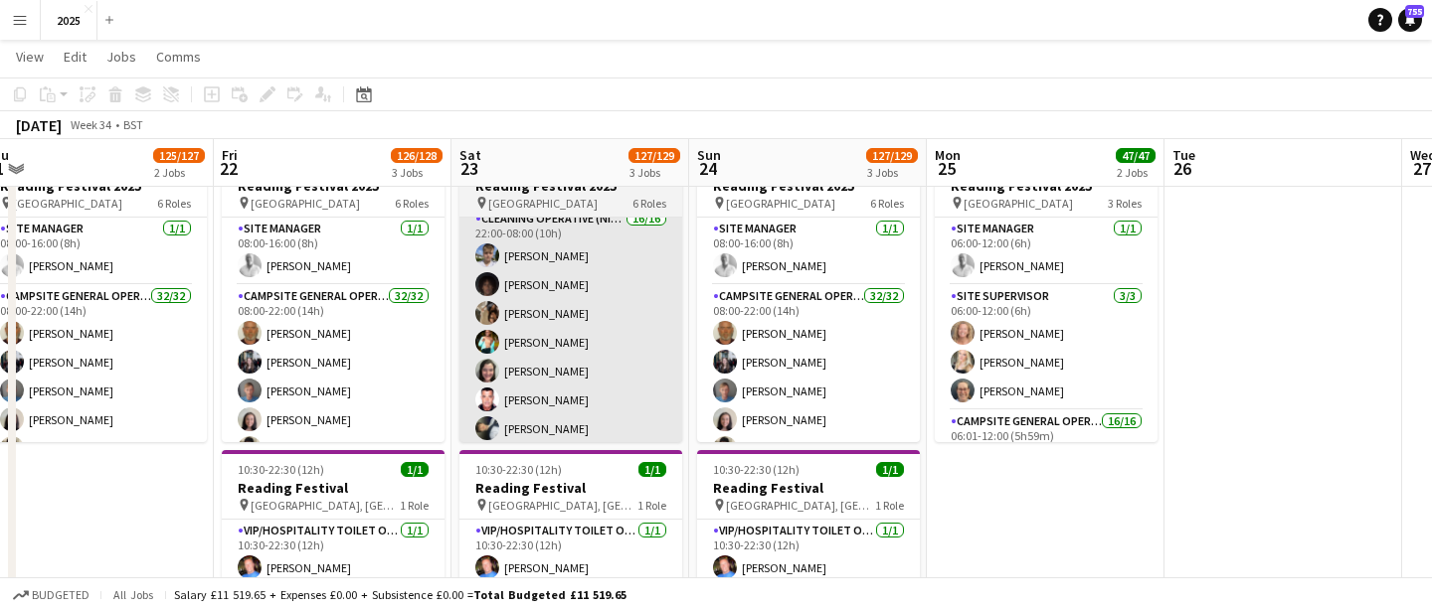
click at [578, 320] on app-card-role "Cleaning Operative (NIGHT) 16/16 22:00-08:00 (10h) Mya Brown-George Iyasu Amanu…" at bounding box center [570, 461] width 223 height 506
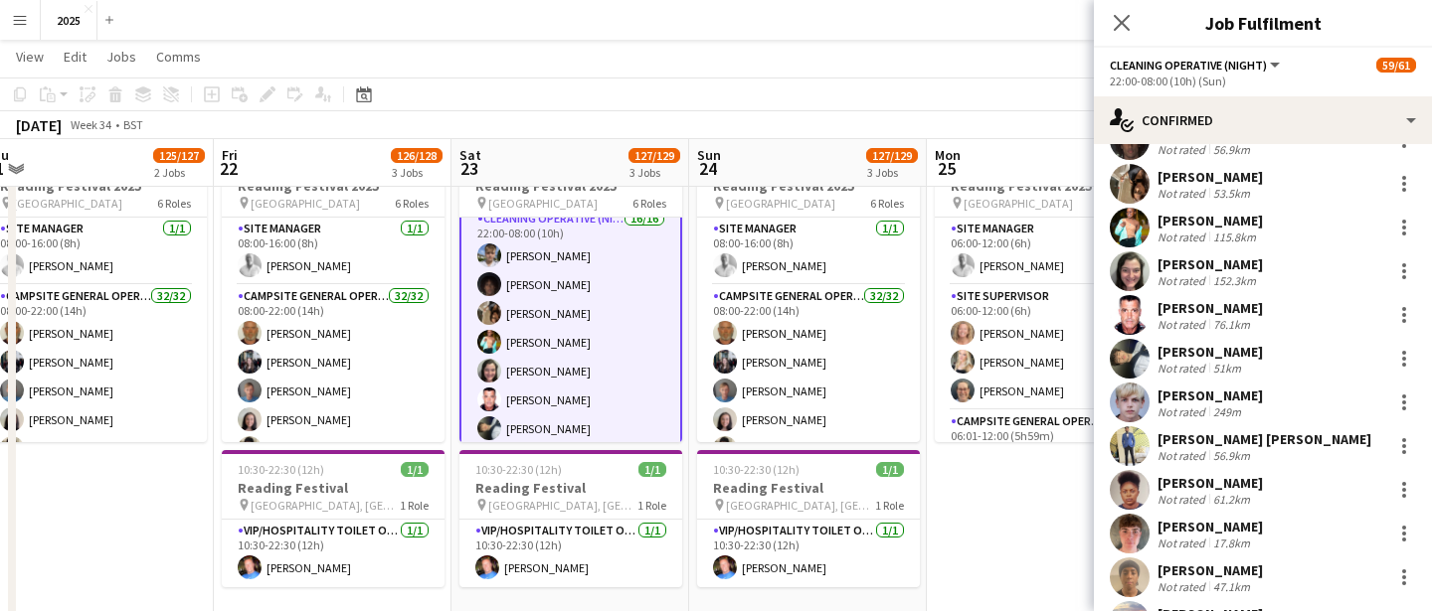
scroll to position [128, 0]
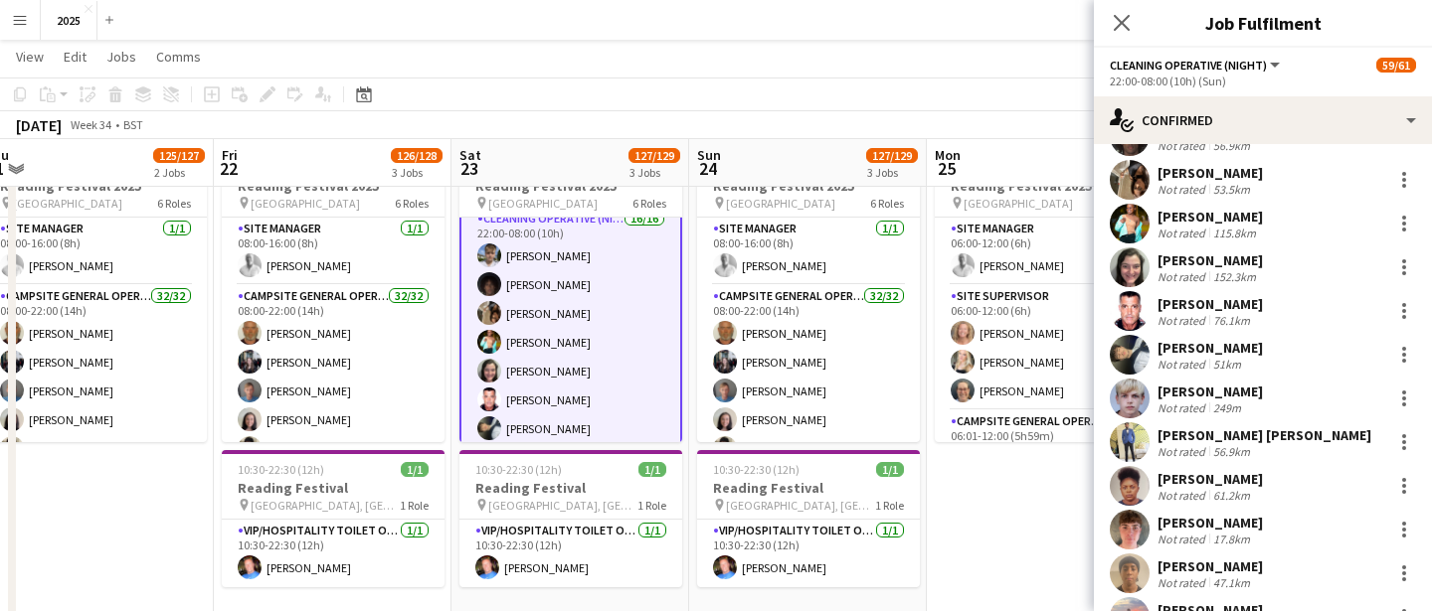
click at [1236, 257] on div "[PERSON_NAME]" at bounding box center [1209, 261] width 105 height 18
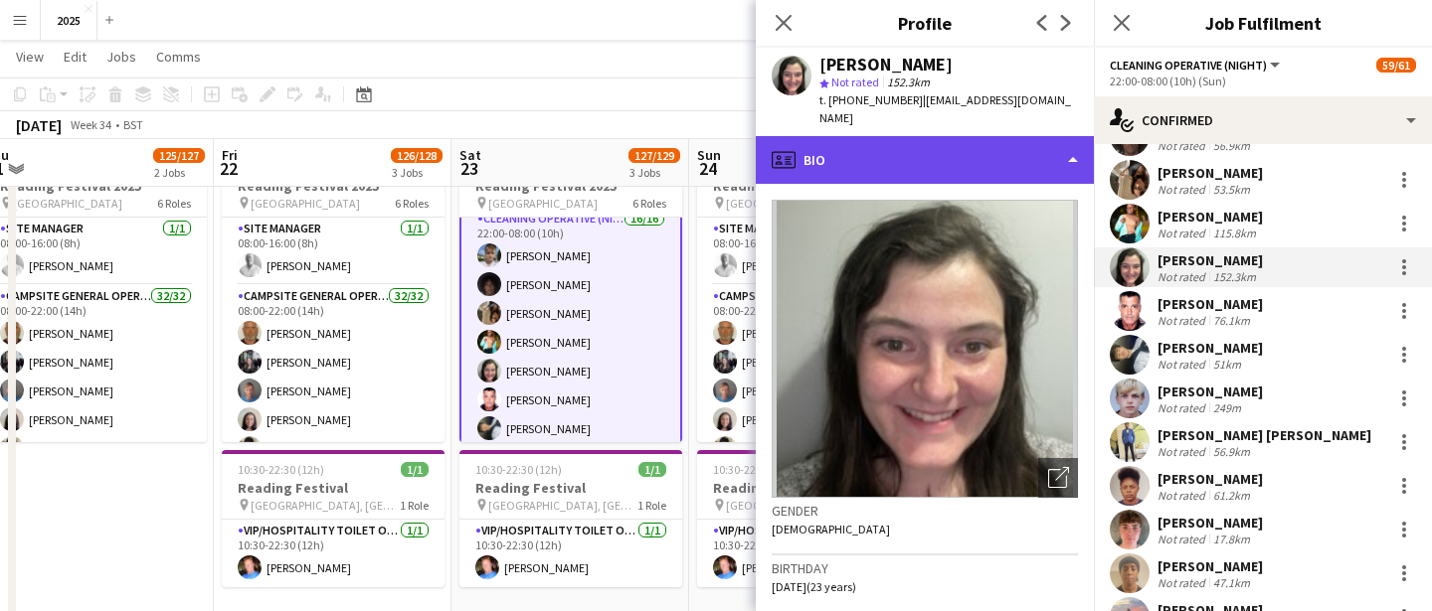
click at [967, 136] on div "profile Bio" at bounding box center [925, 160] width 338 height 48
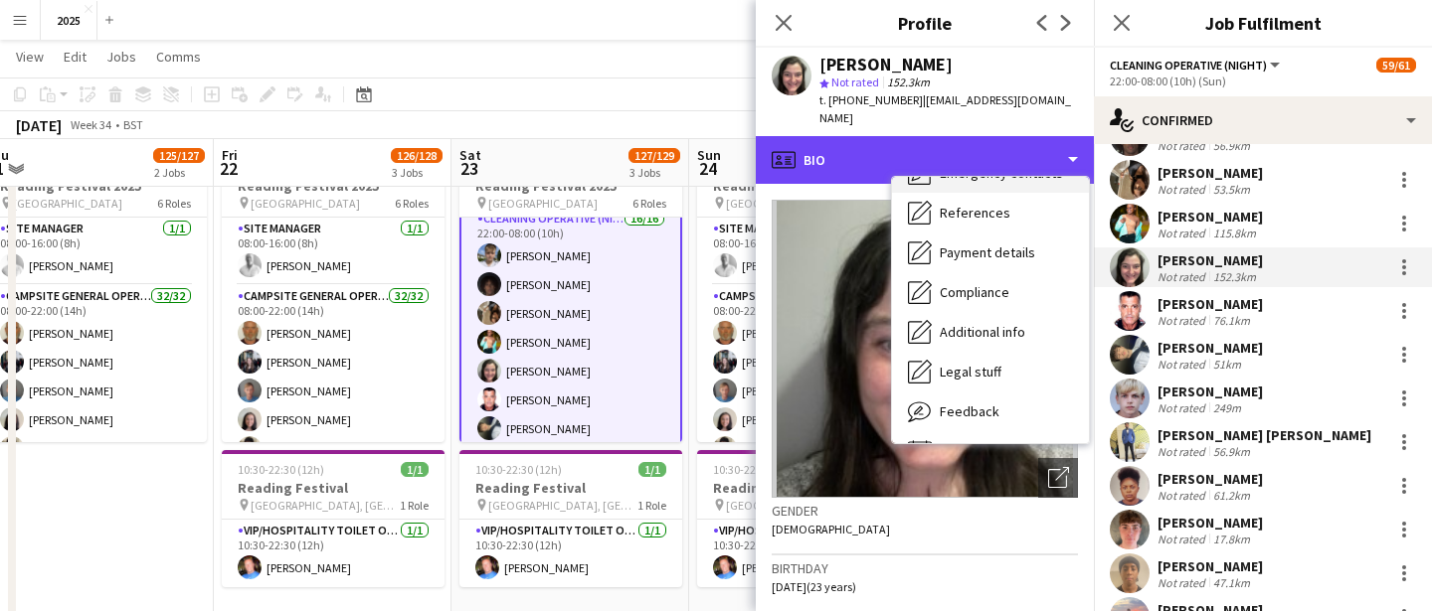
scroll to position [227, 0]
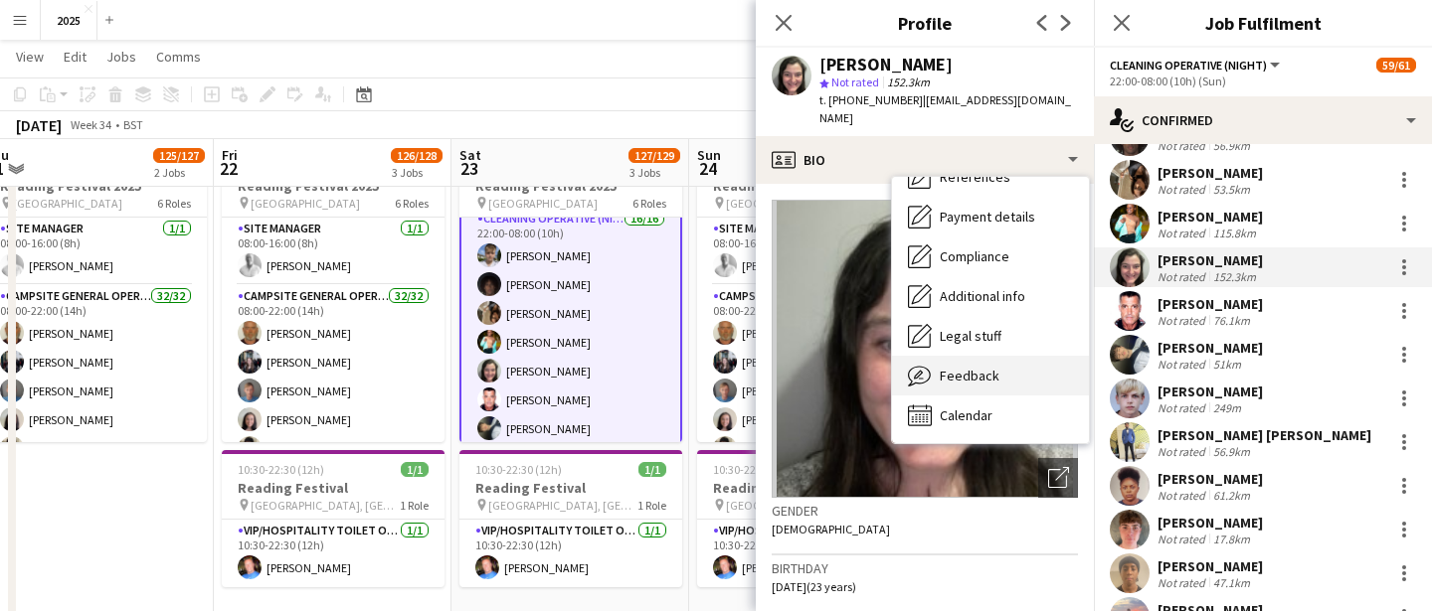
click at [1007, 356] on div "Feedback Feedback" at bounding box center [990, 376] width 197 height 40
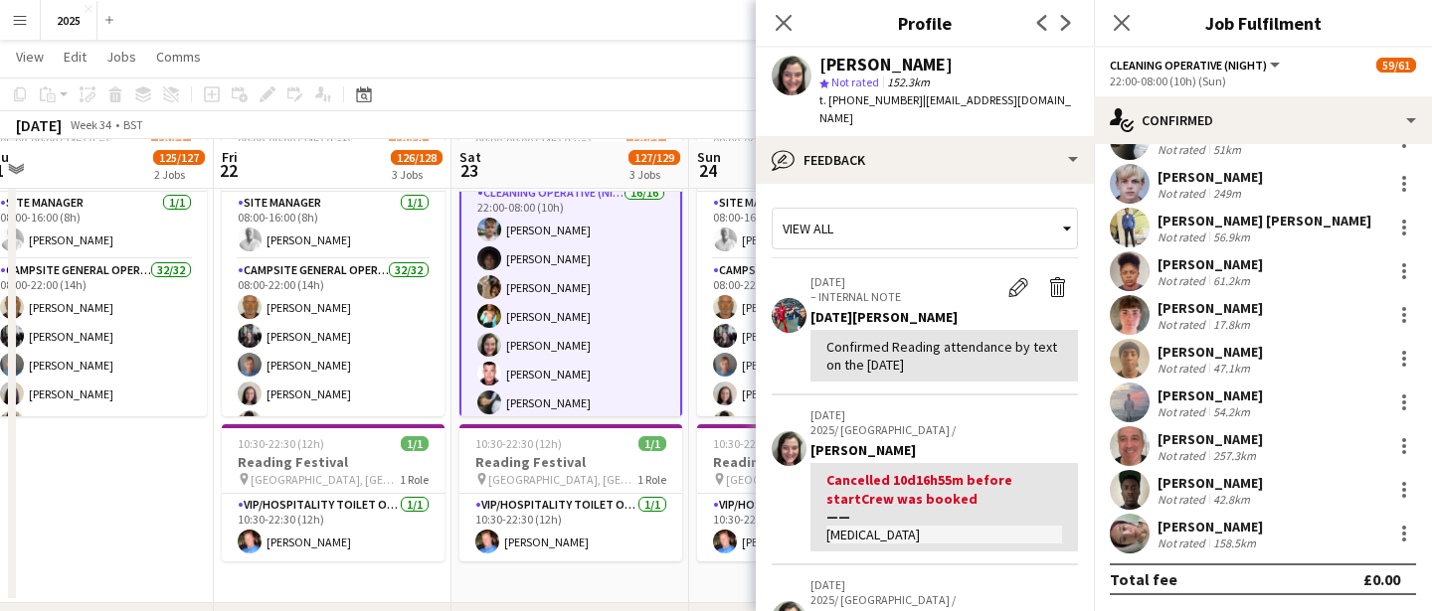
scroll to position [110, 0]
click at [1222, 448] on div "257.3km" at bounding box center [1234, 455] width 51 height 15
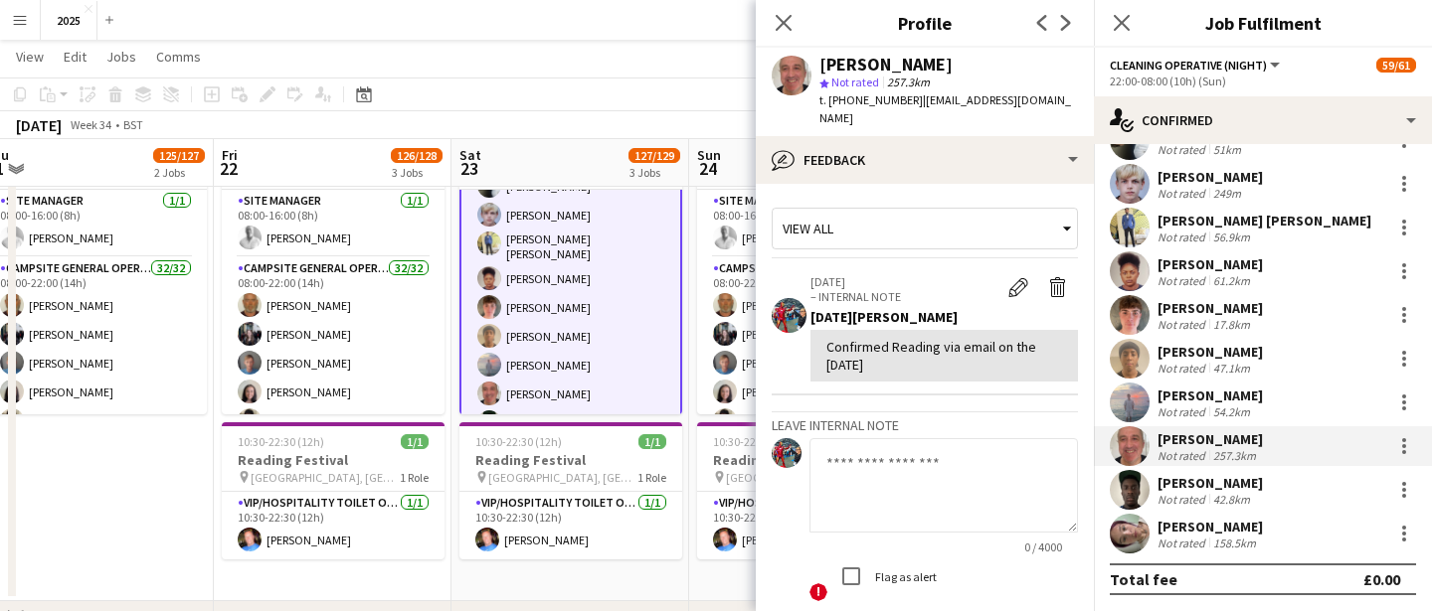
scroll to position [1618, 0]
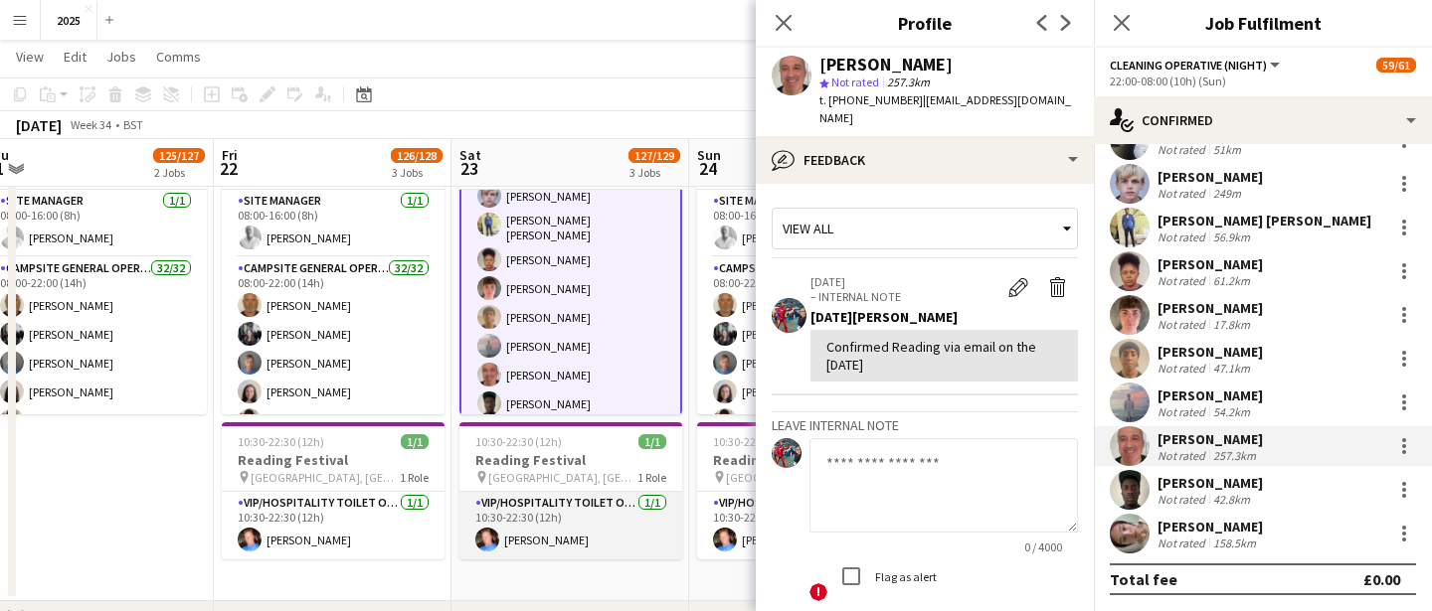
click at [566, 540] on app-card-role "VIP/Hospitality Toilet Operative 1/1 10:30-22:30 (12h) Tony Tompkins" at bounding box center [570, 526] width 223 height 68
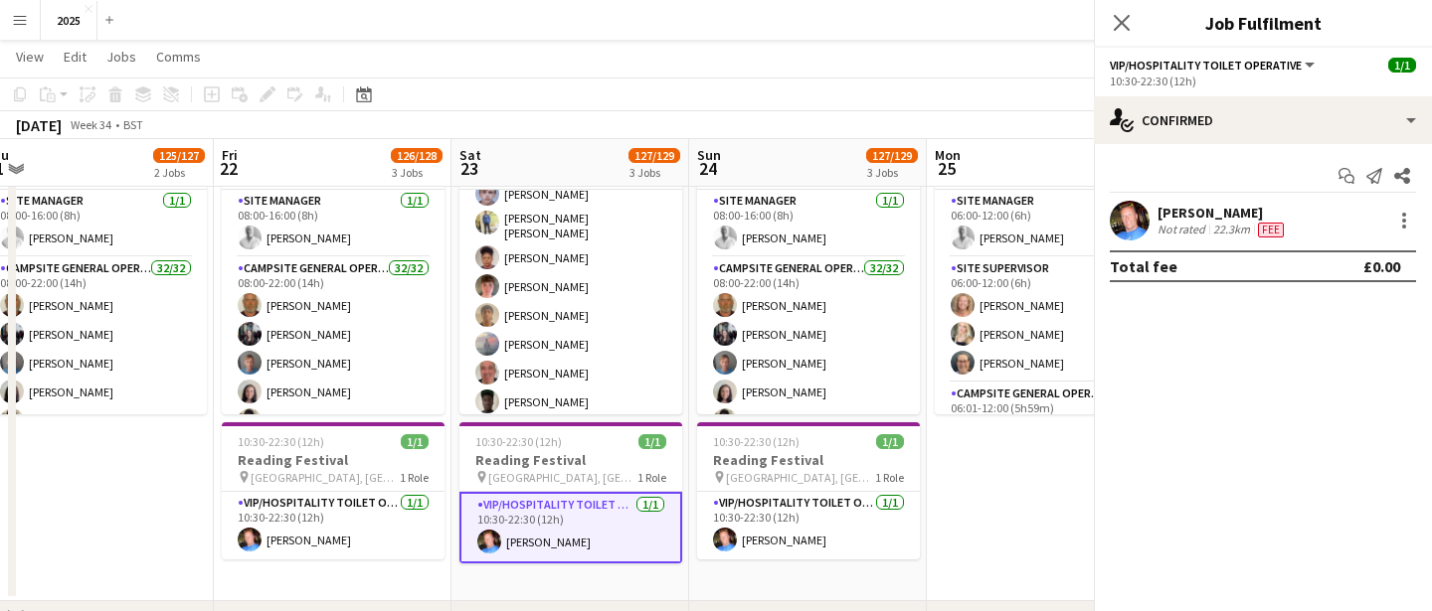
scroll to position [1616, 0]
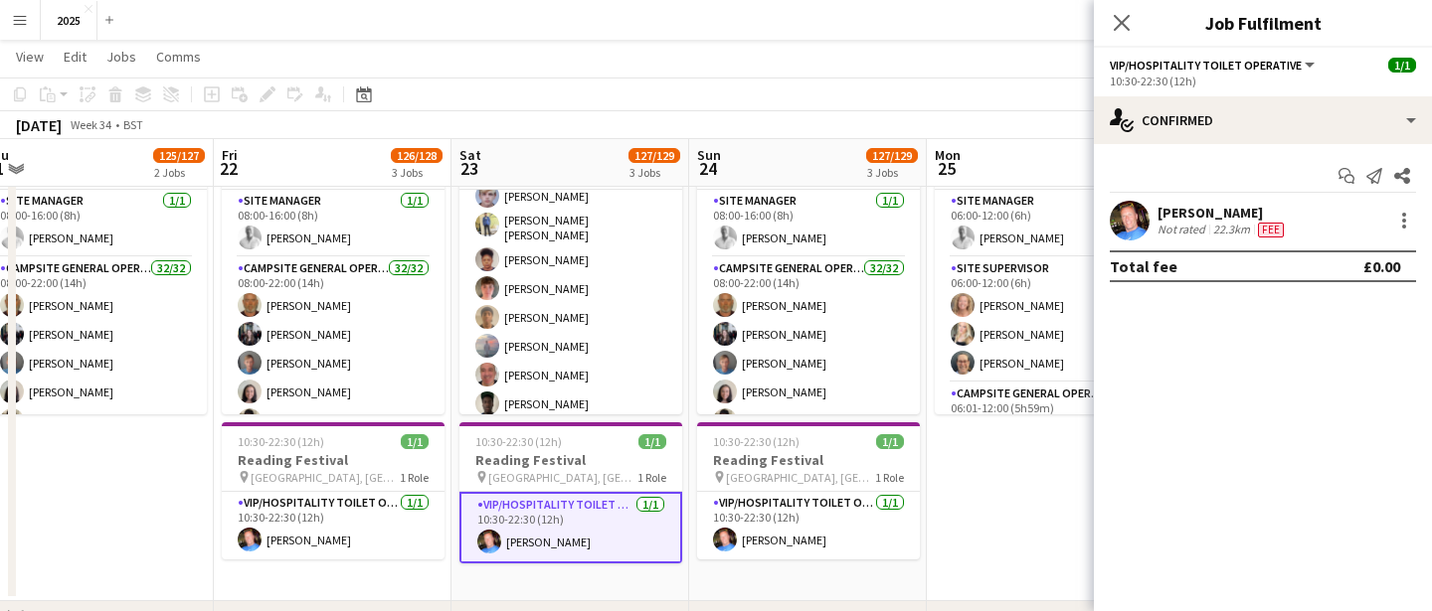
click at [1209, 230] on div "22.3km" at bounding box center [1231, 230] width 45 height 16
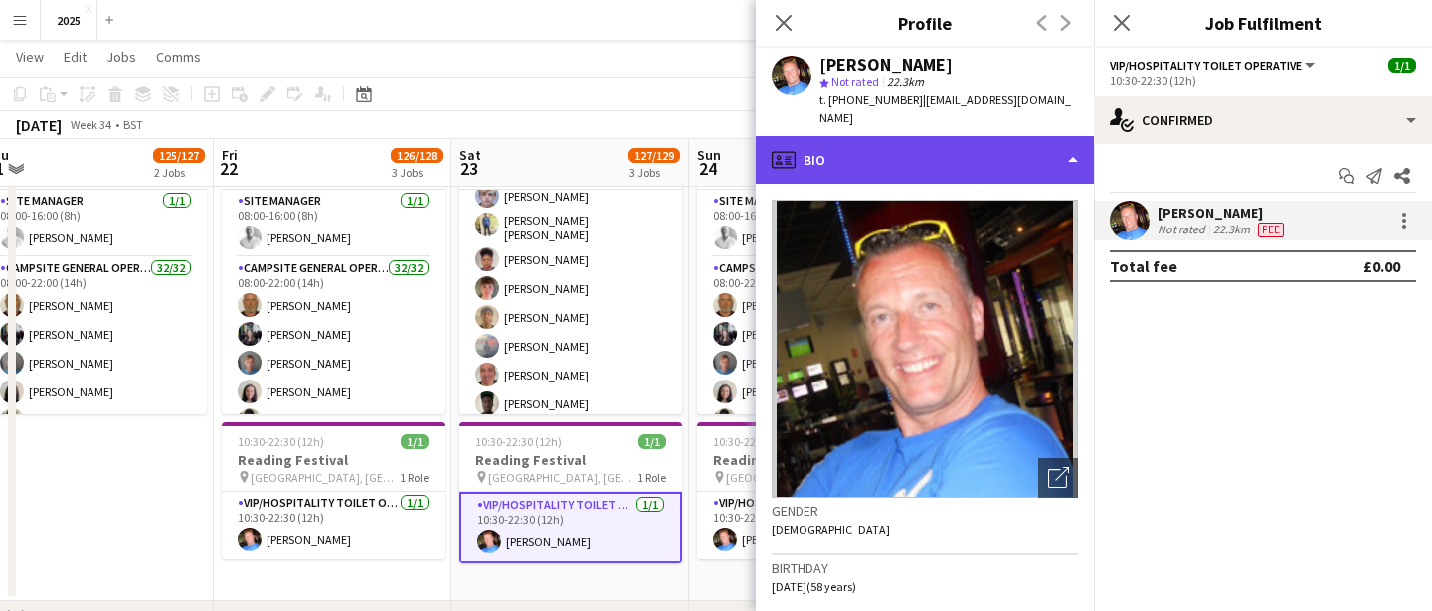
click at [1028, 145] on div "profile Bio" at bounding box center [925, 160] width 338 height 48
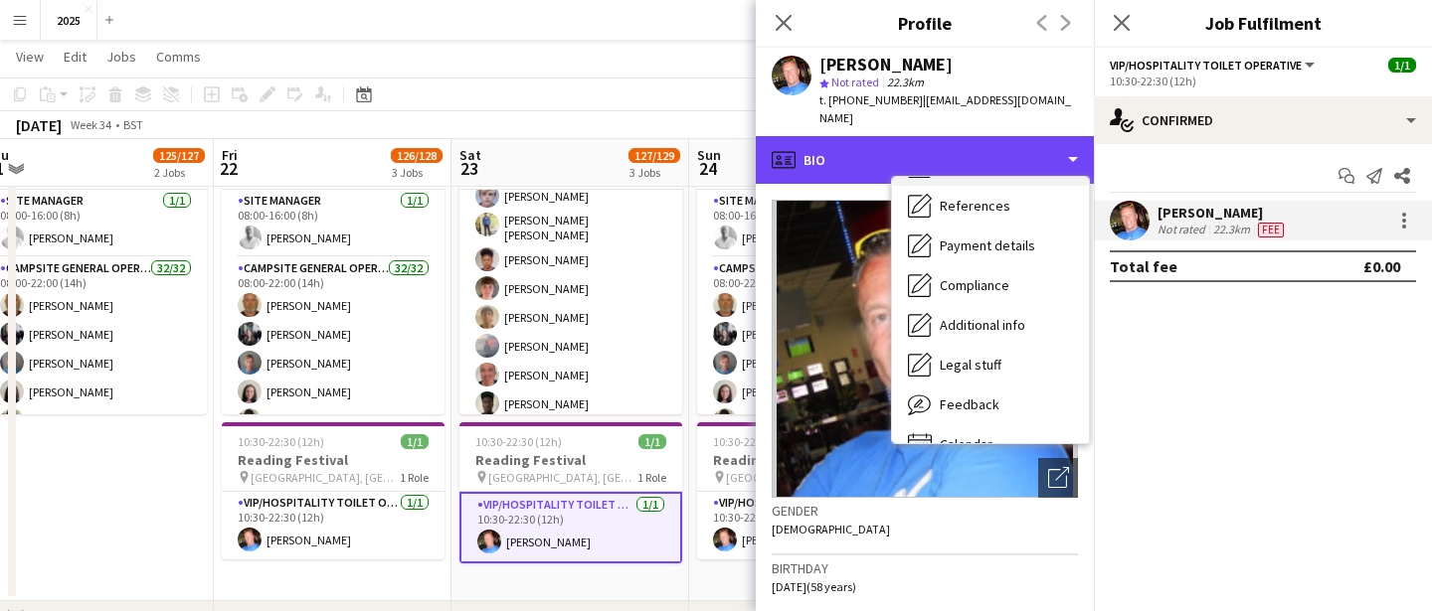
scroll to position [201, 0]
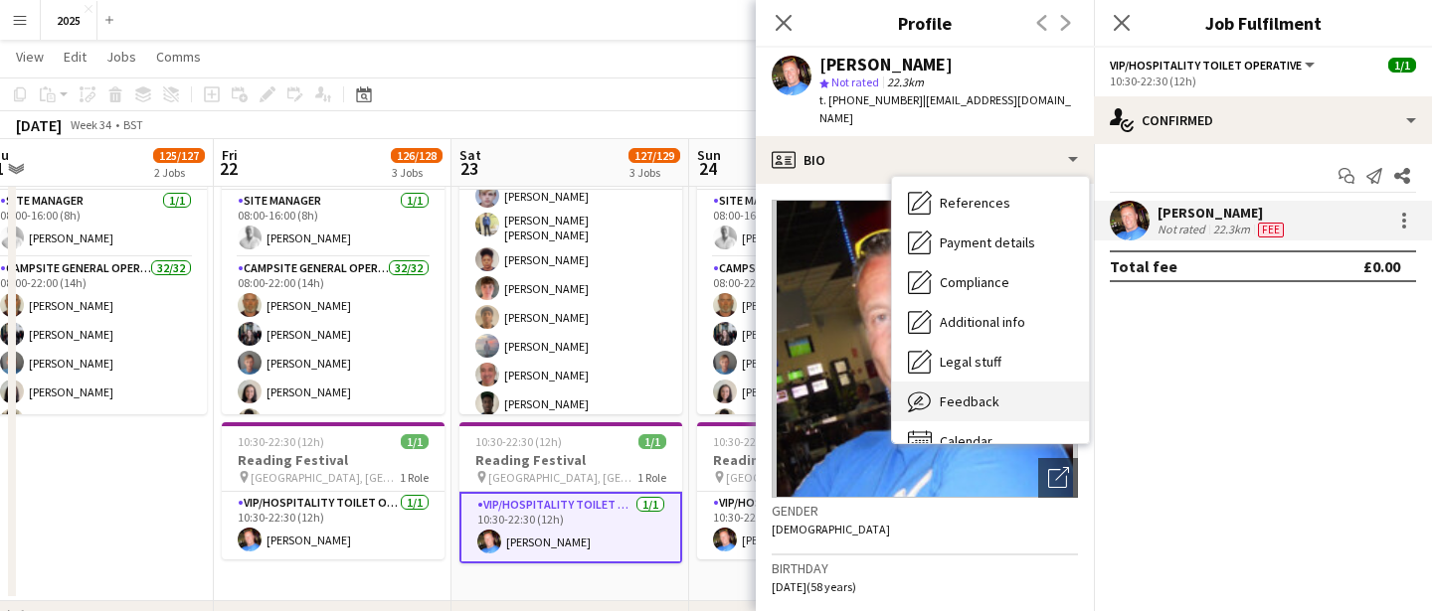
click at [994, 393] on span "Feedback" at bounding box center [970, 402] width 60 height 18
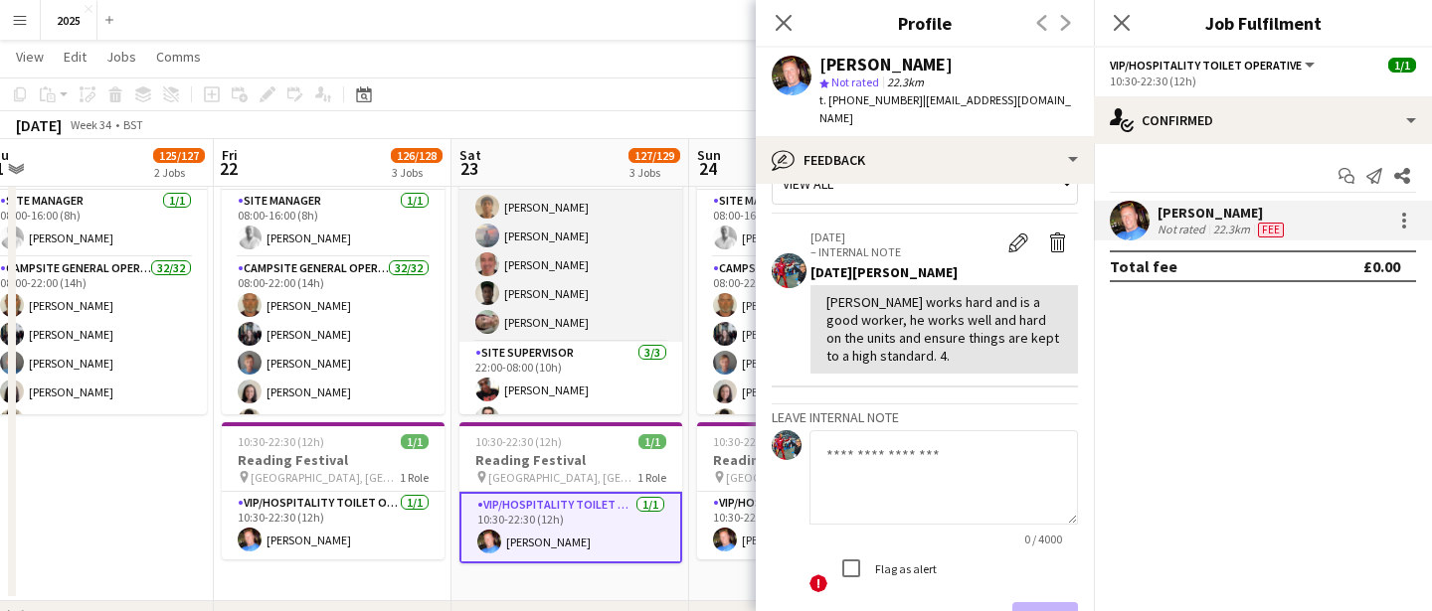
scroll to position [1767, 0]
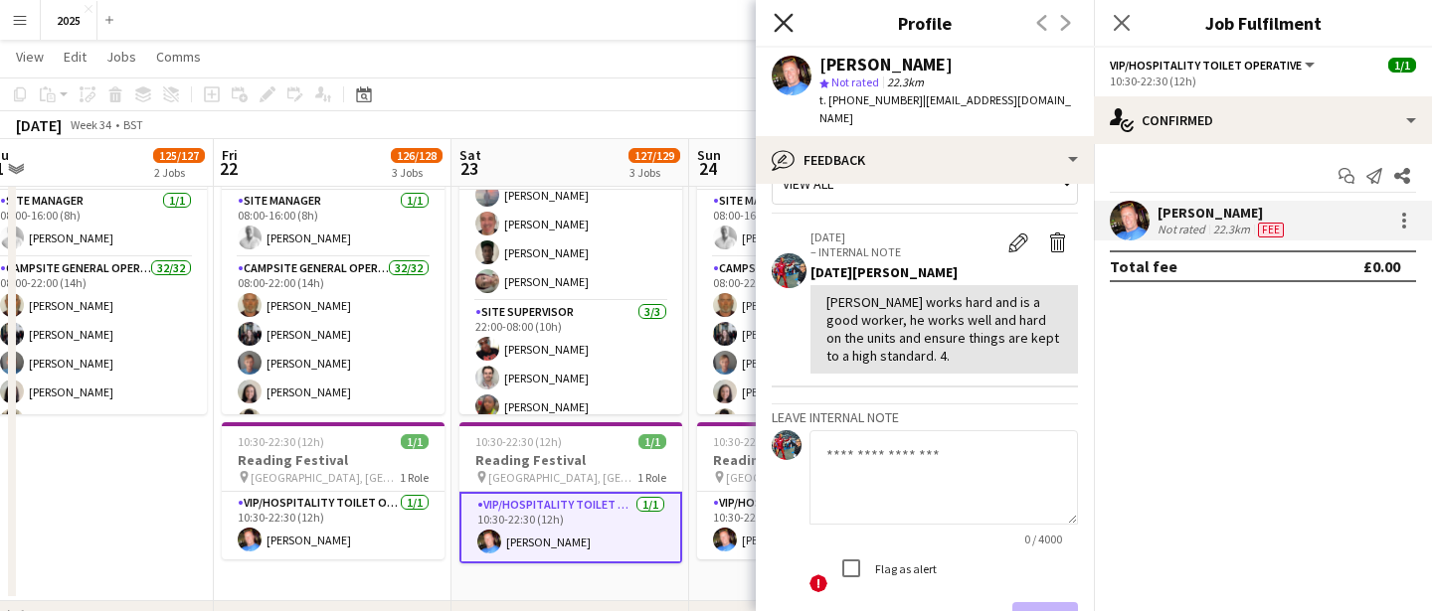
click at [787, 23] on icon "Close pop-in" at bounding box center [783, 22] width 19 height 19
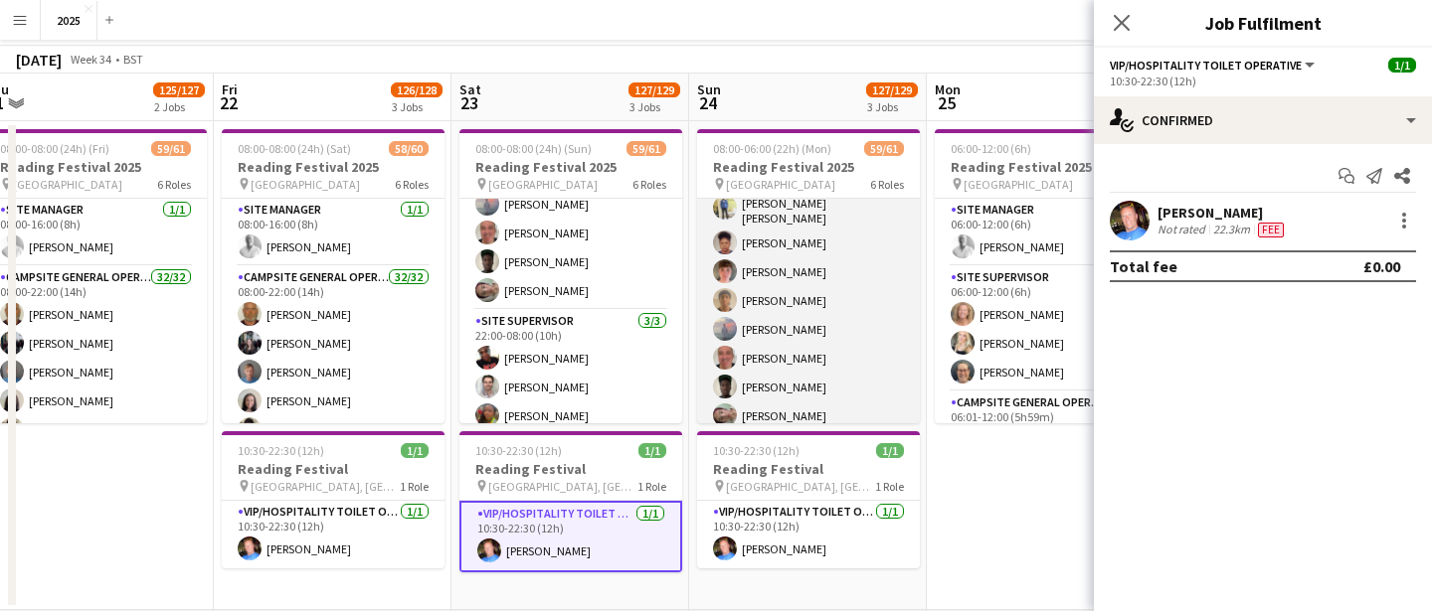
scroll to position [0, 0]
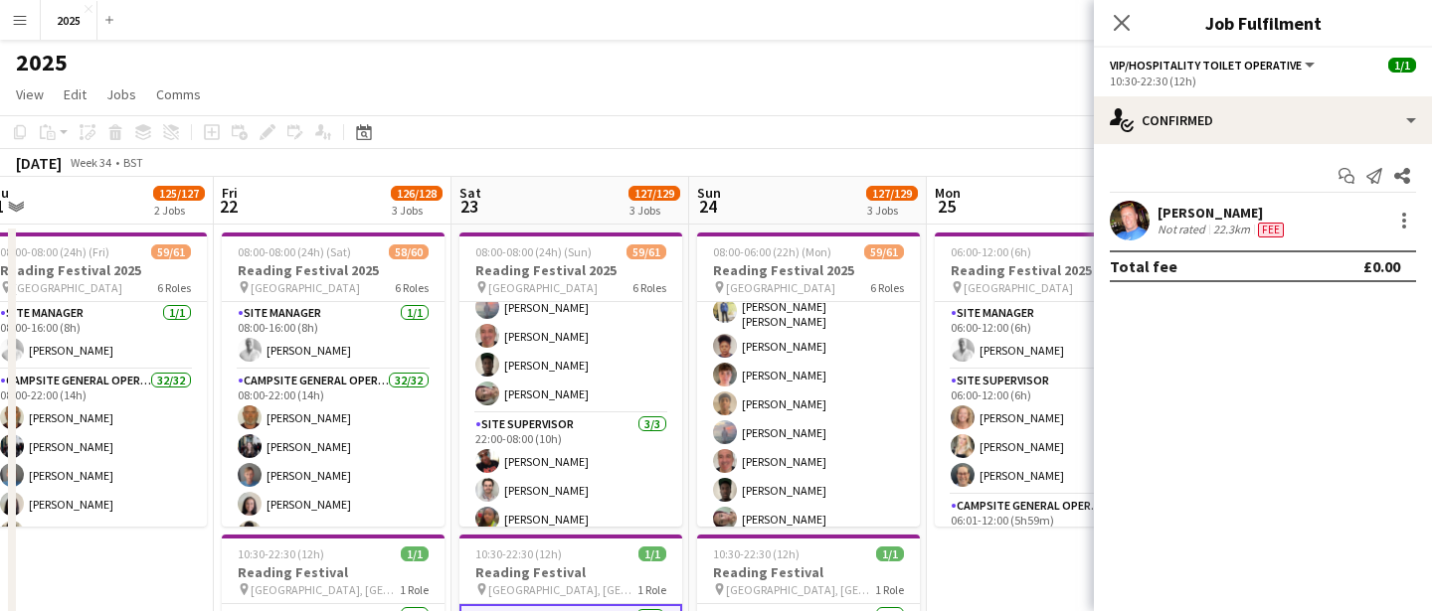
click at [1128, 39] on div "Close pop-in" at bounding box center [1122, 23] width 56 height 46
click at [1124, 30] on icon "Close pop-in" at bounding box center [1121, 22] width 19 height 19
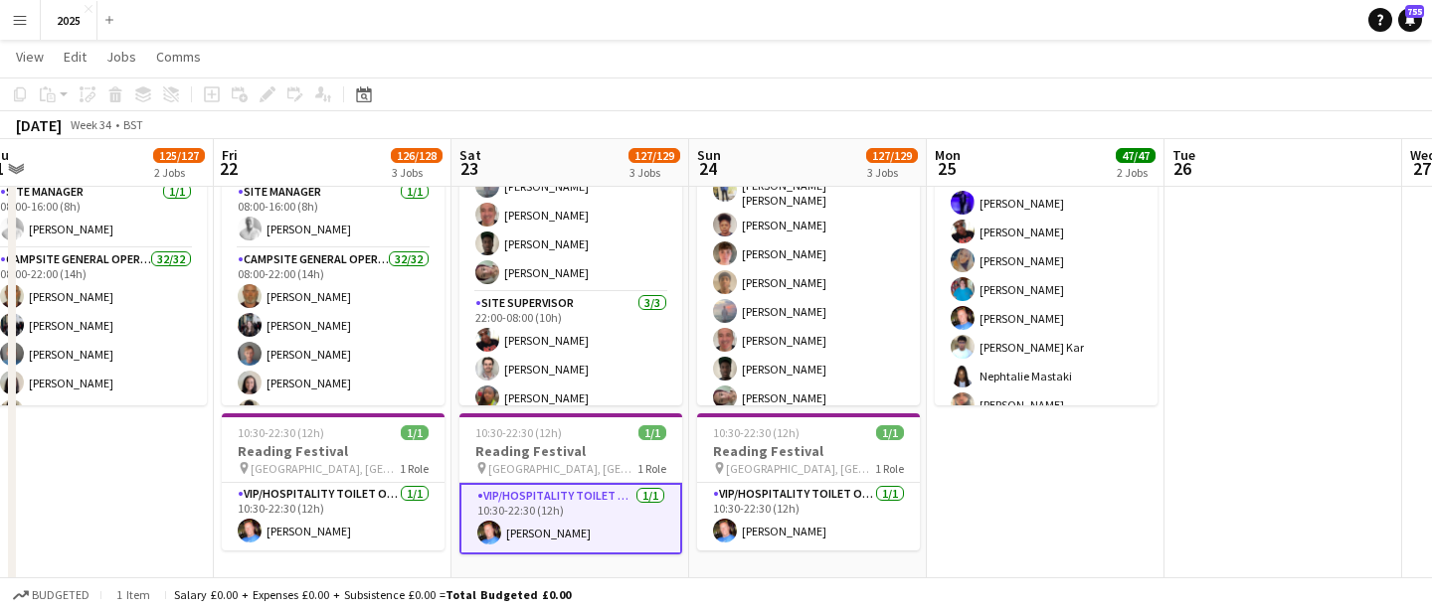
scroll to position [468, 0]
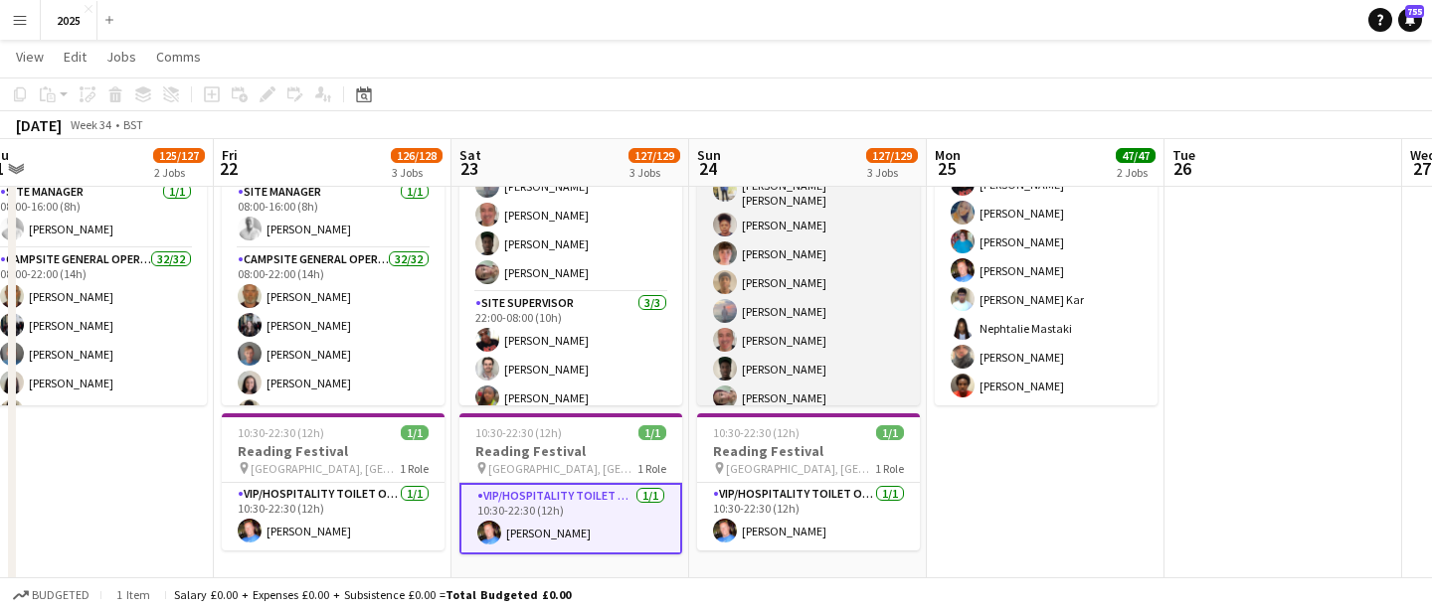
click at [777, 383] on app-card-role "Cleaning Operative (NIGHT) 16/16 22:00-06:00 (8h) Mya Brown-George Iyasu Amanue…" at bounding box center [808, 165] width 223 height 506
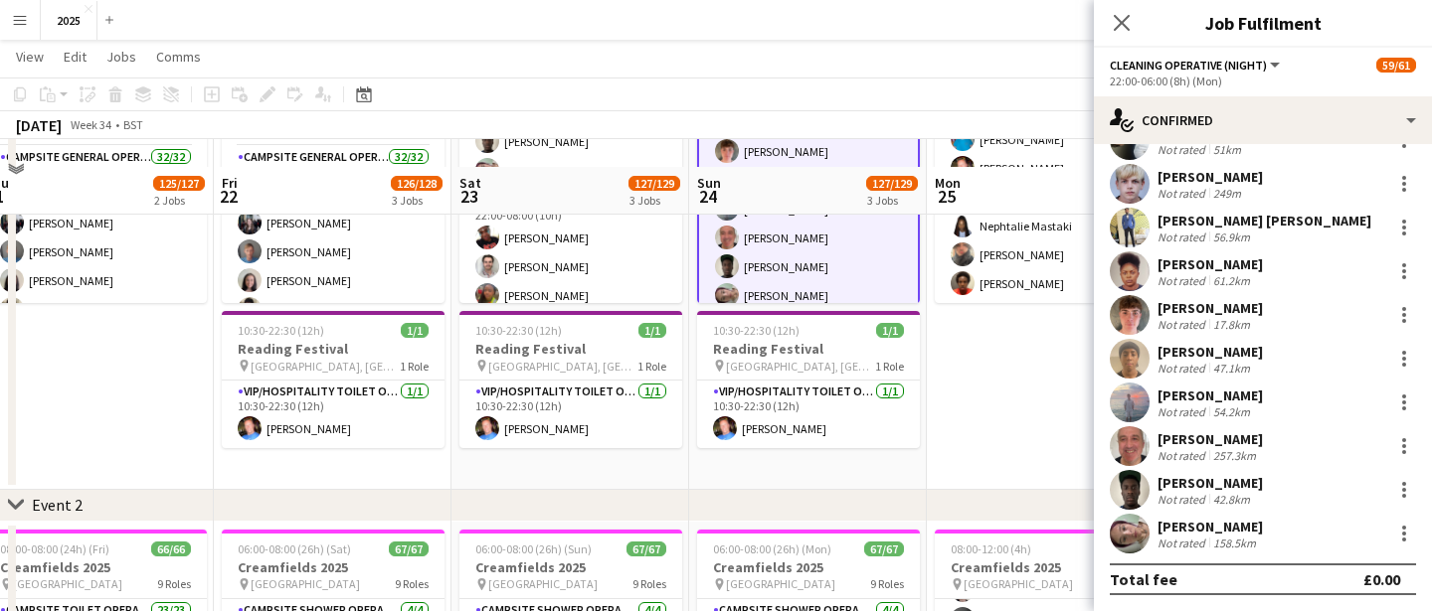
scroll to position [253, 0]
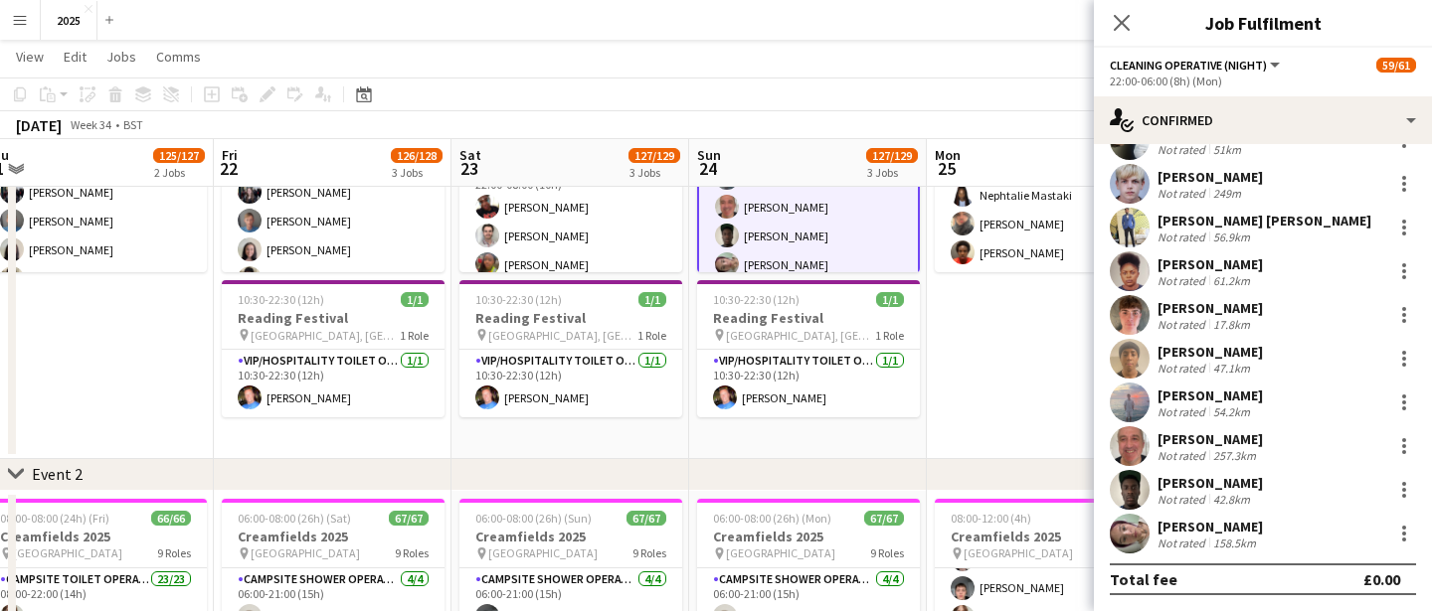
click at [1194, 532] on div "[PERSON_NAME]" at bounding box center [1209, 527] width 105 height 18
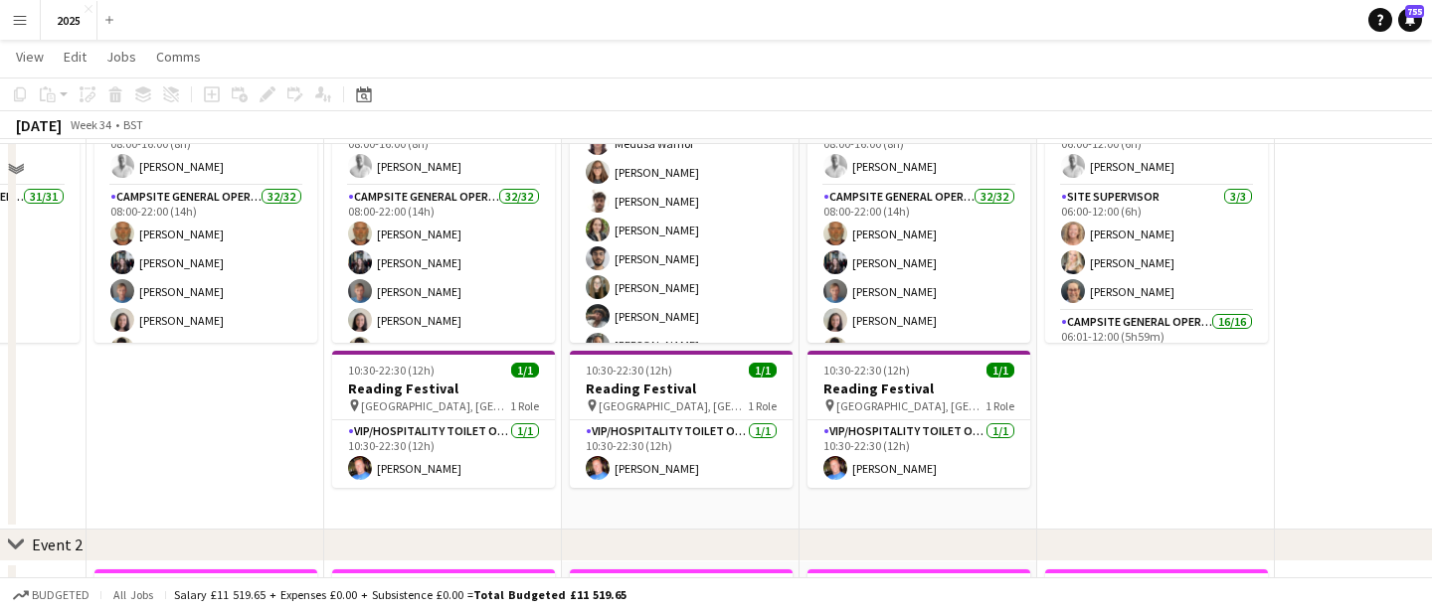
scroll to position [111, 0]
